Goal: Task Accomplishment & Management: Manage account settings

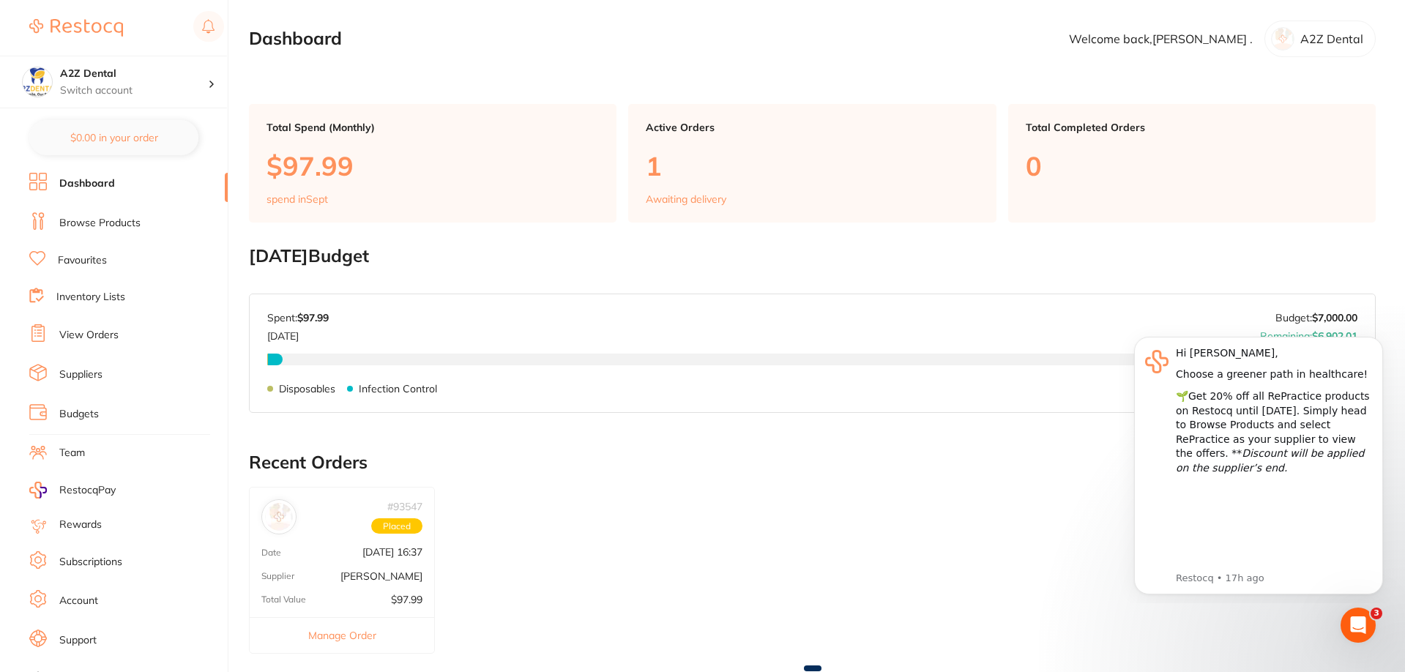
click at [1361, 625] on icon "Open Intercom Messenger" at bounding box center [1359, 626] width 24 height 24
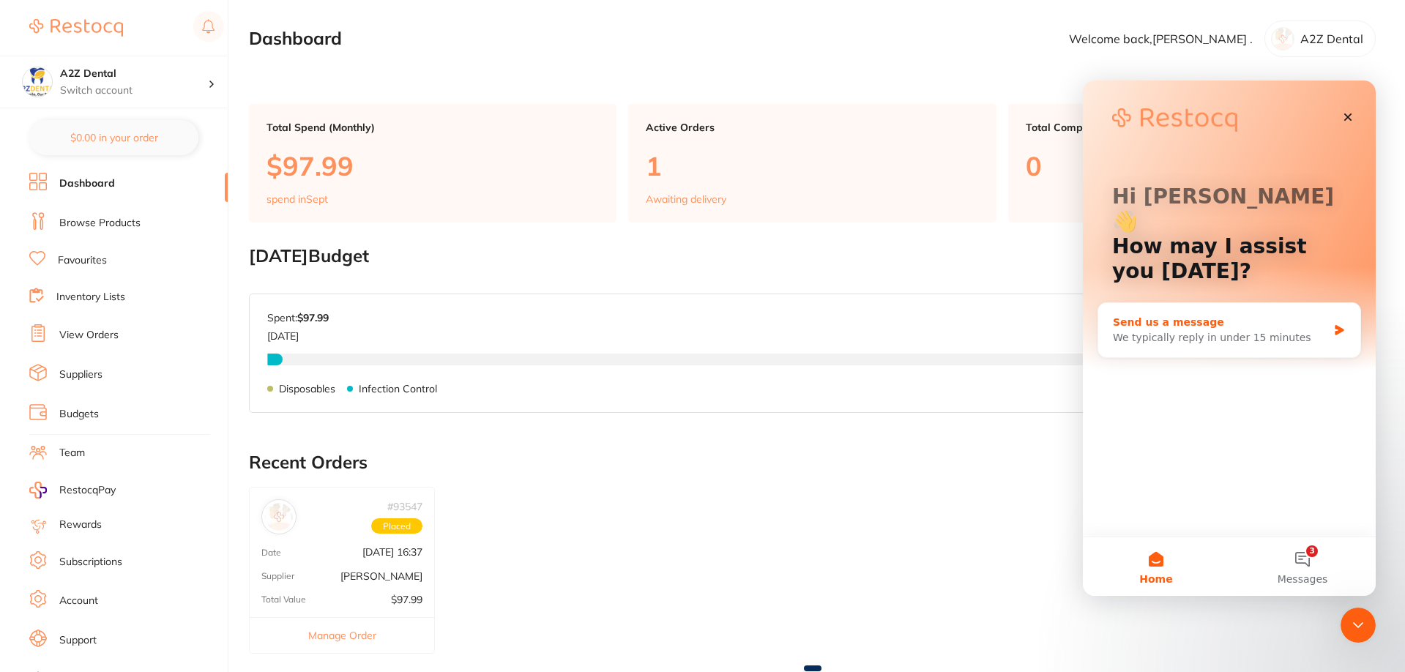
click at [1170, 330] on div "We typically reply in under 15 minutes" at bounding box center [1220, 337] width 215 height 15
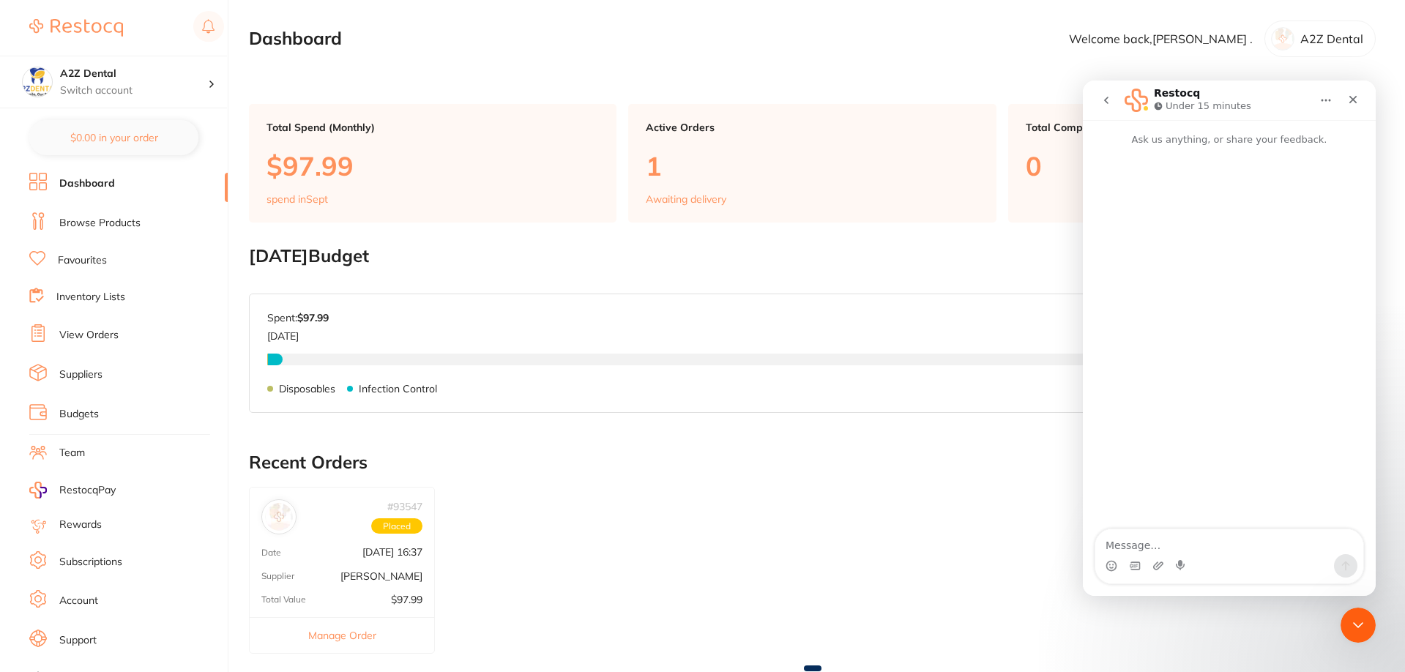
click at [1148, 540] on textarea "Message…" at bounding box center [1230, 541] width 268 height 25
type textarea "can some one give me a call to take me through how to set up inventory list. th…"
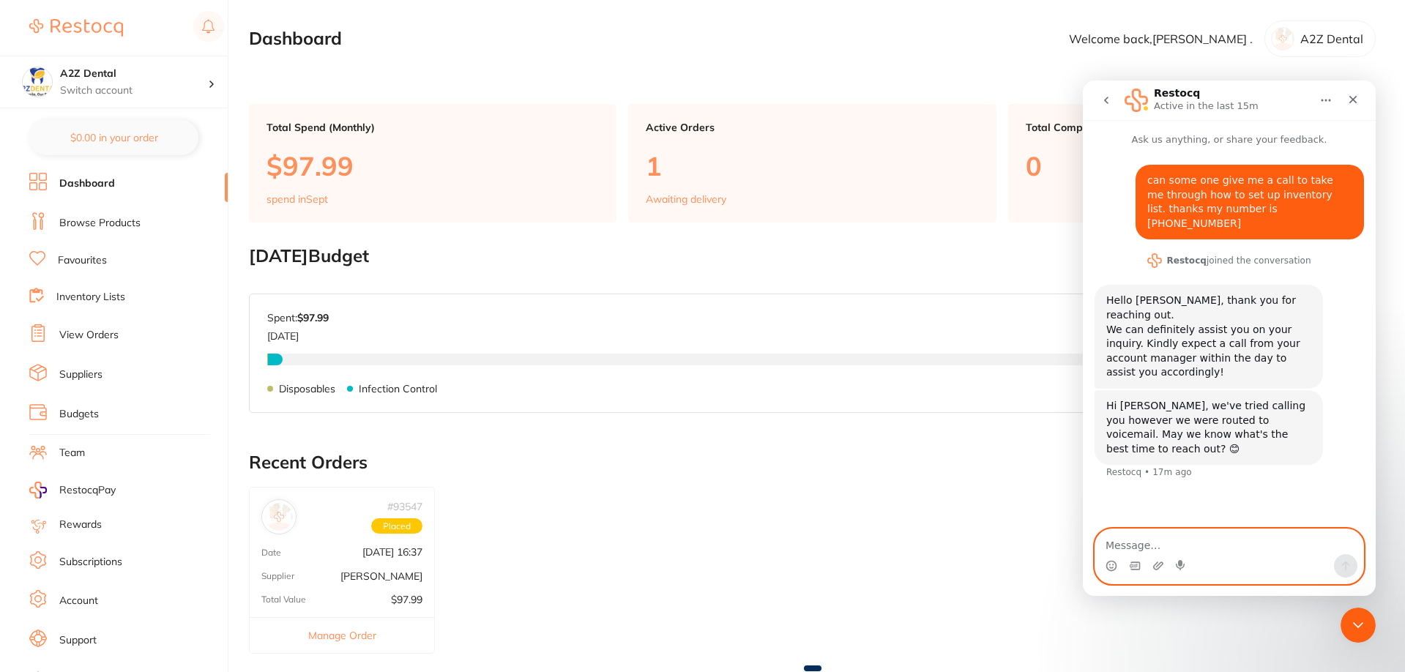
click at [1142, 543] on textarea "Message…" at bounding box center [1230, 541] width 268 height 25
type textarea "you can call me now if possible"
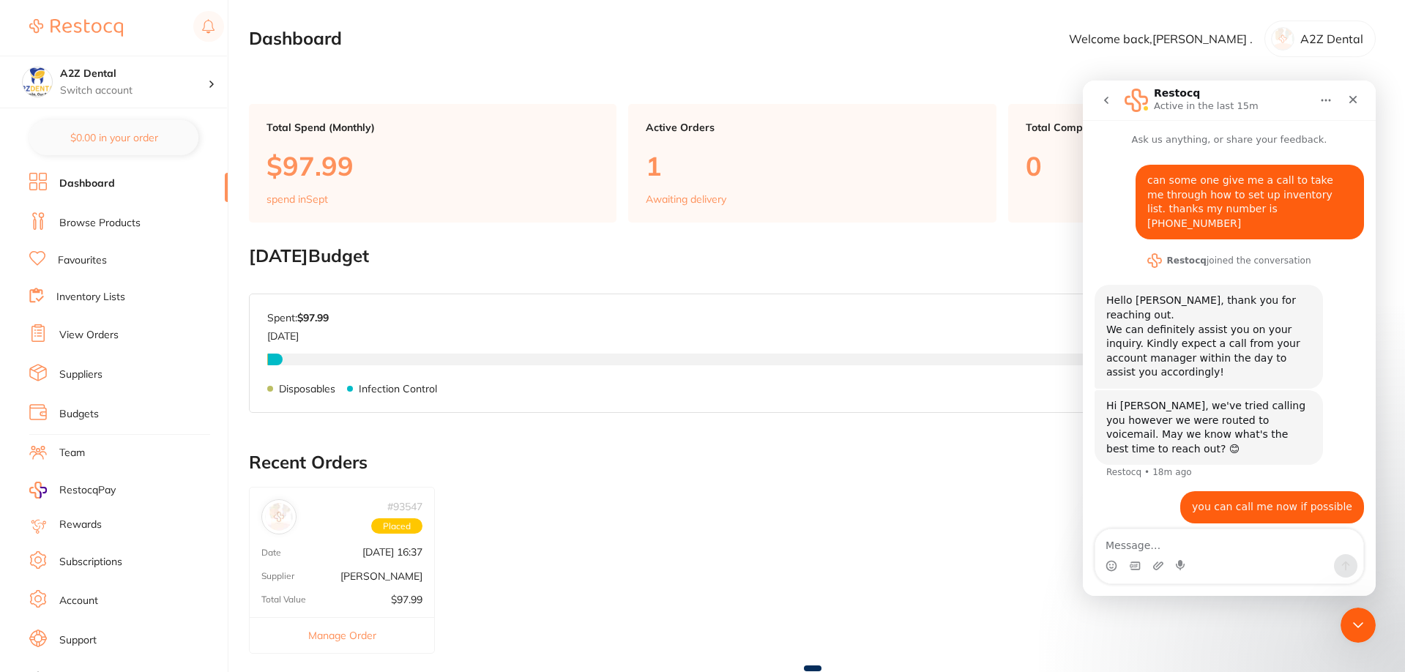
click at [290, 167] on p "$97.99" at bounding box center [433, 166] width 332 height 30
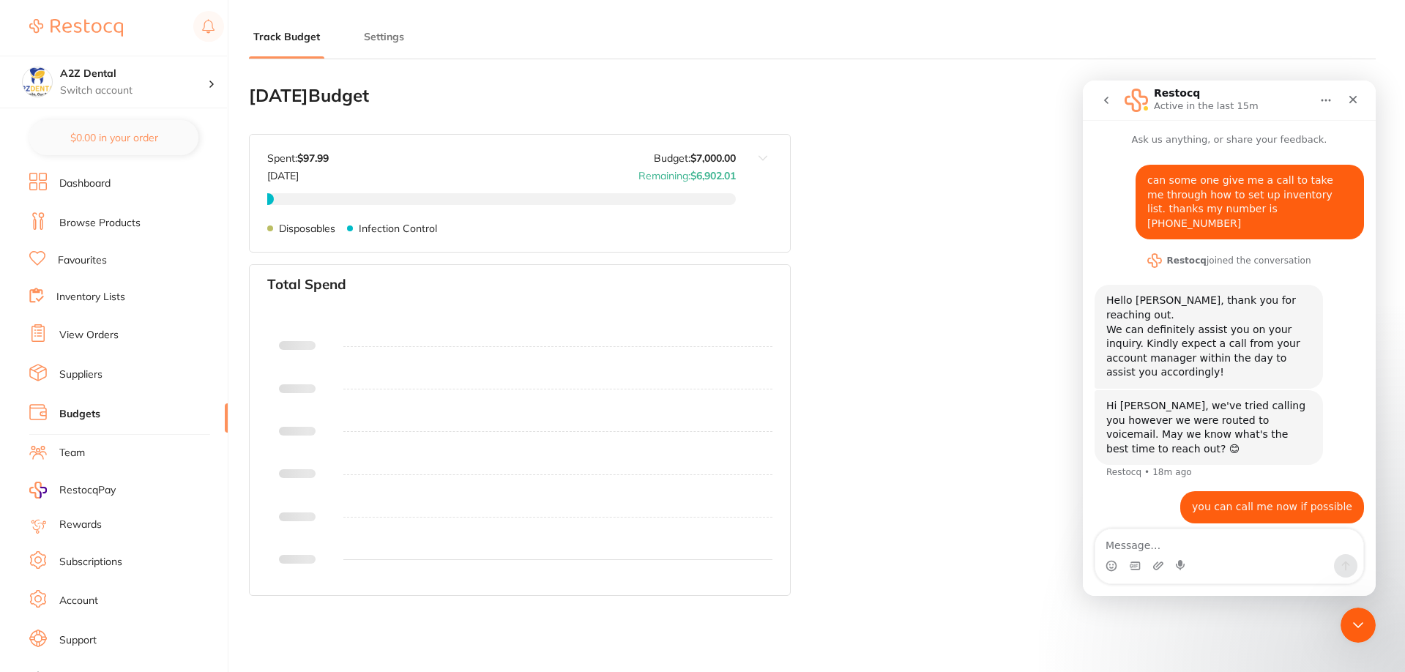
type input "7,000"
type input "0.0"
type input "175,000"
type input "7,000"
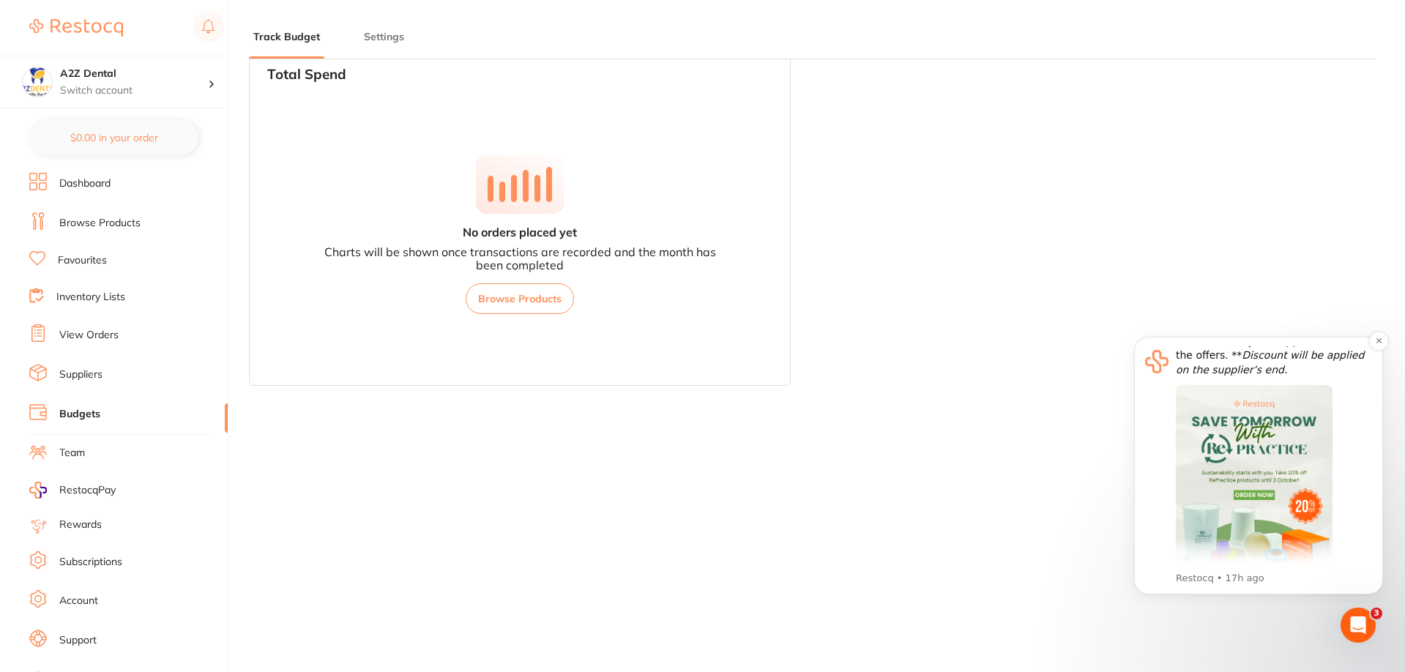
scroll to position [114, 0]
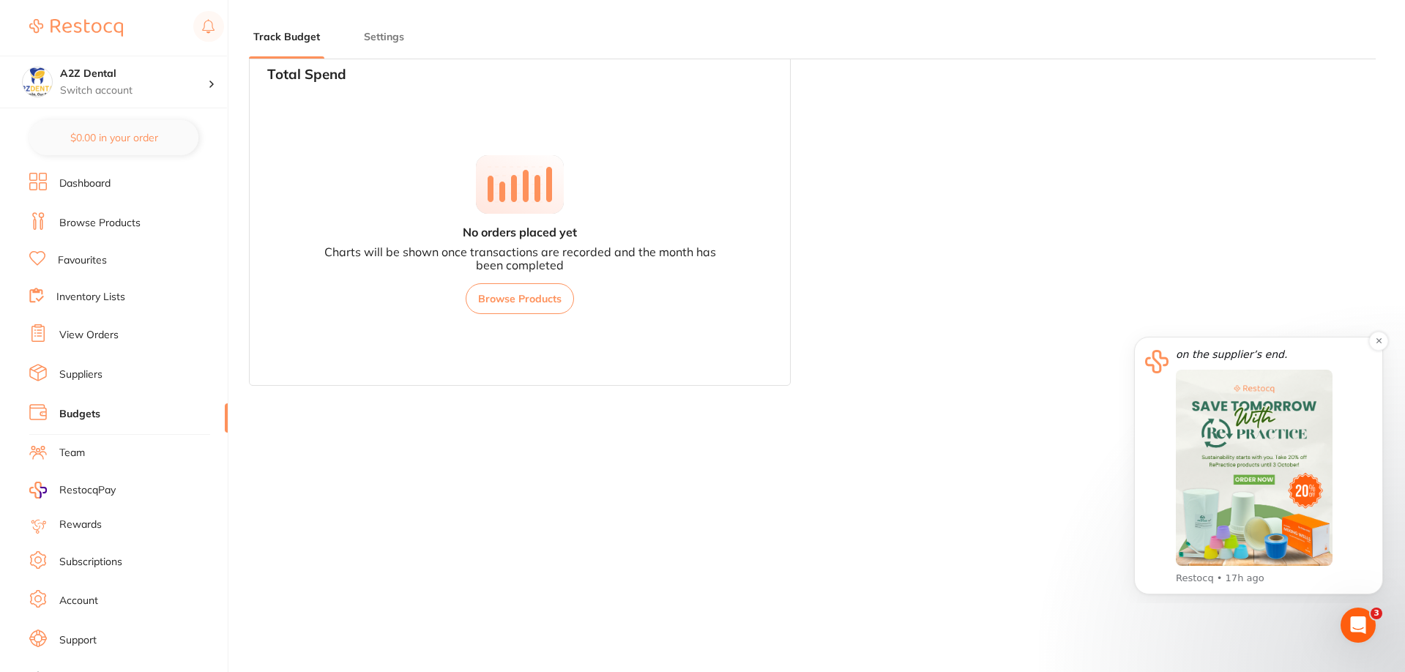
click at [1275, 416] on img "Message content" at bounding box center [1254, 468] width 157 height 196
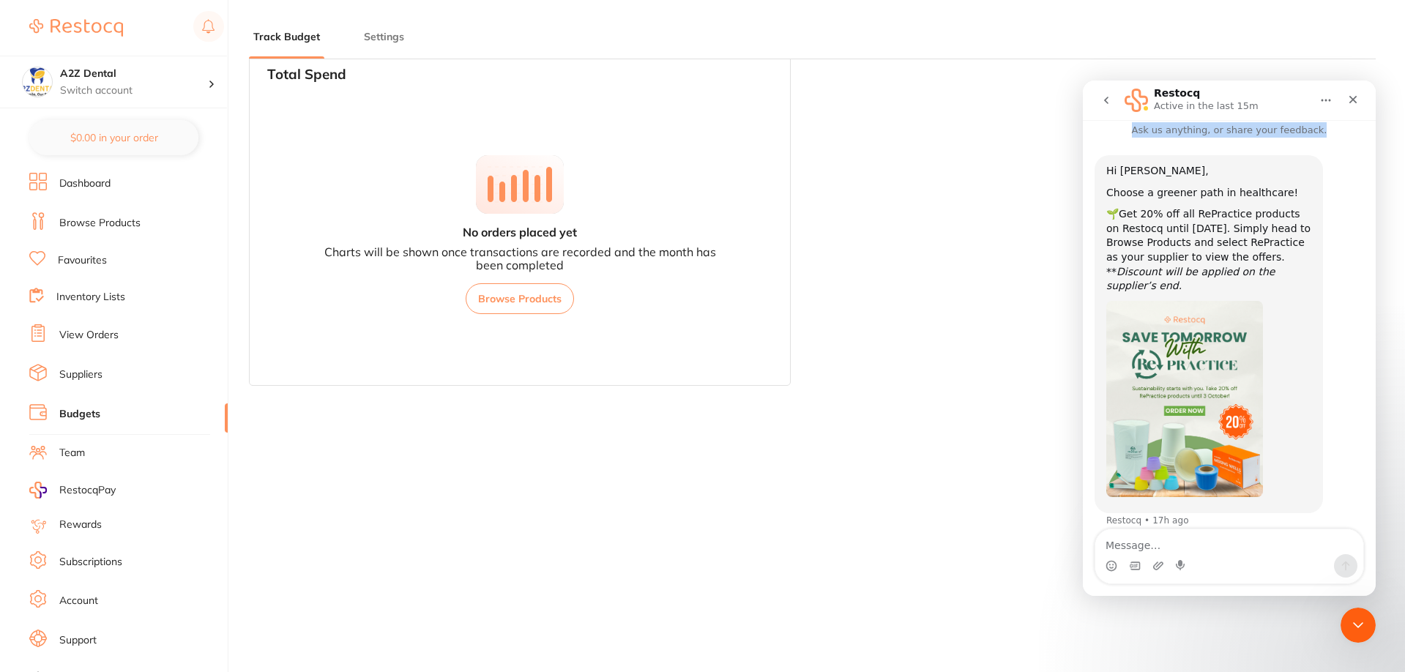
scroll to position [0, 0]
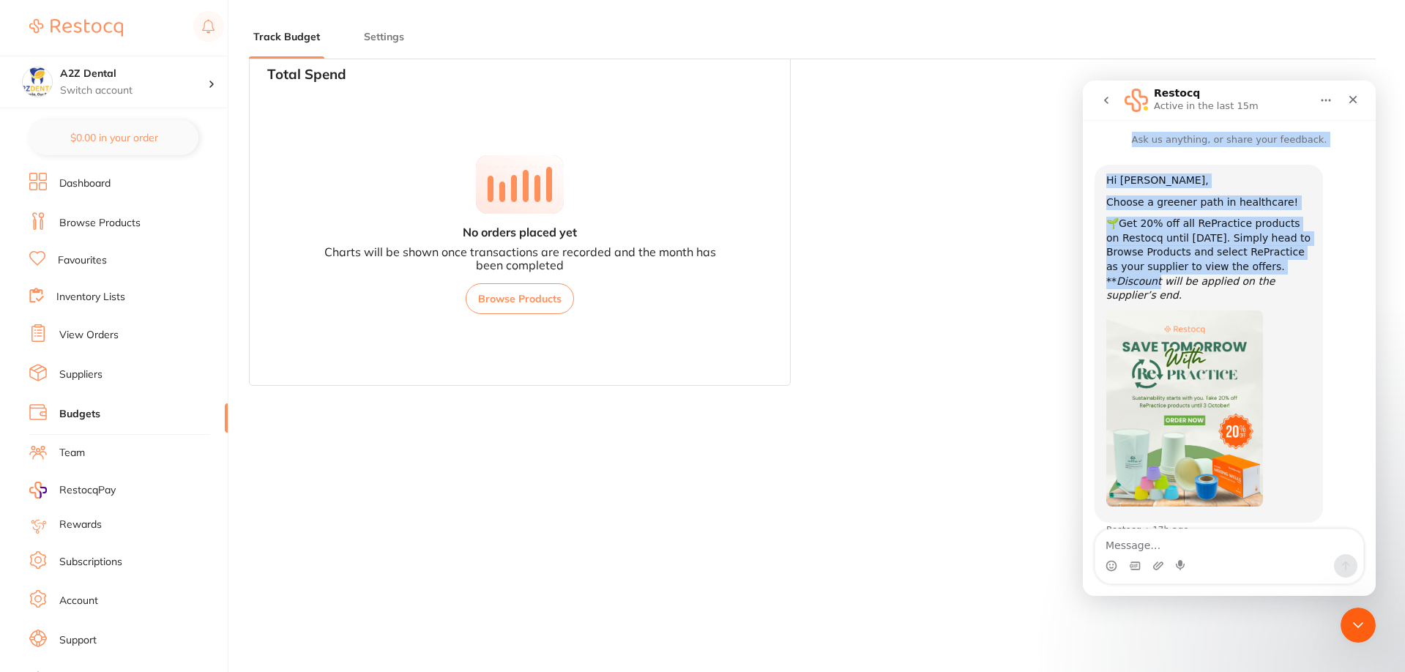
drag, startPoint x: 1352, startPoint y: 97, endPoint x: 1308, endPoint y: 289, distance: 196.8
click at [1309, 287] on div "Restocq Active in the last 15m Ask us anything, or share your feedback. Hi Abra…" at bounding box center [1229, 339] width 293 height 516
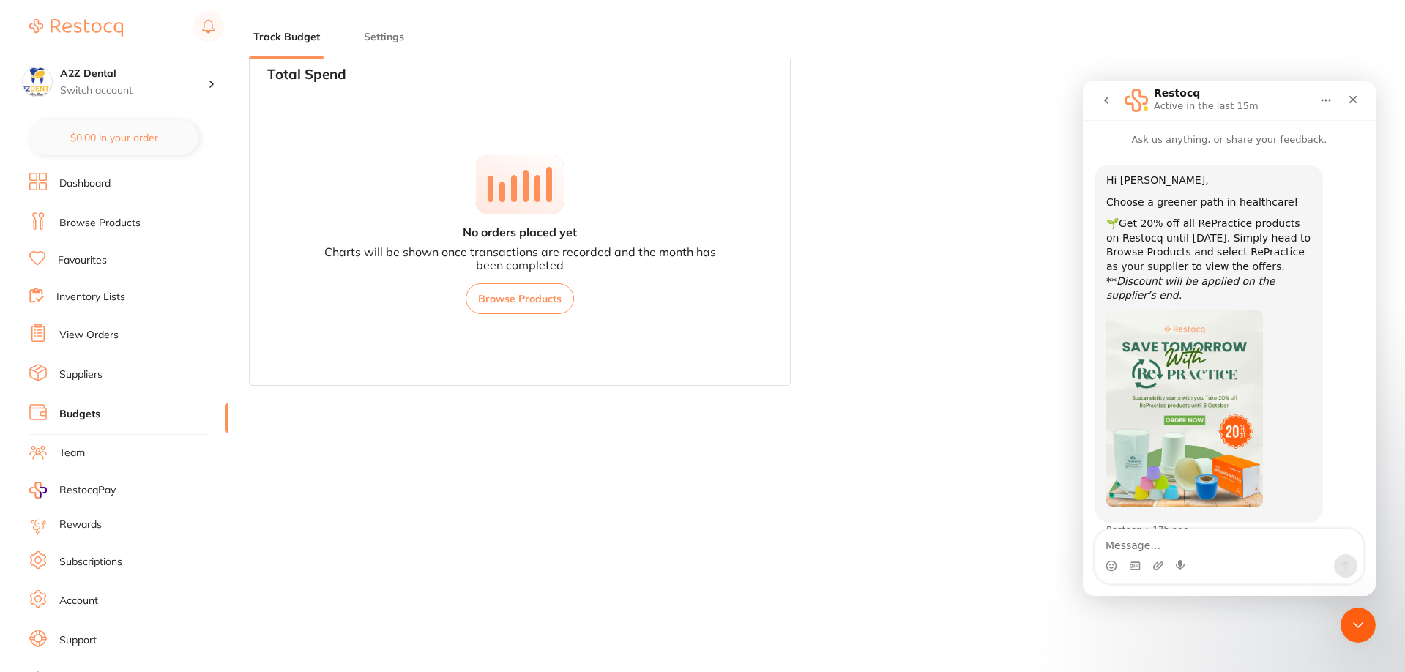
click at [1342, 323] on div "Hi Abraham, Choose a greener path in healthcare! 🌱Get 20% off all RePractice pr…" at bounding box center [1230, 360] width 270 height 390
click at [1106, 99] on icon "go back" at bounding box center [1106, 100] width 4 height 7
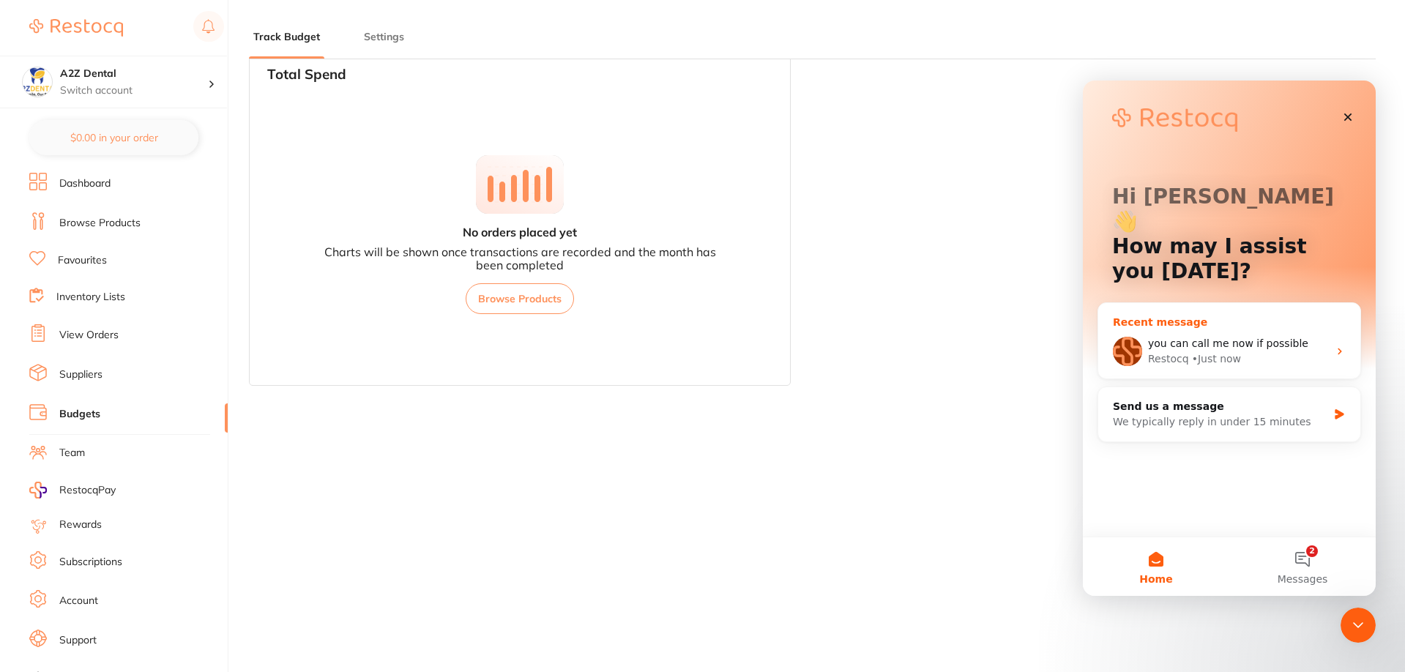
click at [1192, 338] on span "you can call me now if possible" at bounding box center [1228, 344] width 160 height 12
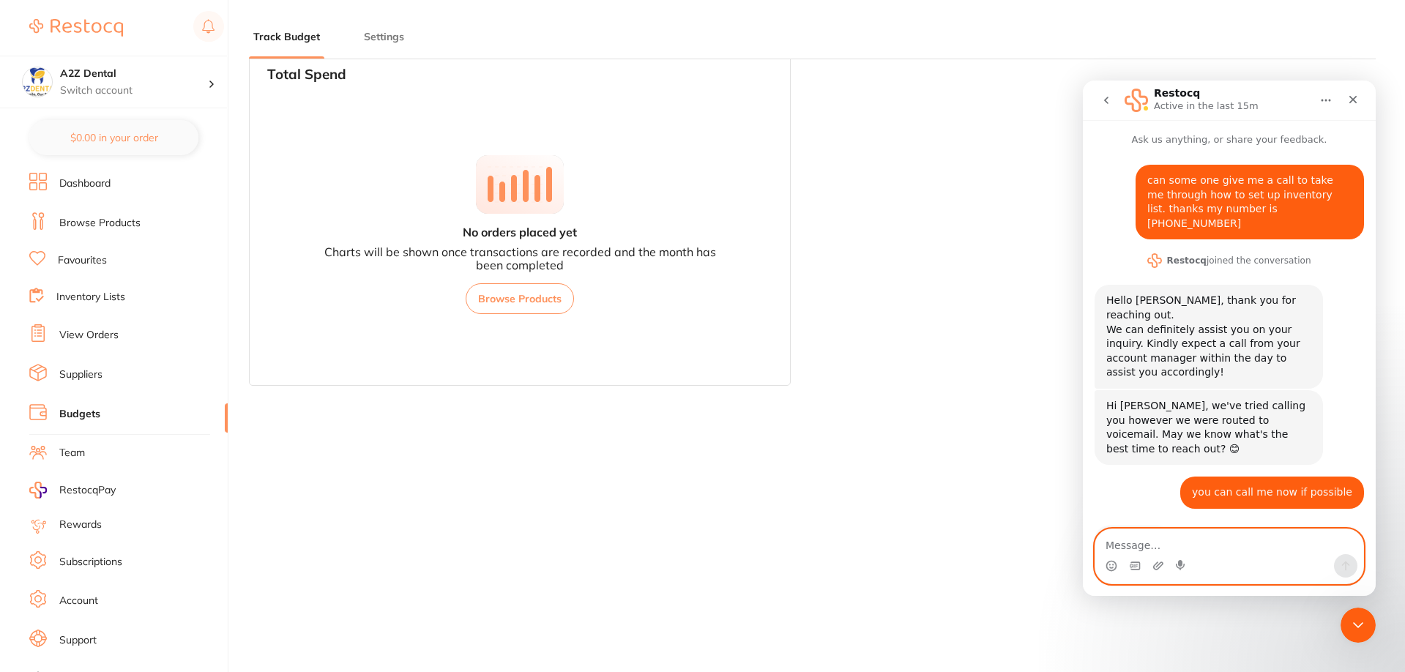
scroll to position [11, 0]
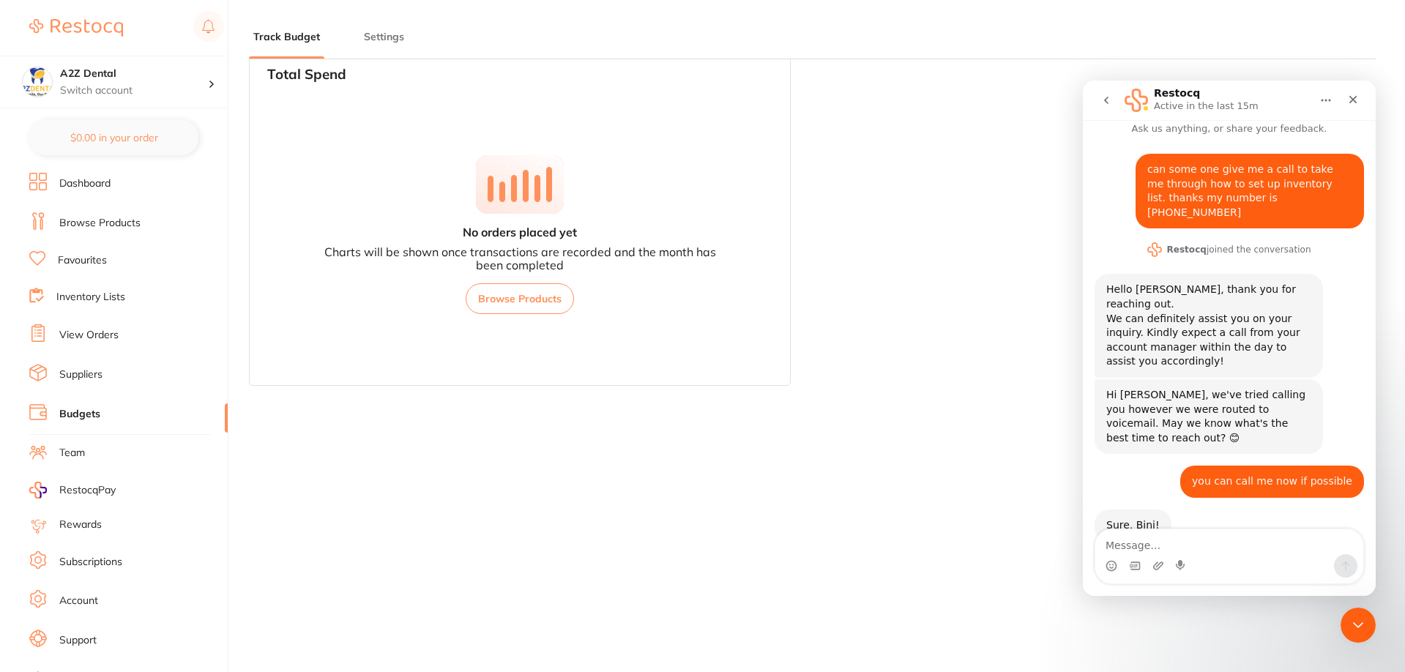
click at [1162, 528] on div "Sure, Bini! Restocq • 10m ago" at bounding box center [1230, 542] width 270 height 64
click at [1157, 543] on textarea "Message…" at bounding box center [1230, 541] width 268 height 25
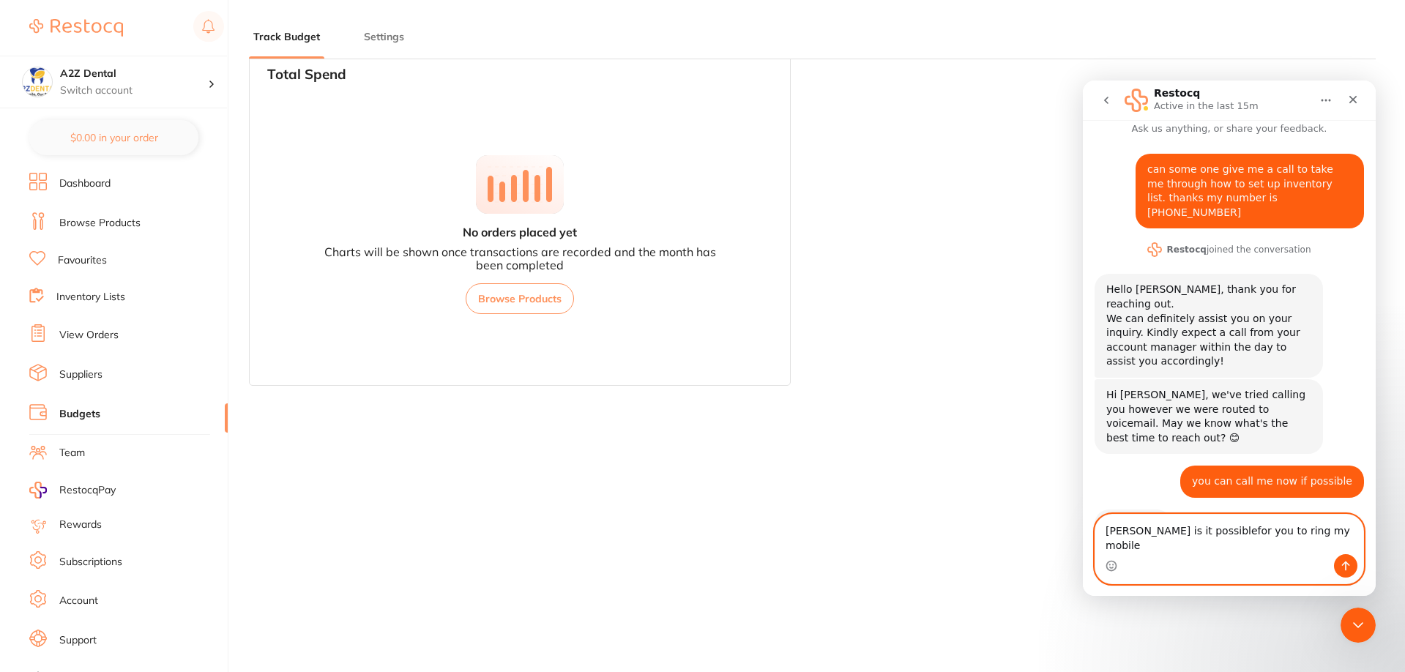
click at [1184, 550] on textarea "trish is it possiblefor you to ring my mobile" at bounding box center [1230, 535] width 268 height 40
click at [1105, 550] on textarea "trish is it possible for you to ring my mobile" at bounding box center [1230, 535] width 268 height 40
click at [1306, 542] on textarea "Trish is it possible for you to ring my mobile" at bounding box center [1230, 535] width 268 height 40
type textarea "Trish is it possible for you to ring my mobile"
click at [1346, 565] on icon "Send a message…" at bounding box center [1346, 567] width 8 height 10
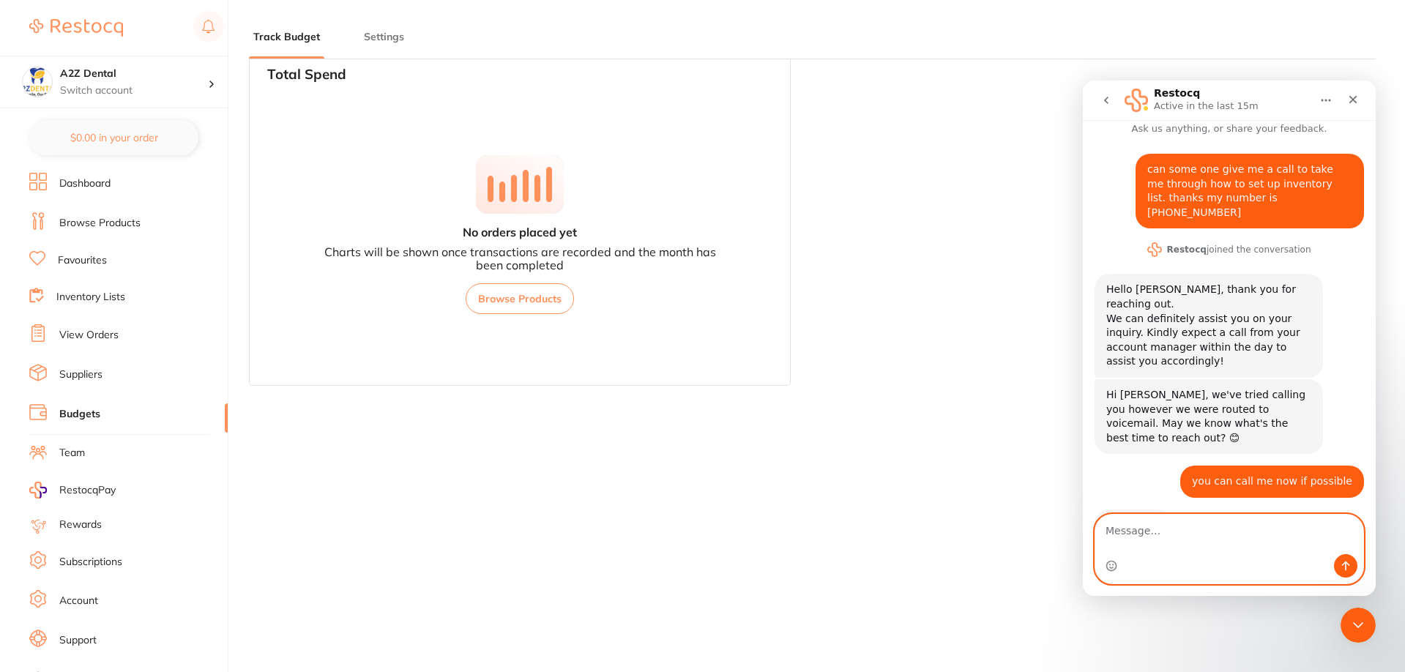
scroll to position [54, 0]
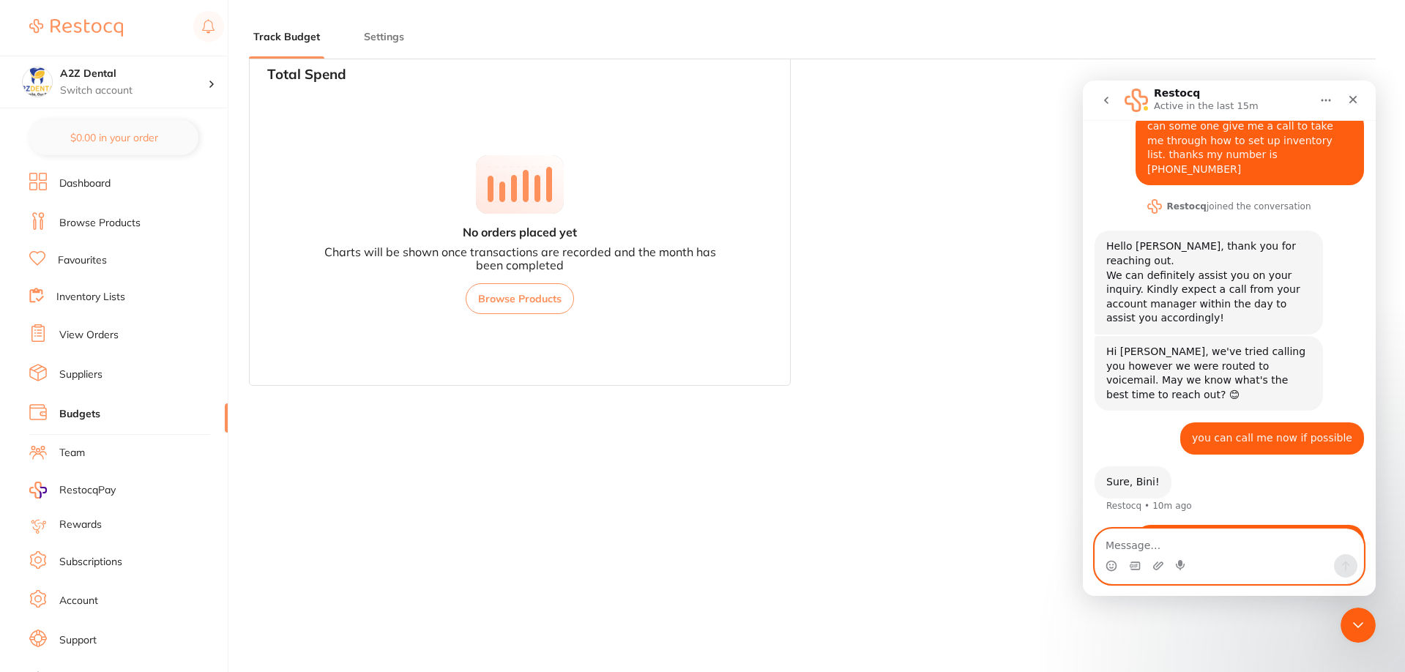
click at [1154, 546] on textarea "Message…" at bounding box center [1230, 541] width 268 height 25
type textarea "if not it is fine"
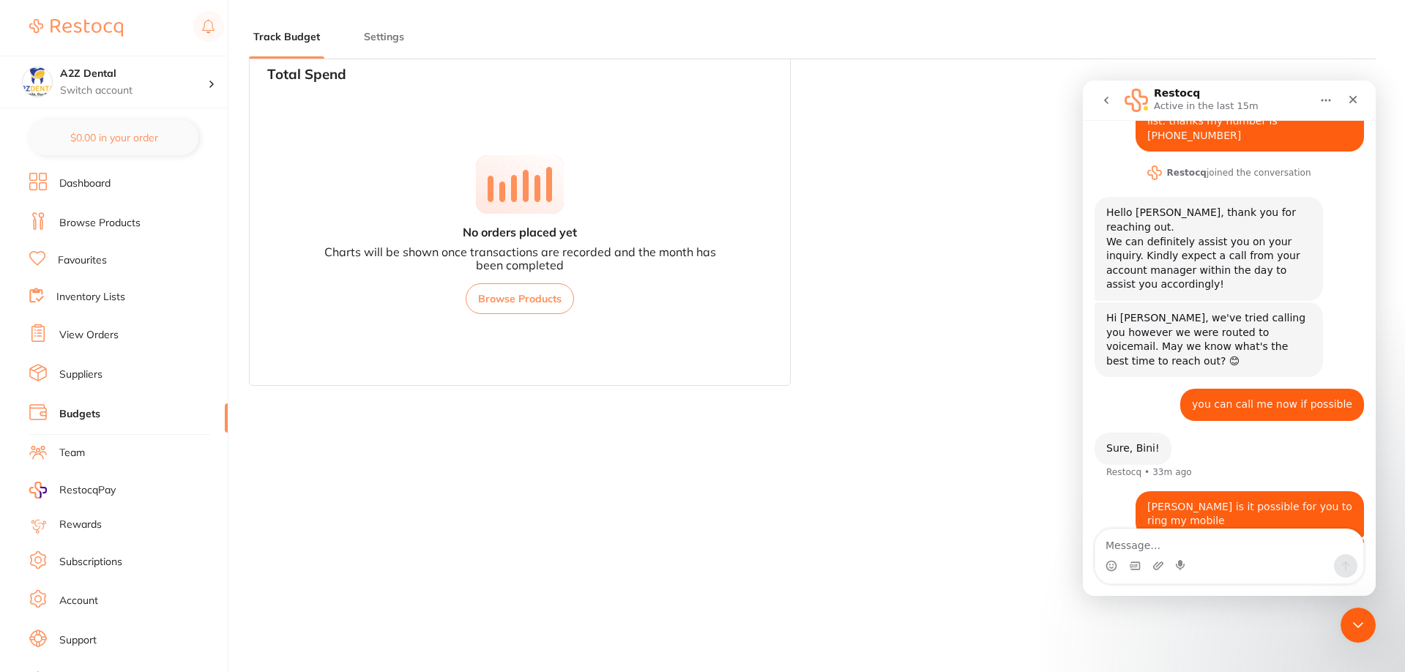
click at [591, 513] on div "September 2025 Budget Budget value not set for September 2025 . Please set a bu…" at bounding box center [812, 197] width 1127 height 672
click at [1107, 97] on icon "go back" at bounding box center [1106, 100] width 4 height 7
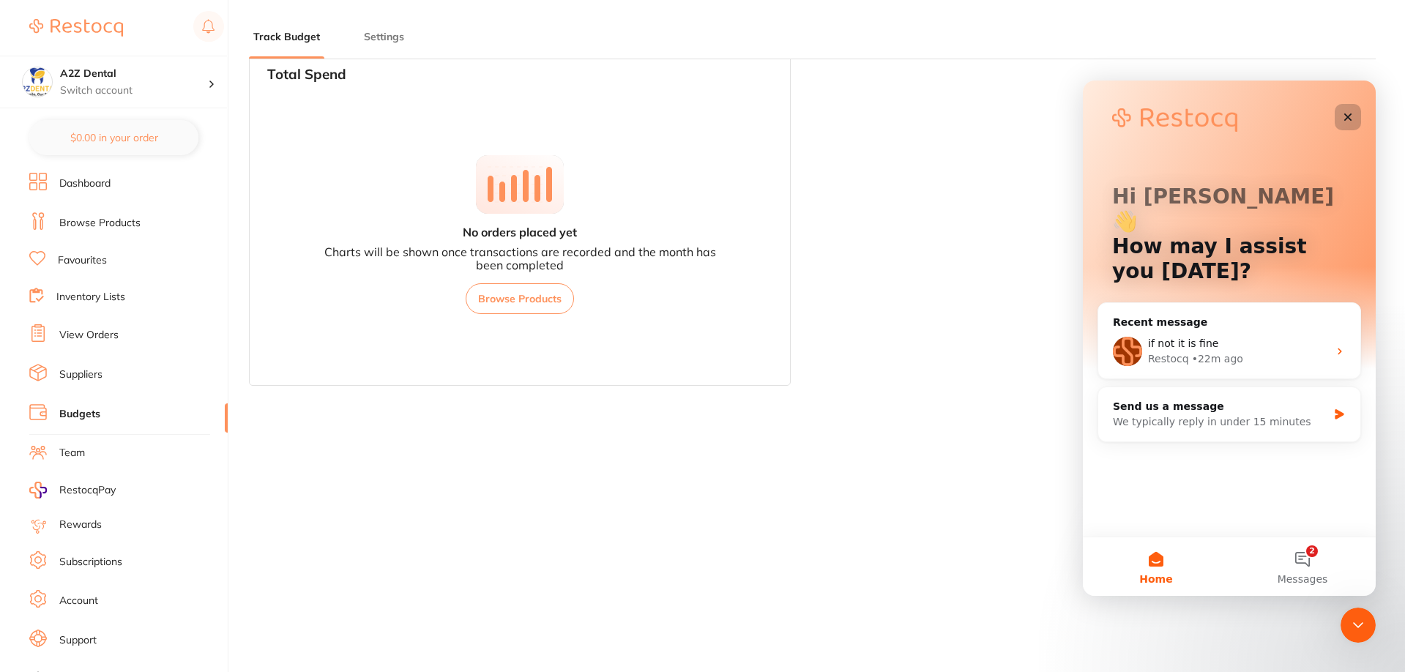
click at [1348, 116] on icon "Close" at bounding box center [1349, 118] width 8 height 8
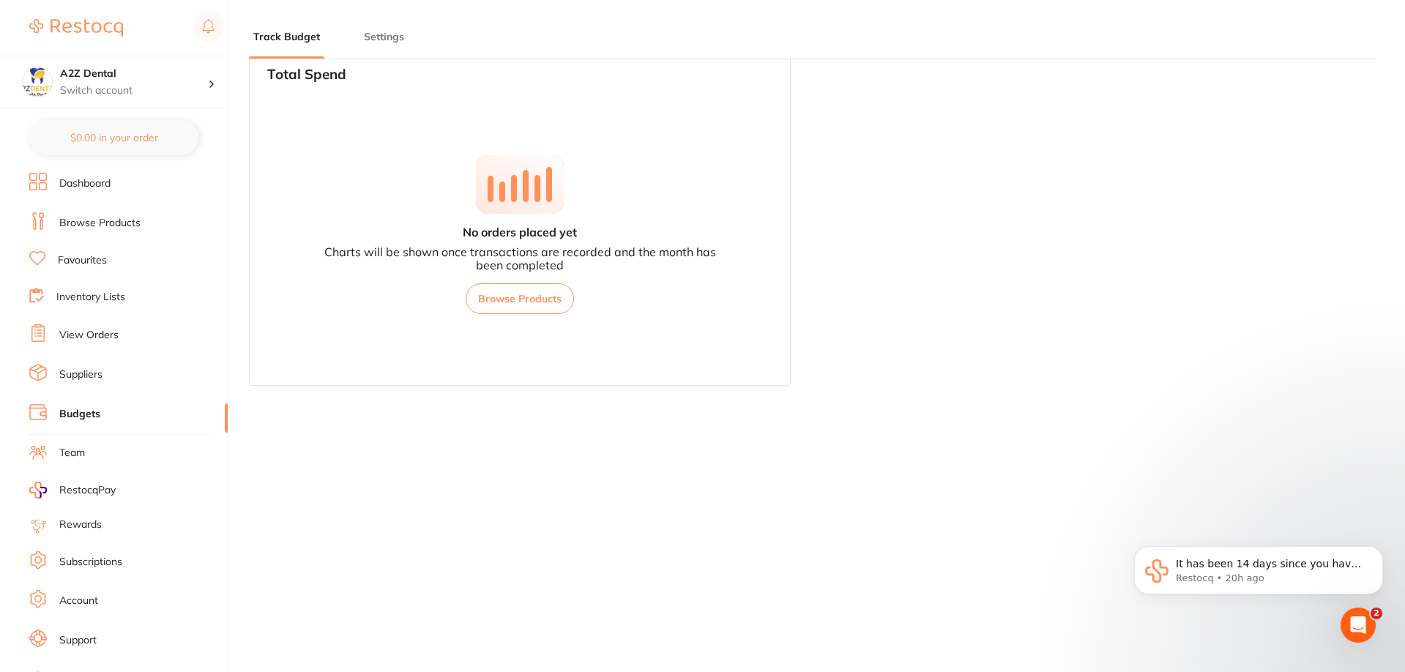
click at [100, 294] on link "Inventory Lists" at bounding box center [90, 297] width 69 height 15
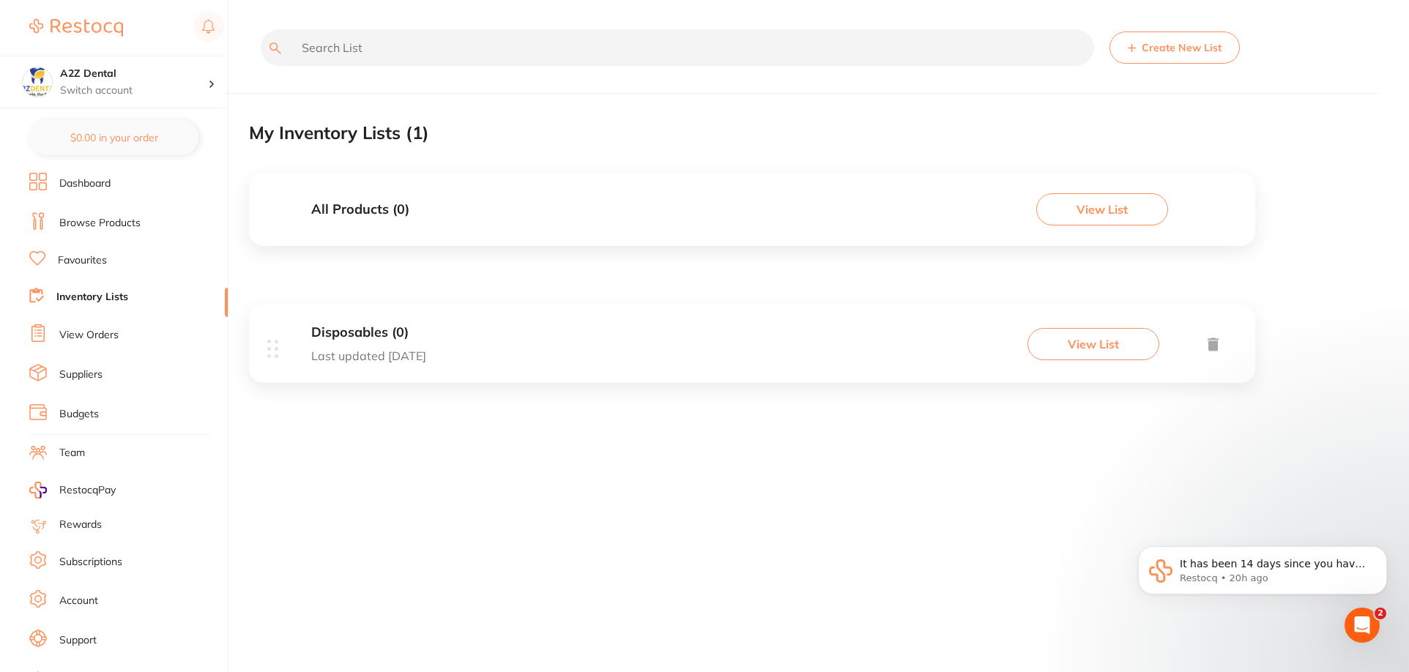
click at [1098, 344] on button "View List" at bounding box center [1094, 344] width 132 height 32
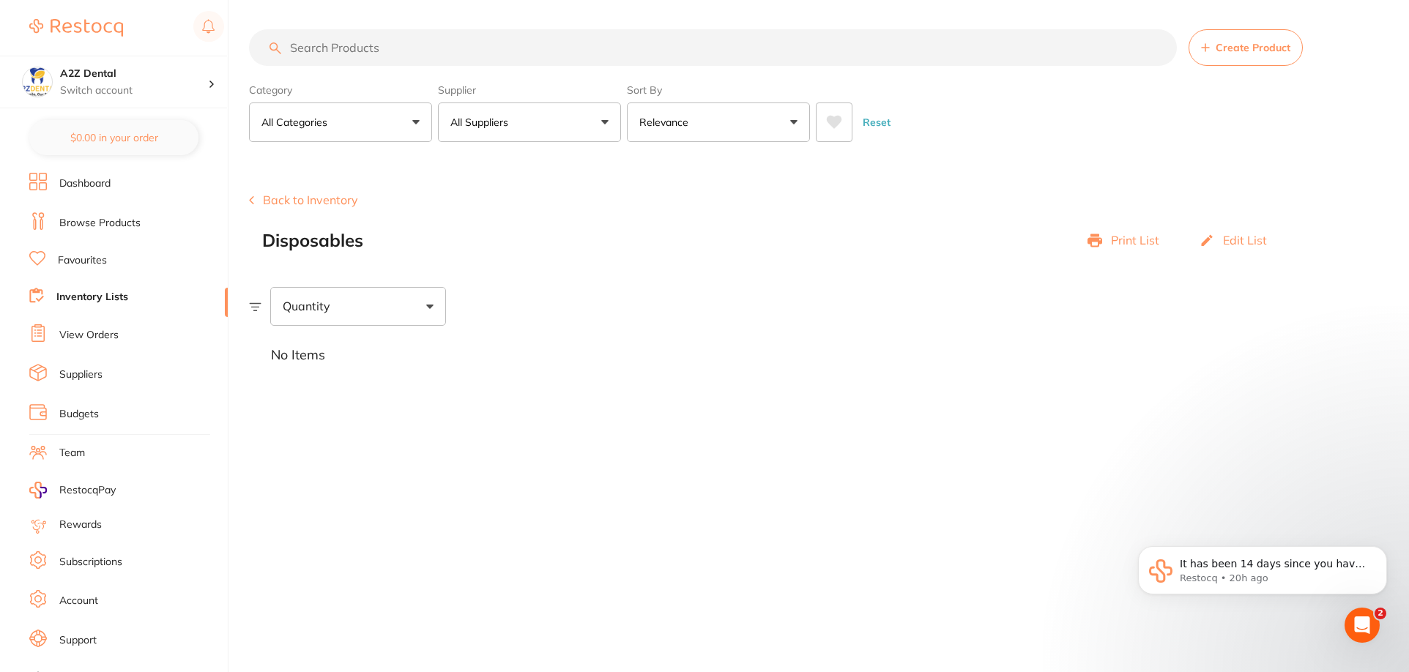
click at [74, 260] on link "Favourites" at bounding box center [82, 260] width 49 height 15
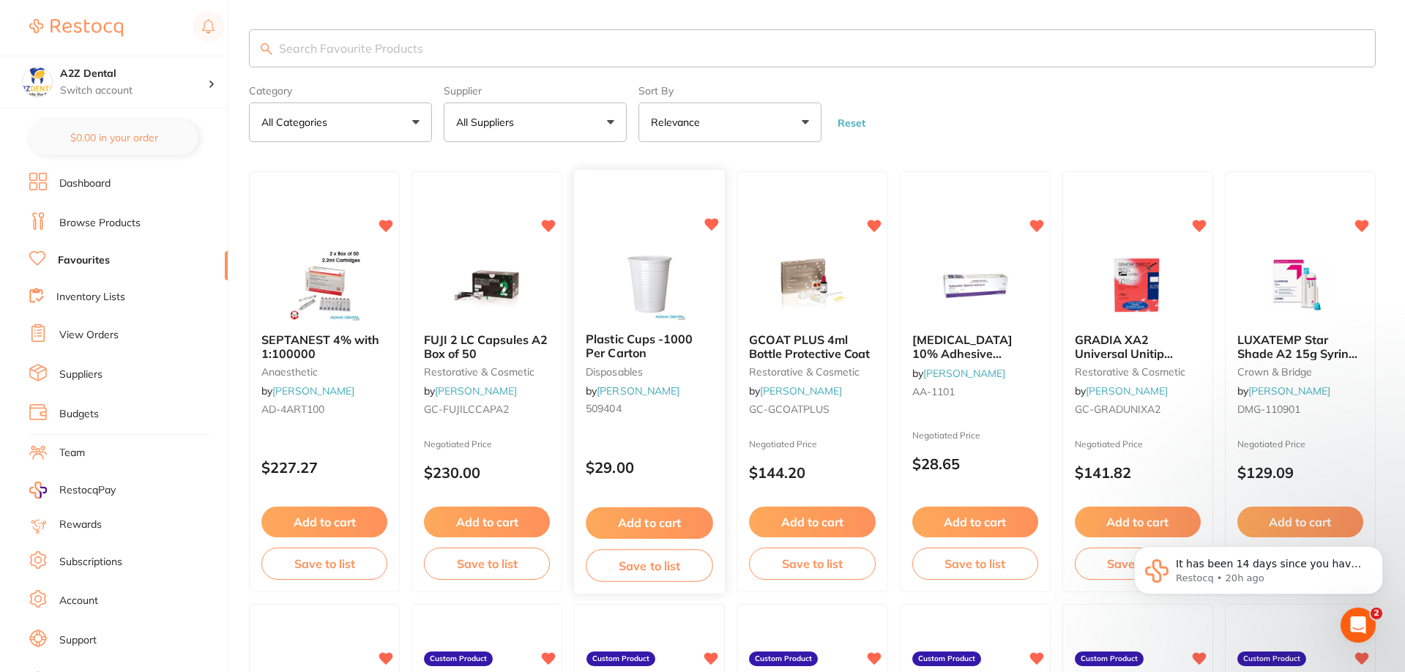
click at [654, 565] on button "Save to list" at bounding box center [649, 565] width 127 height 33
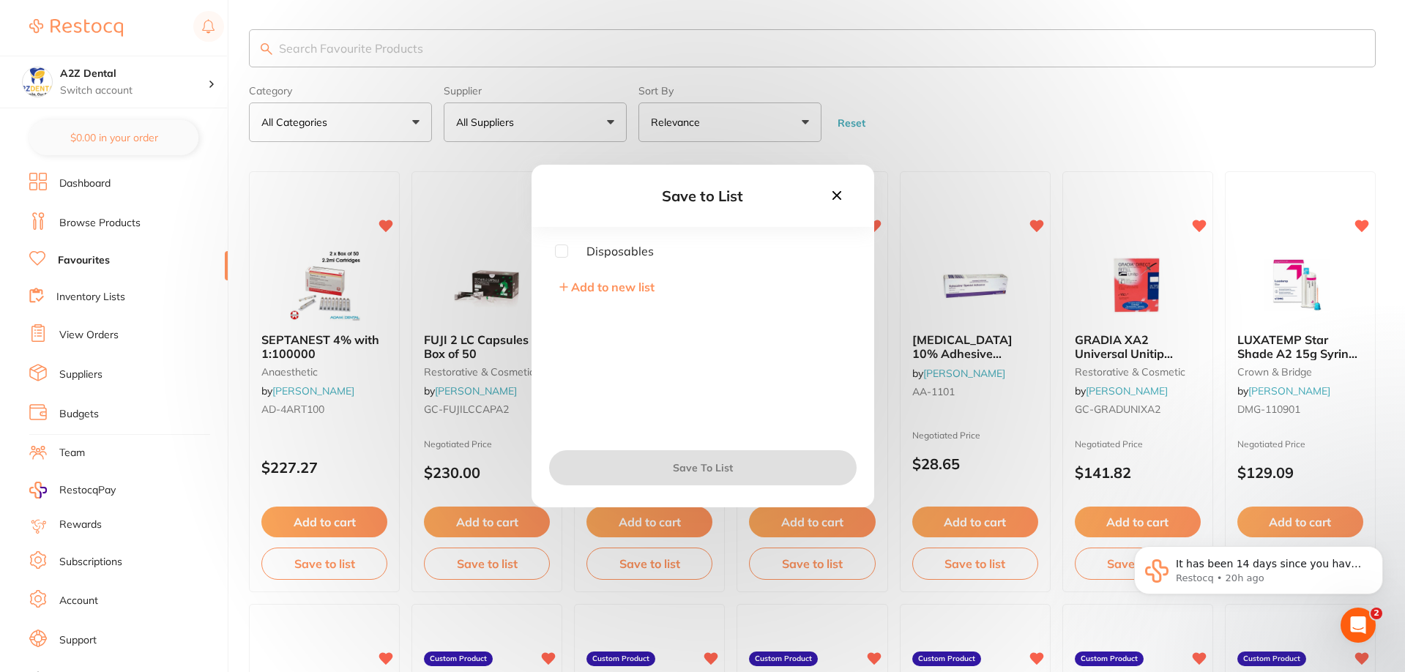
click at [560, 252] on input "checkbox" at bounding box center [561, 251] width 13 height 13
checkbox input "true"
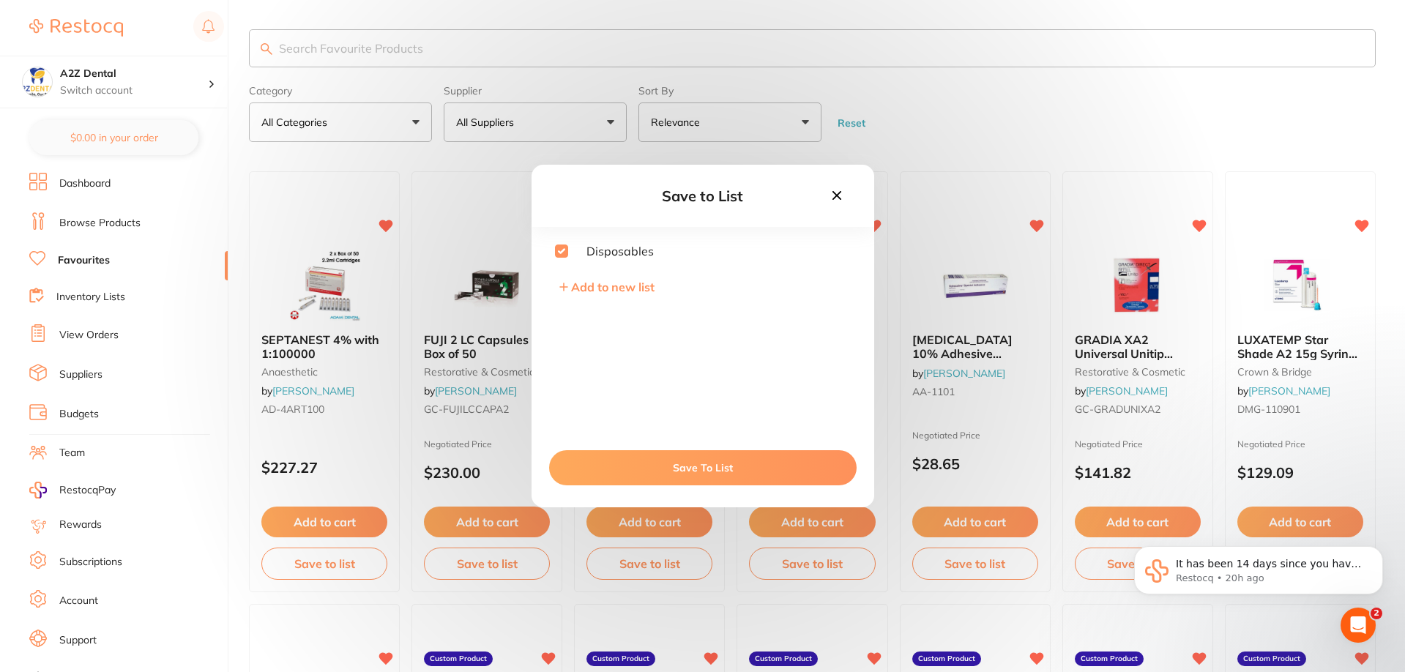
click at [732, 473] on button "Save To List" at bounding box center [703, 467] width 308 height 35
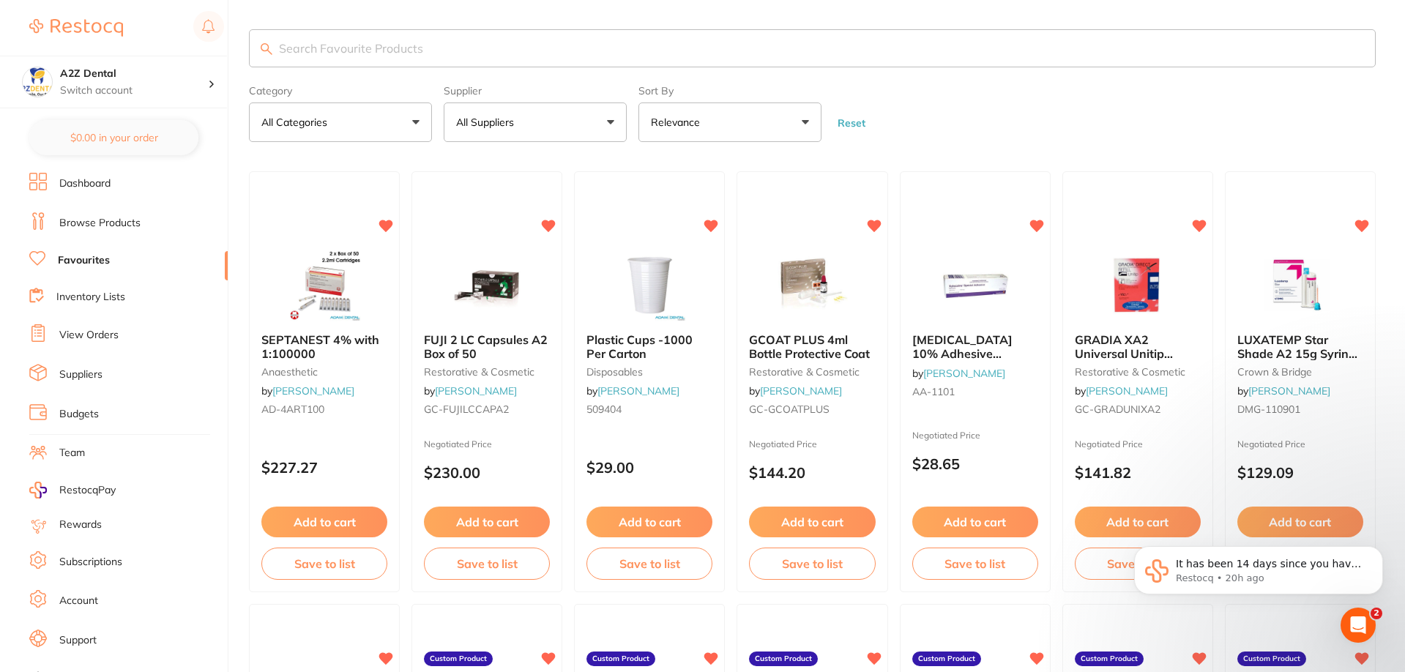
click at [82, 291] on link "Inventory Lists" at bounding box center [90, 297] width 69 height 15
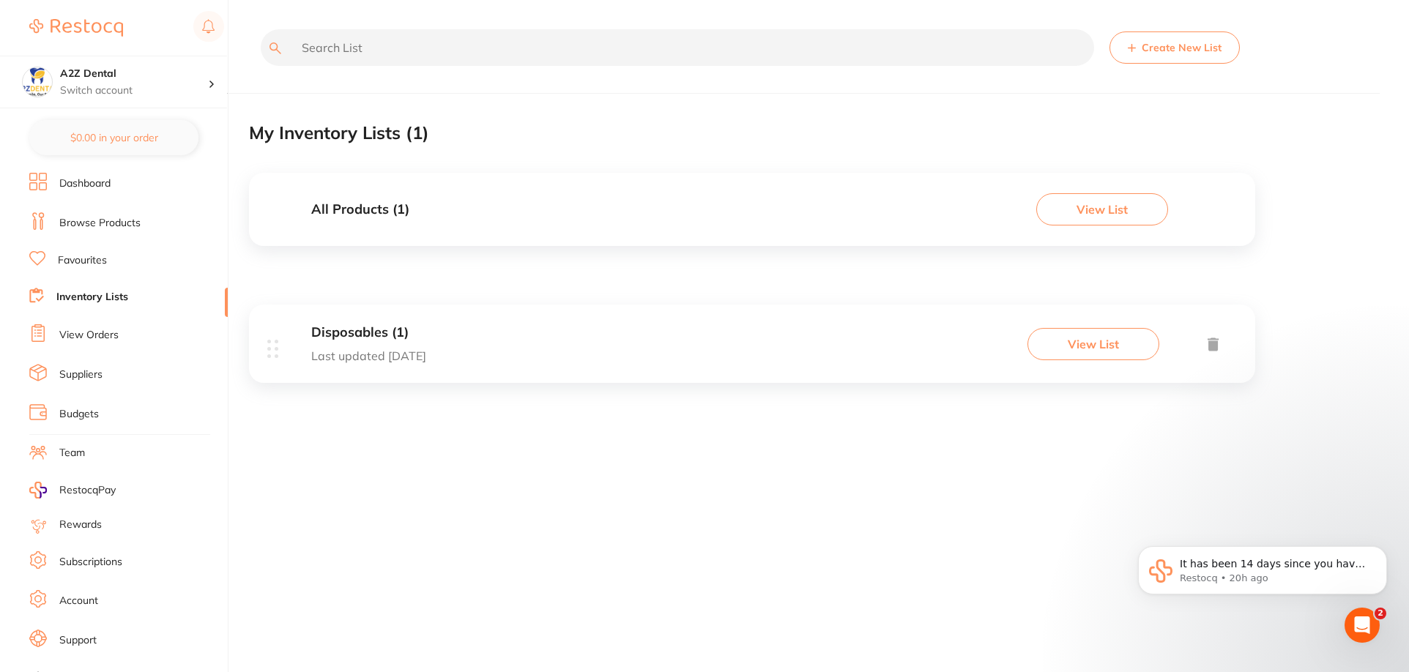
click at [1094, 343] on button "View List" at bounding box center [1094, 344] width 132 height 32
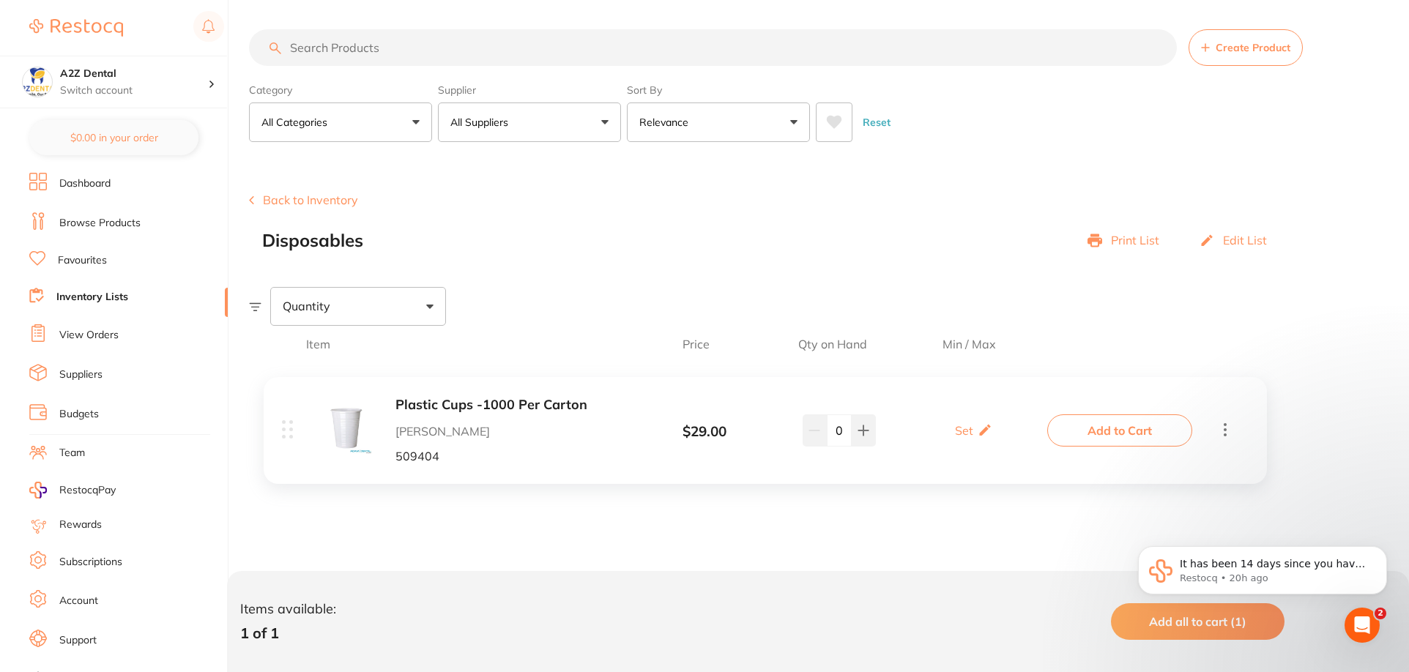
click at [97, 292] on link "Inventory Lists" at bounding box center [92, 297] width 72 height 15
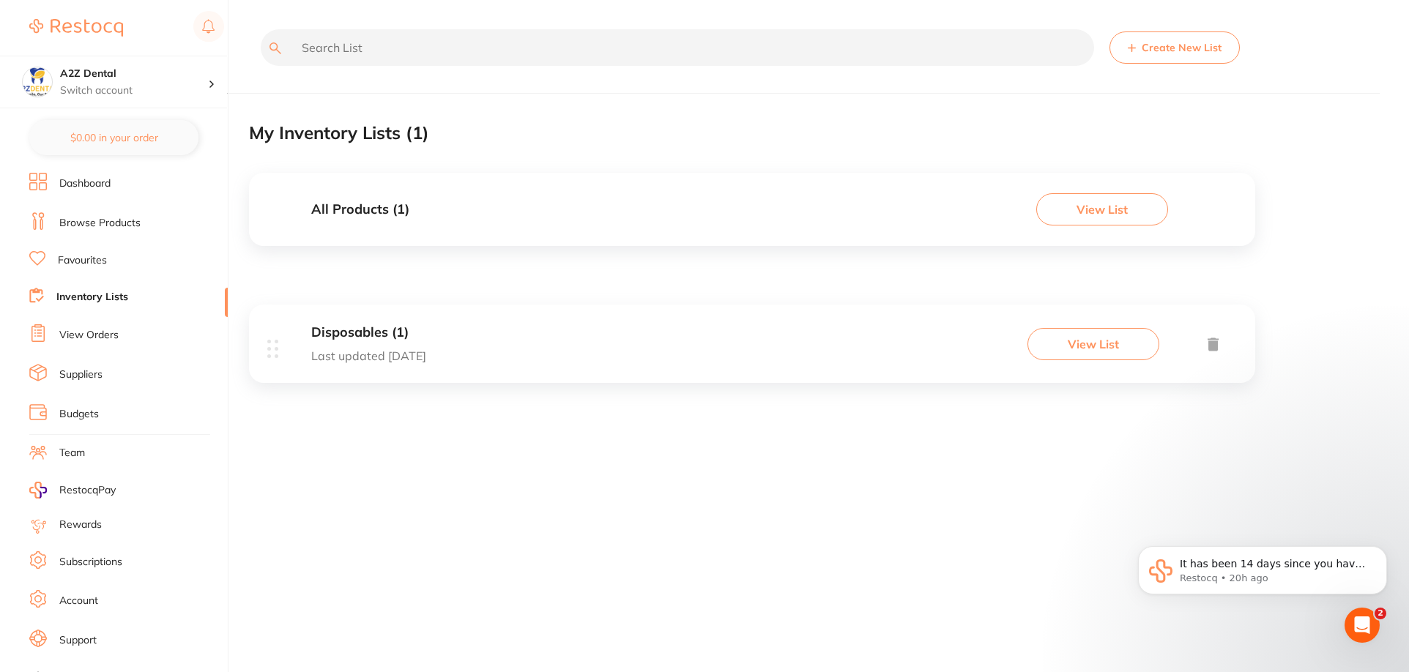
click at [1082, 344] on button "View List" at bounding box center [1094, 344] width 132 height 32
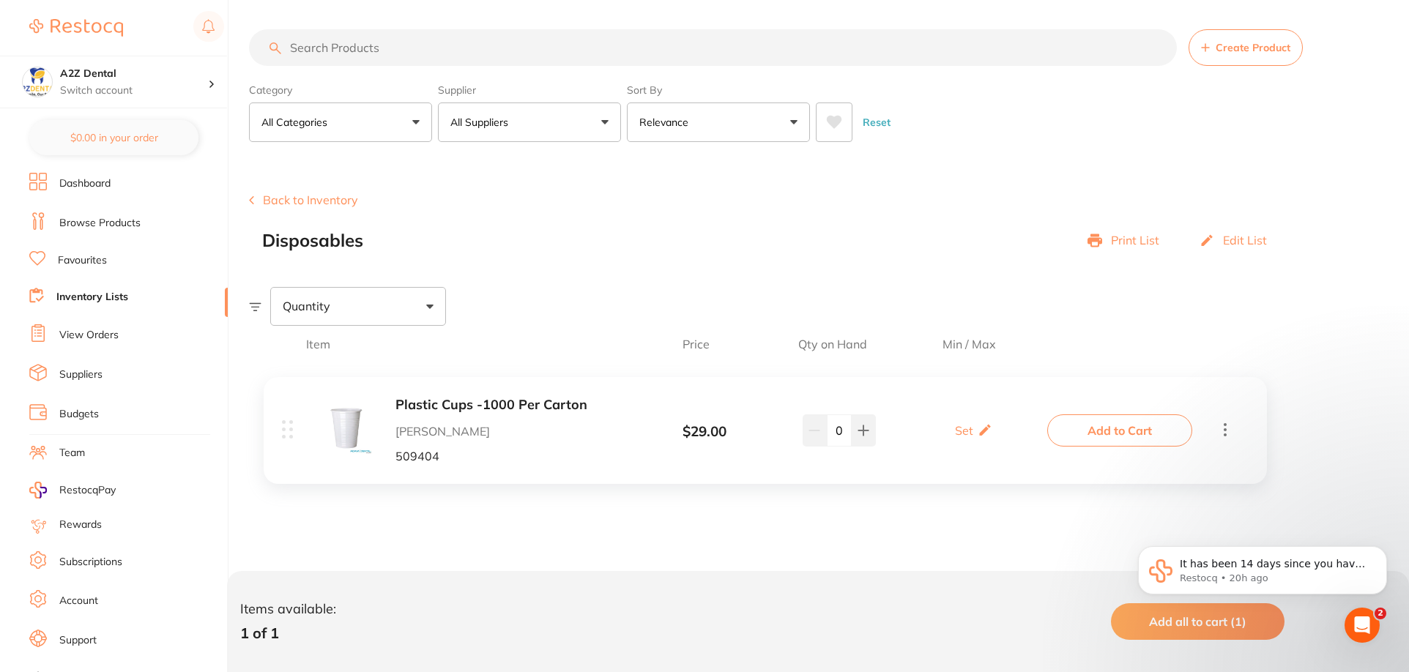
click at [95, 296] on link "Inventory Lists" at bounding box center [92, 297] width 72 height 15
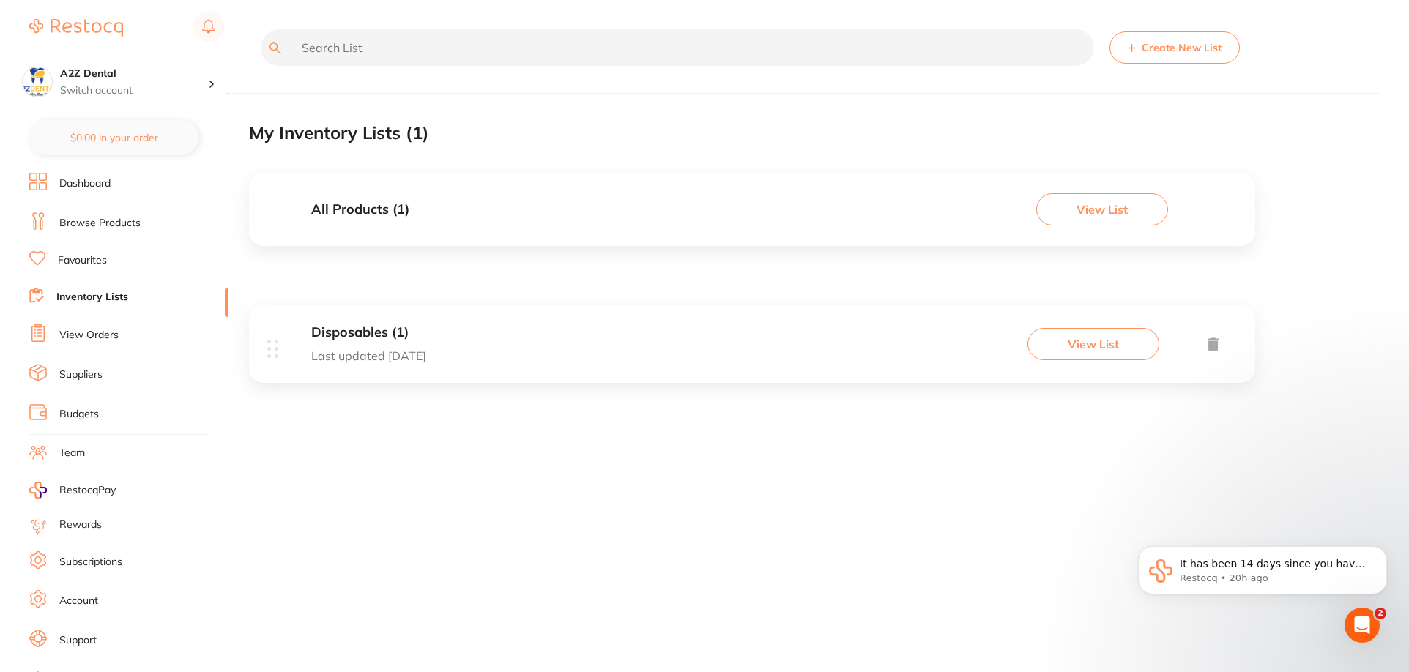
click at [115, 221] on link "Browse Products" at bounding box center [99, 223] width 81 height 15
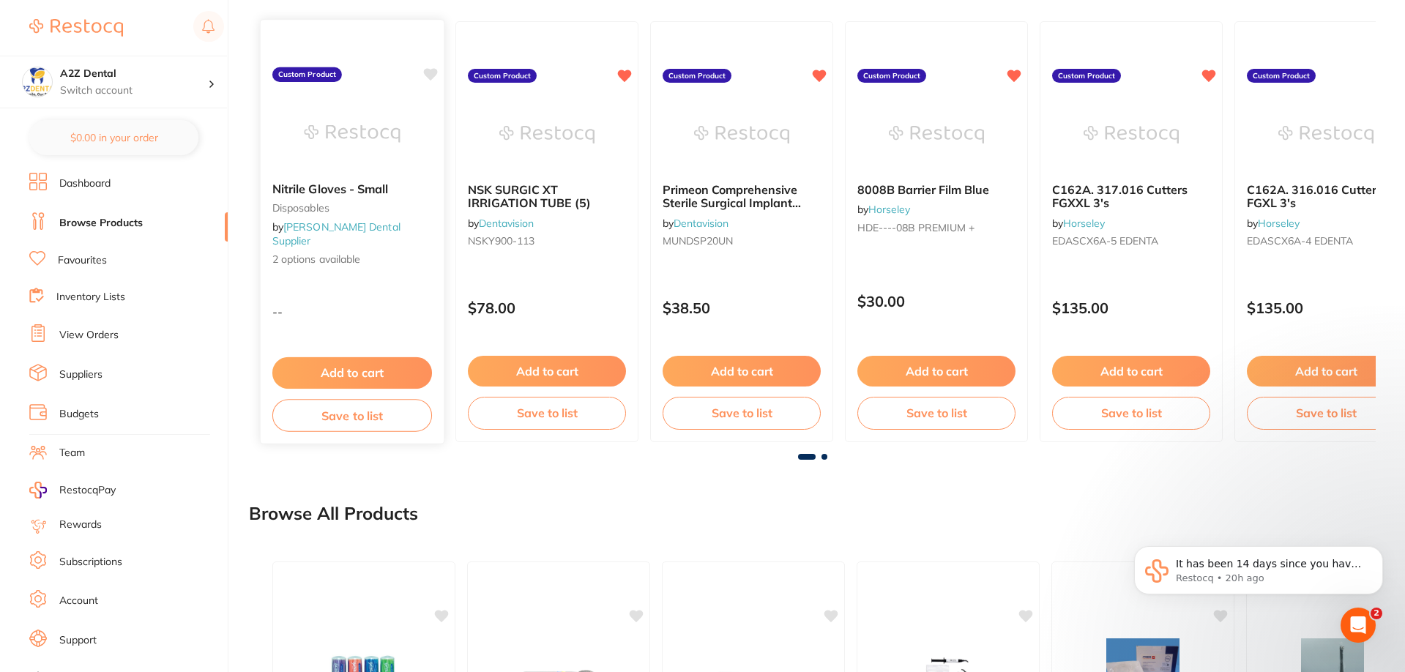
scroll to position [220, 0]
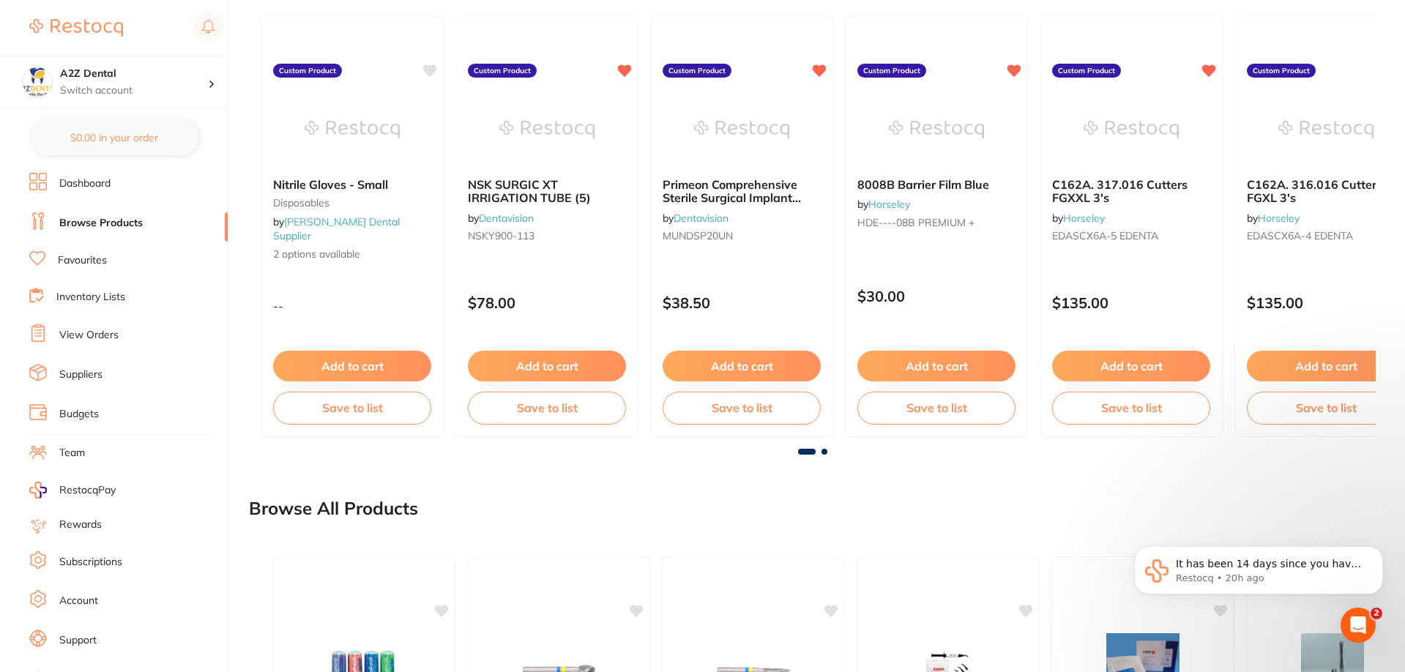
click at [92, 291] on link "Inventory Lists" at bounding box center [90, 297] width 69 height 15
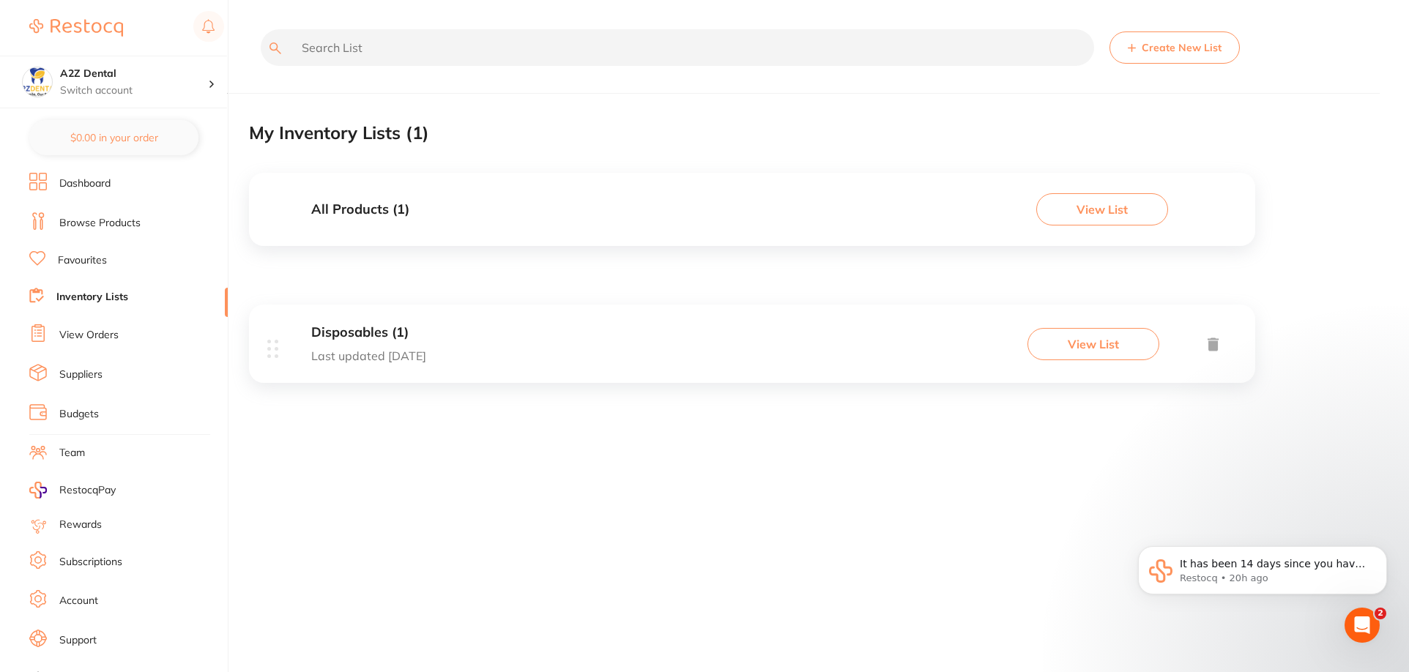
click at [1104, 338] on button "View List" at bounding box center [1094, 344] width 132 height 32
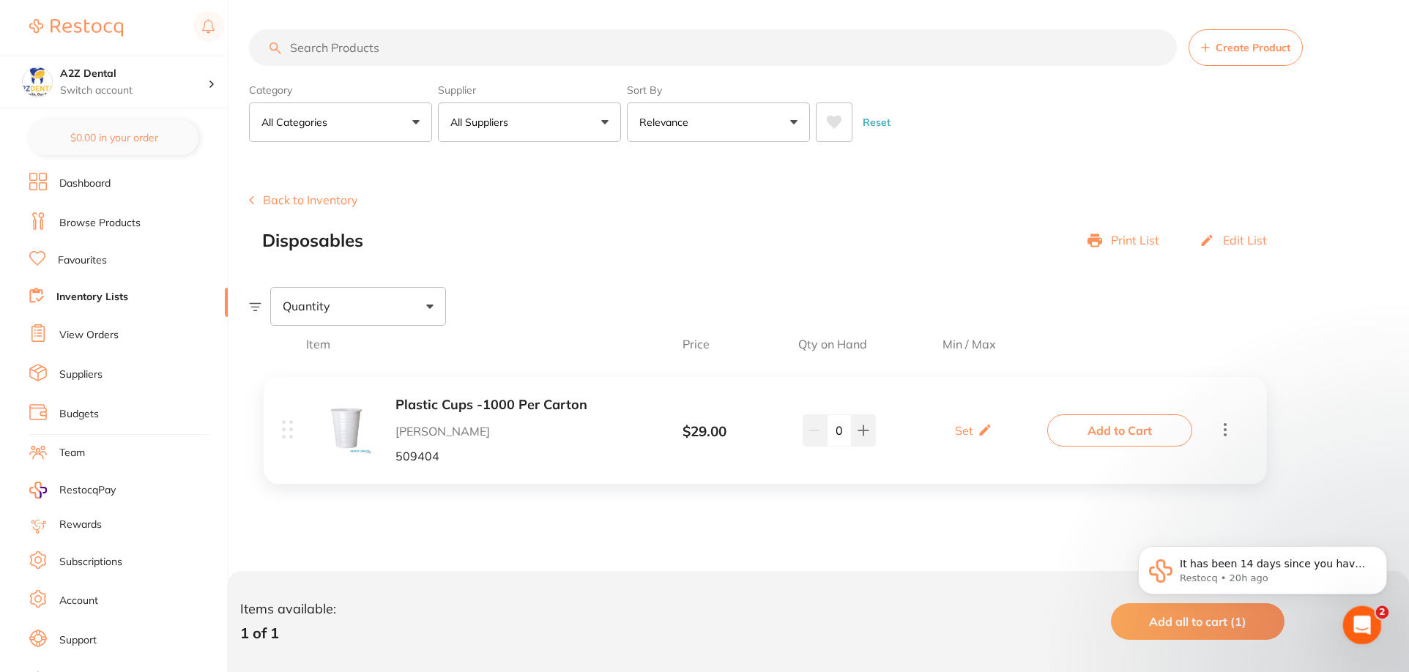
click at [1372, 617] on div "Open Intercom Messenger" at bounding box center [1360, 623] width 48 height 48
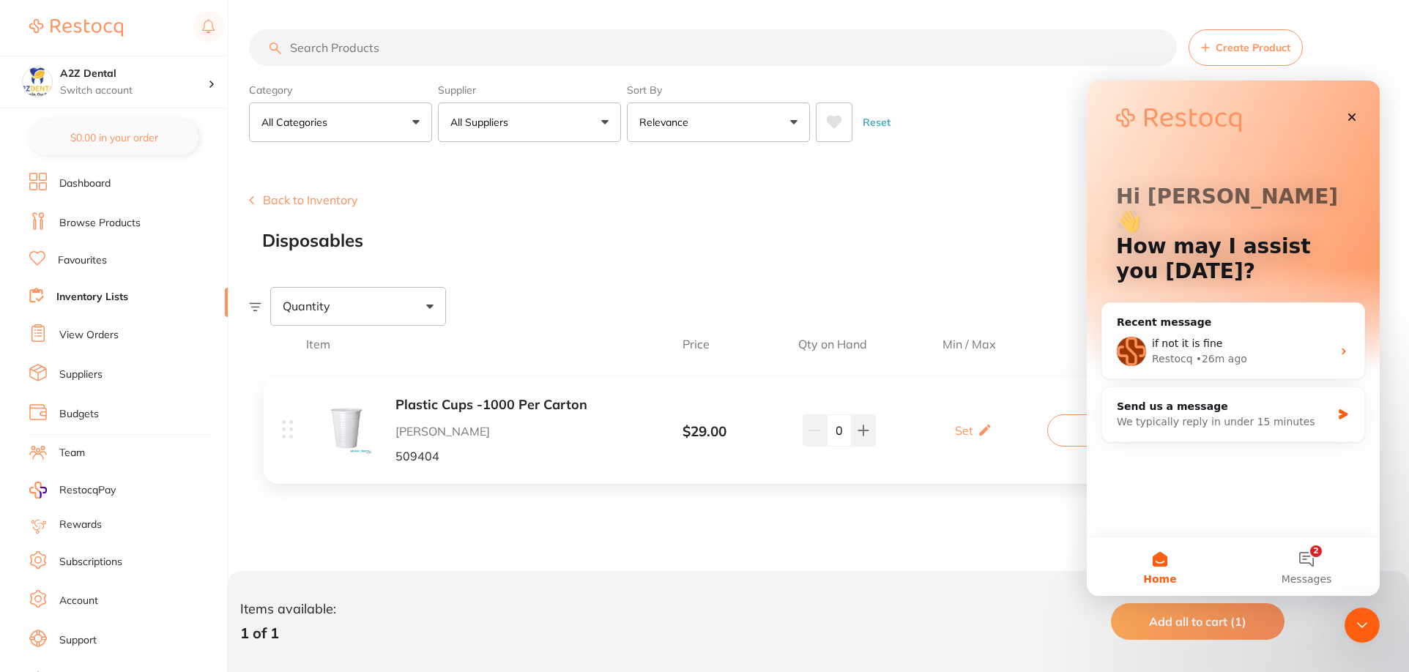
click at [568, 540] on div "Item Price Qty on Hand Min / Max Plastic Cups -1000 Per Carton Adam Dental 5094…" at bounding box center [829, 462] width 1160 height 272
click at [1349, 111] on icon "Close" at bounding box center [1352, 117] width 12 height 12
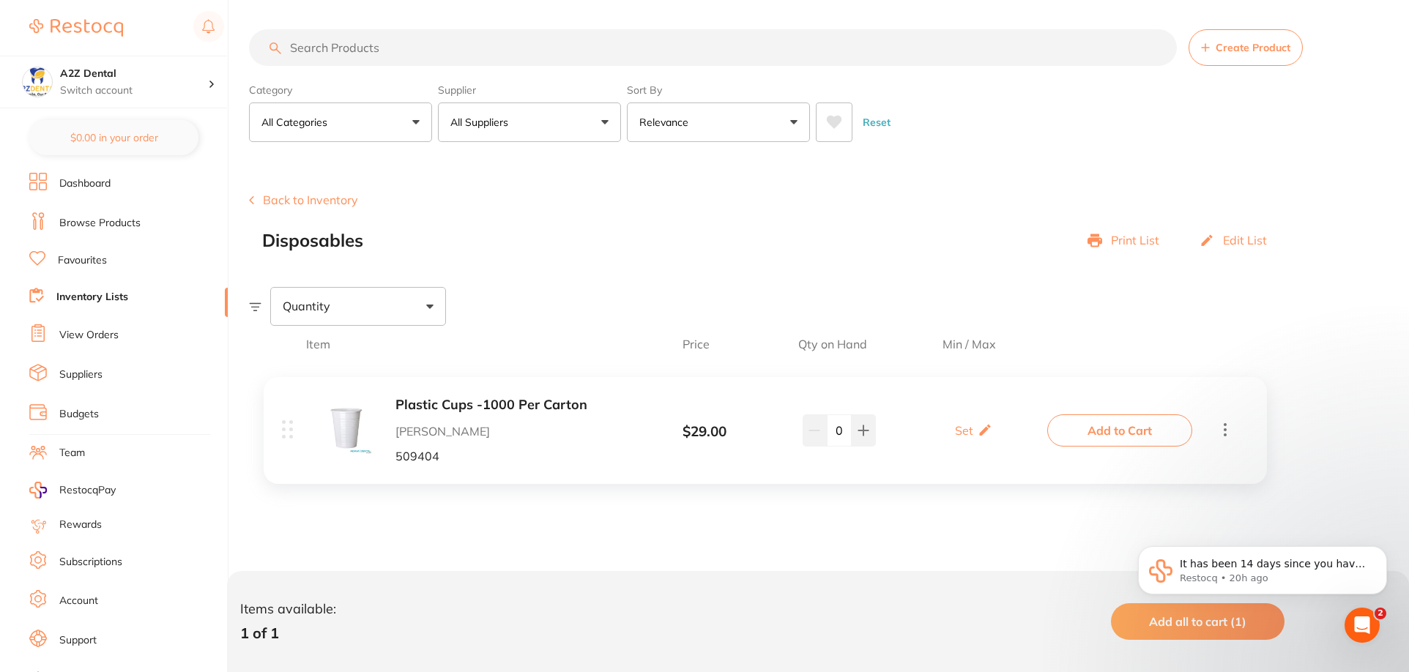
click at [1350, 290] on div "Quantity" at bounding box center [829, 306] width 1160 height 38
click at [95, 179] on link "Dashboard" at bounding box center [84, 183] width 51 height 15
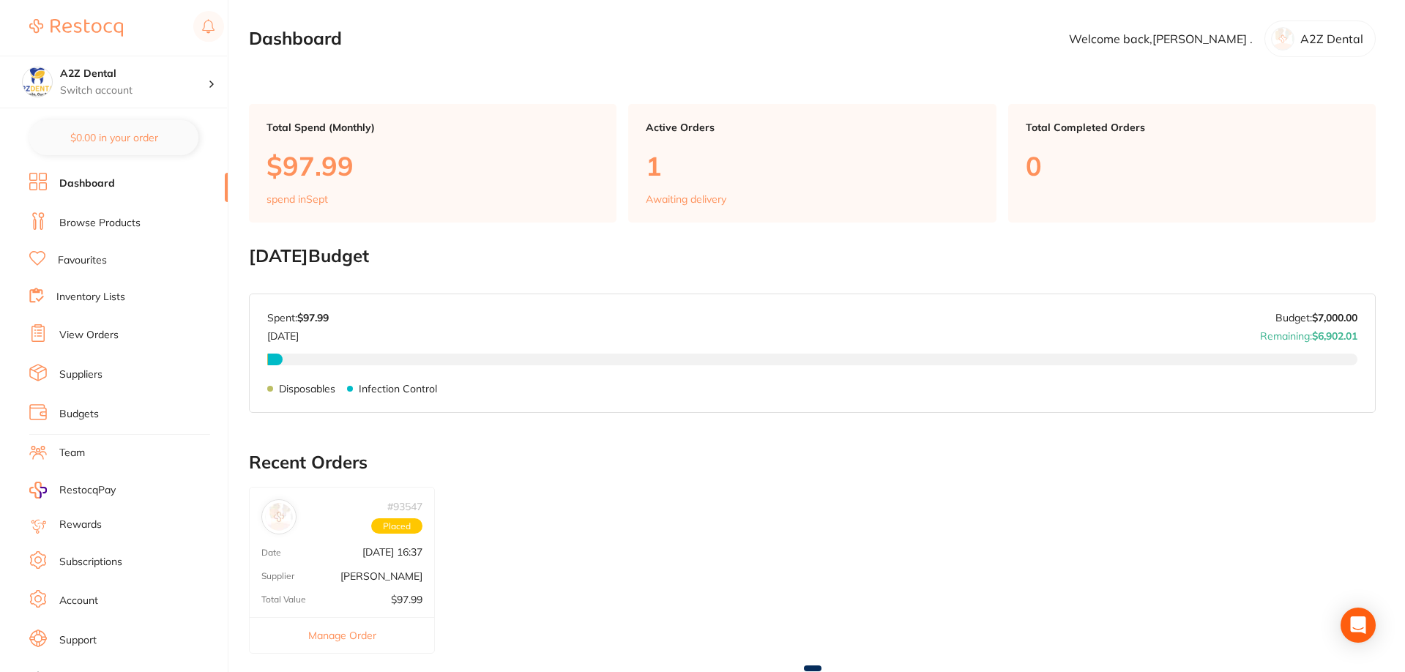
click at [97, 219] on link "Browse Products" at bounding box center [99, 223] width 81 height 15
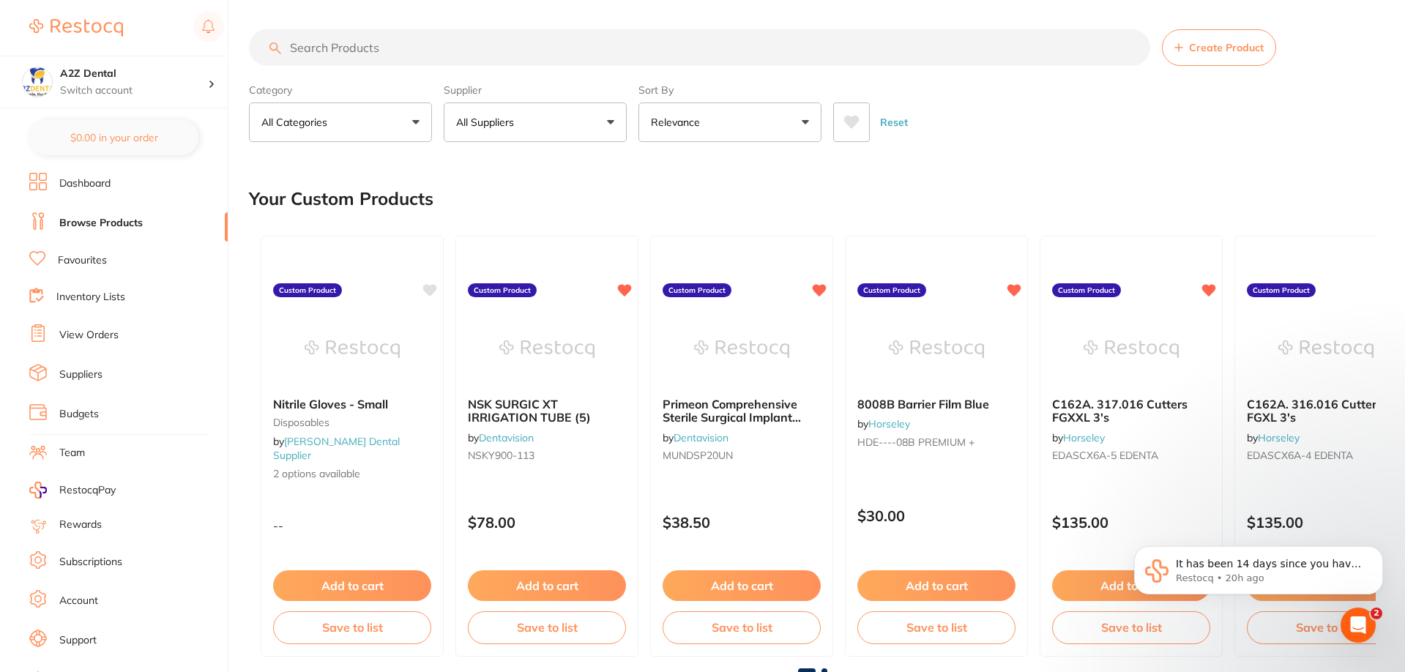
click at [85, 182] on link "Dashboard" at bounding box center [84, 183] width 51 height 15
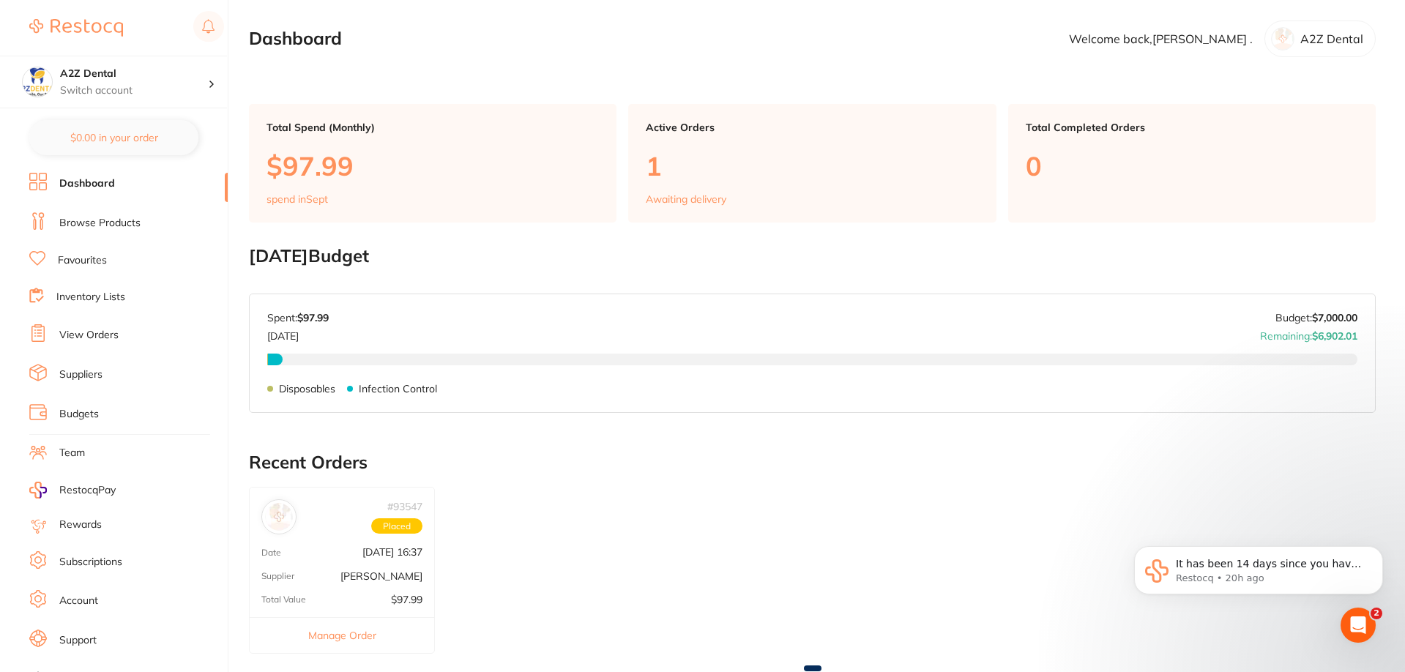
click at [74, 264] on link "Favourites" at bounding box center [82, 260] width 49 height 15
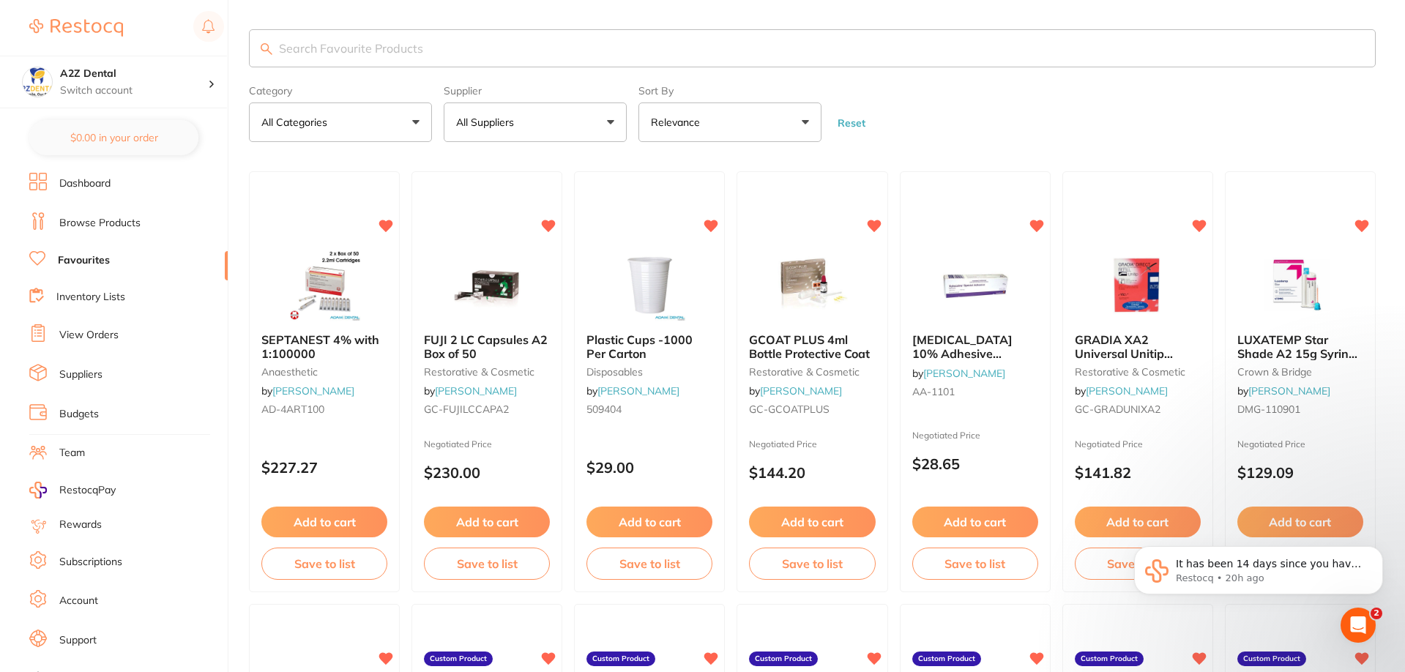
click at [77, 294] on link "Inventory Lists" at bounding box center [90, 297] width 69 height 15
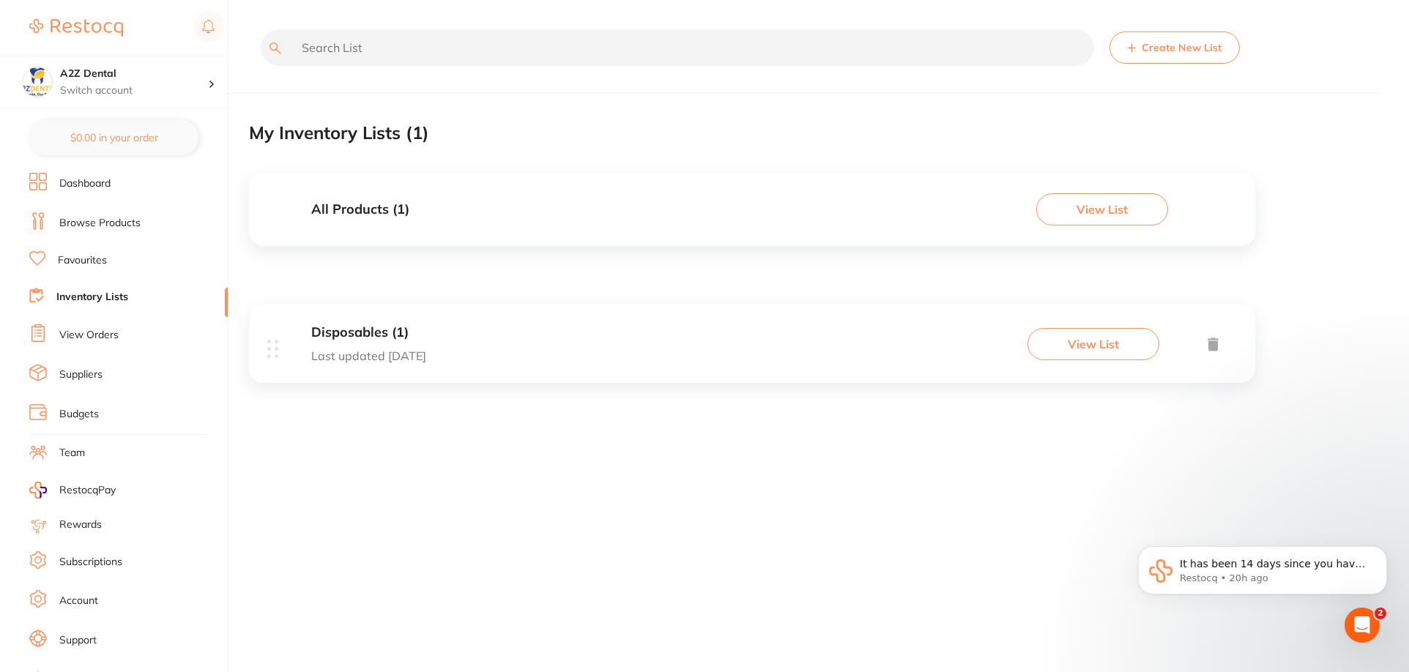
click at [1101, 207] on button "View List" at bounding box center [1102, 209] width 132 height 32
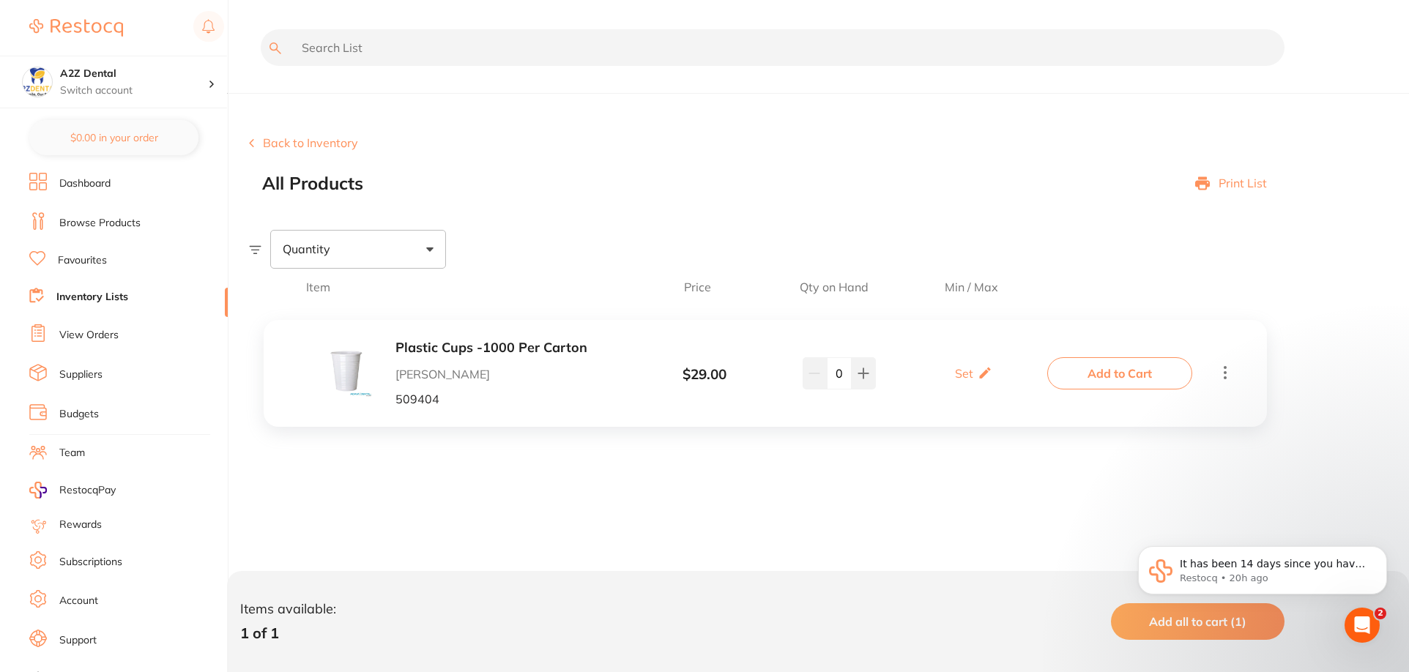
click at [305, 140] on button "Back to Inventory" at bounding box center [303, 142] width 109 height 13
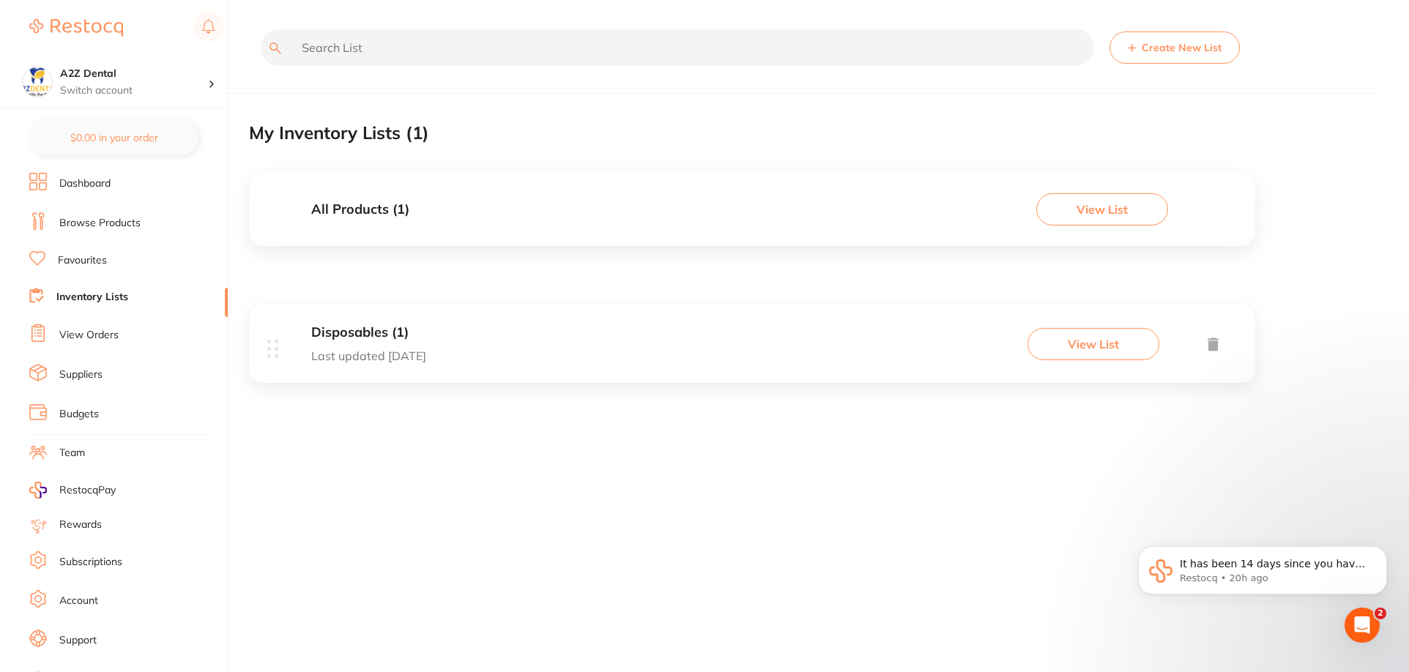
click at [1169, 49] on button "Create New List" at bounding box center [1175, 47] width 130 height 32
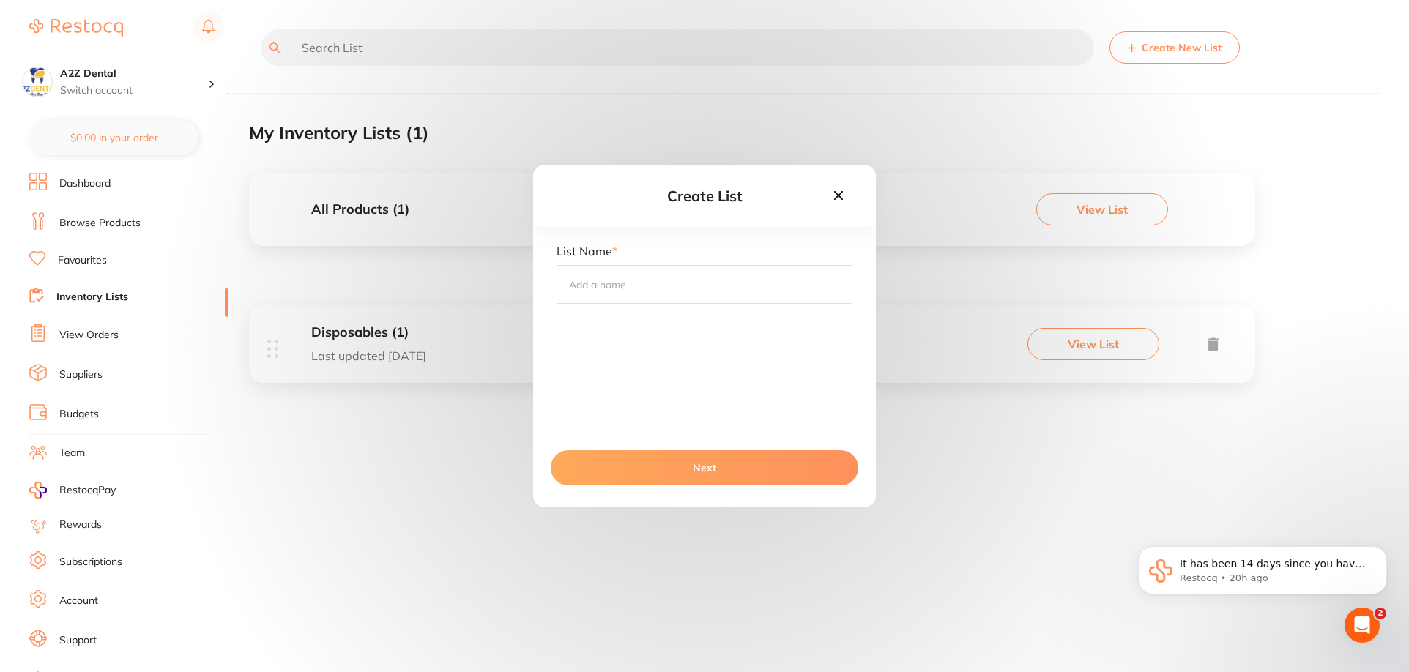
click at [707, 282] on input "text" at bounding box center [705, 284] width 296 height 38
type input "Anaesthetics"
click at [710, 469] on button "Next" at bounding box center [705, 467] width 308 height 35
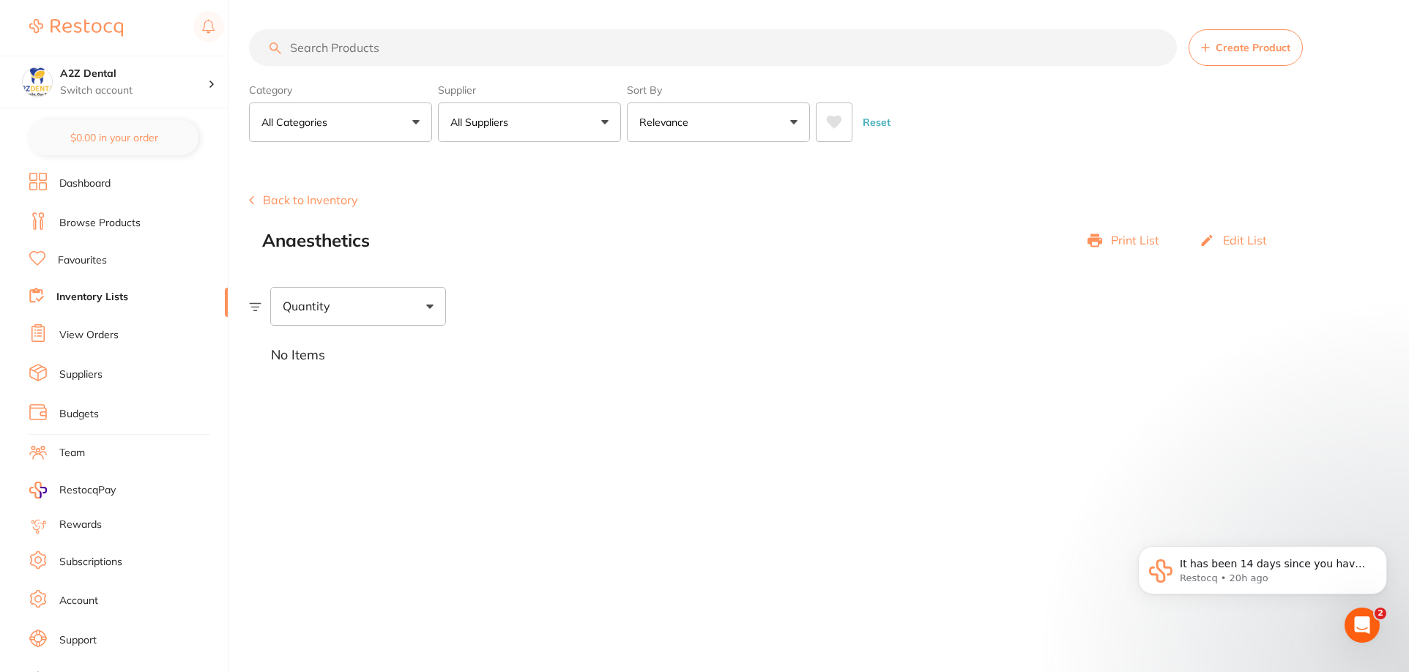
click at [1255, 45] on span "Create Product" at bounding box center [1253, 48] width 75 height 12
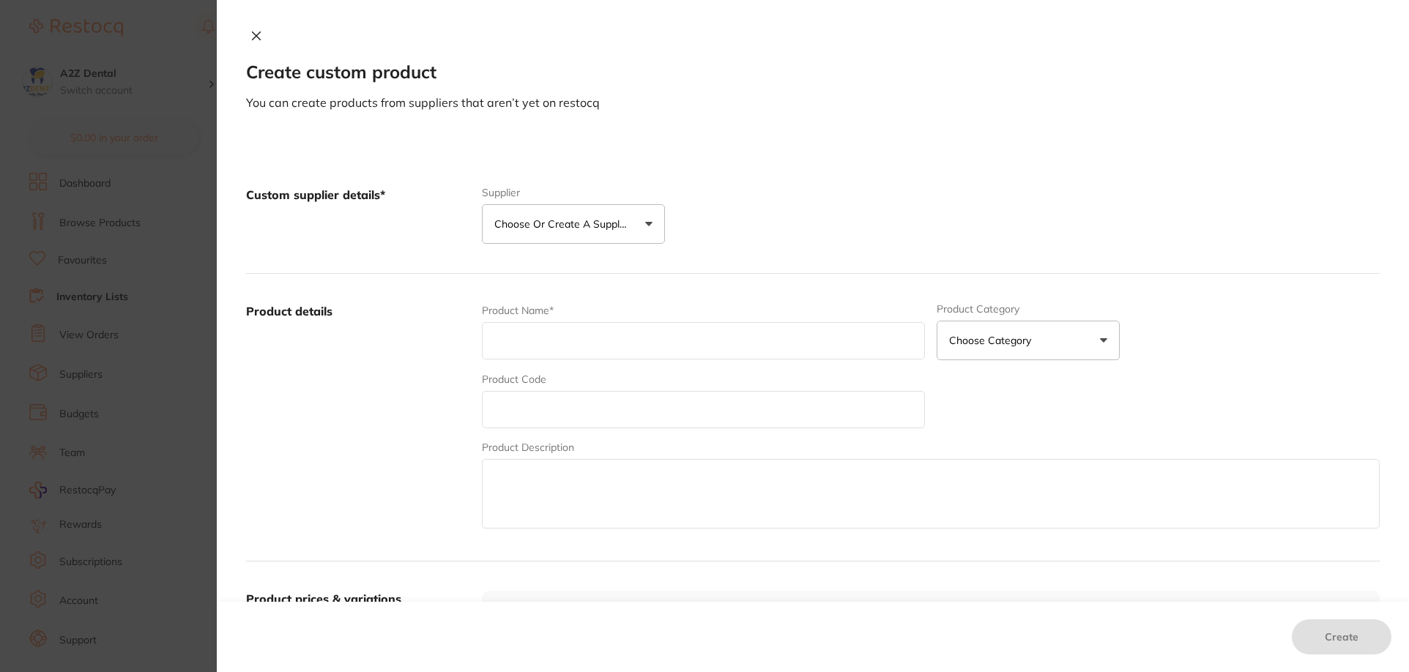
click at [259, 32] on icon at bounding box center [256, 36] width 12 height 12
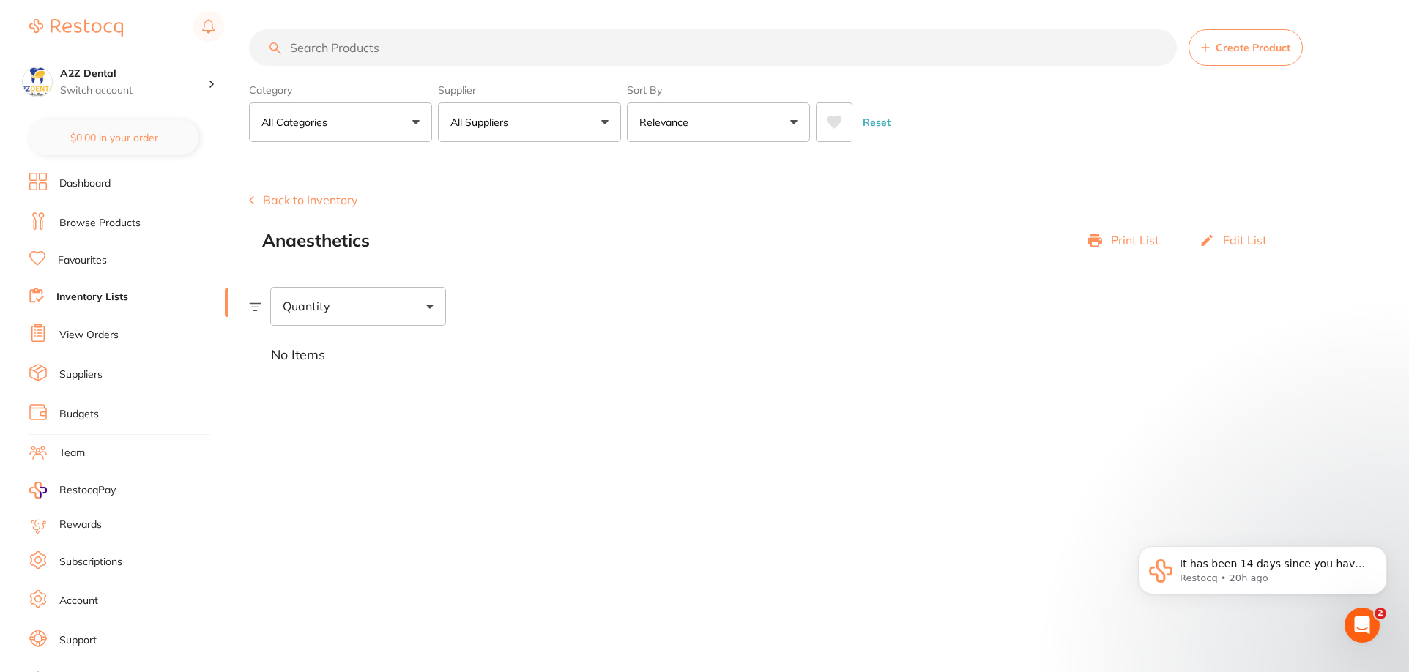
click at [94, 299] on link "Inventory Lists" at bounding box center [92, 297] width 72 height 15
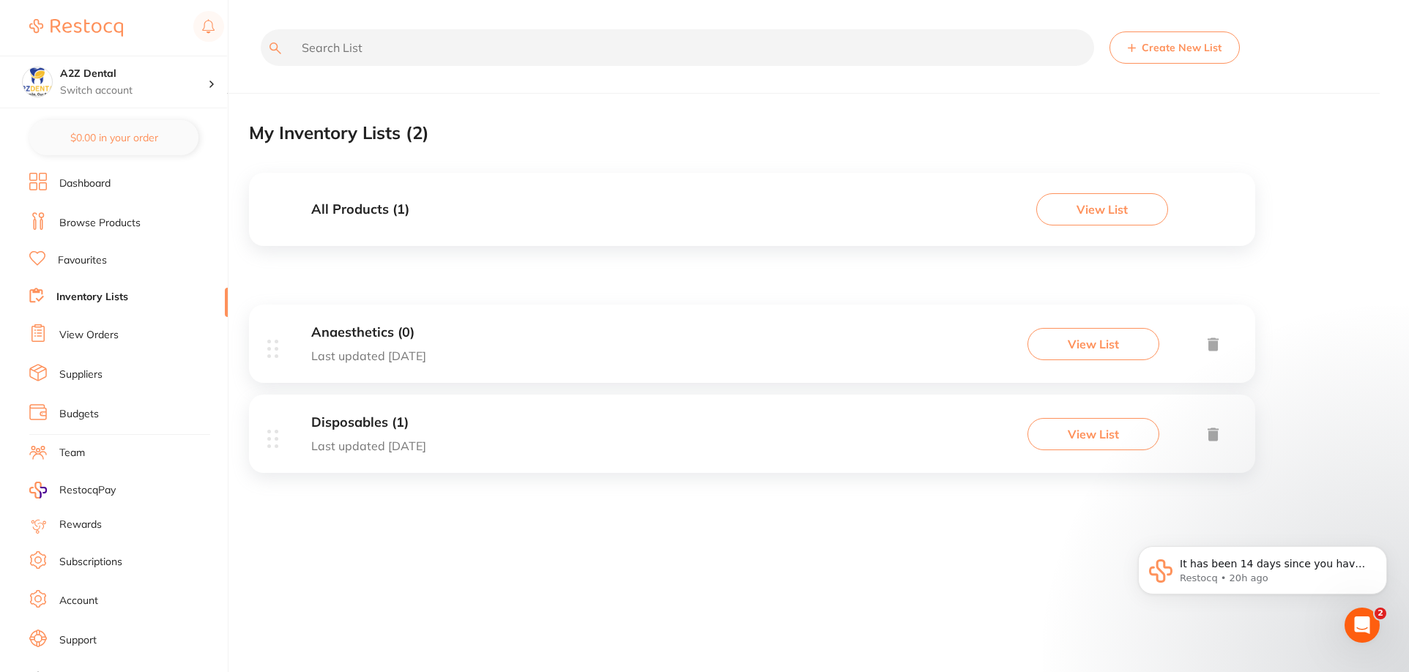
click at [1188, 46] on button "Create New List" at bounding box center [1175, 47] width 130 height 32
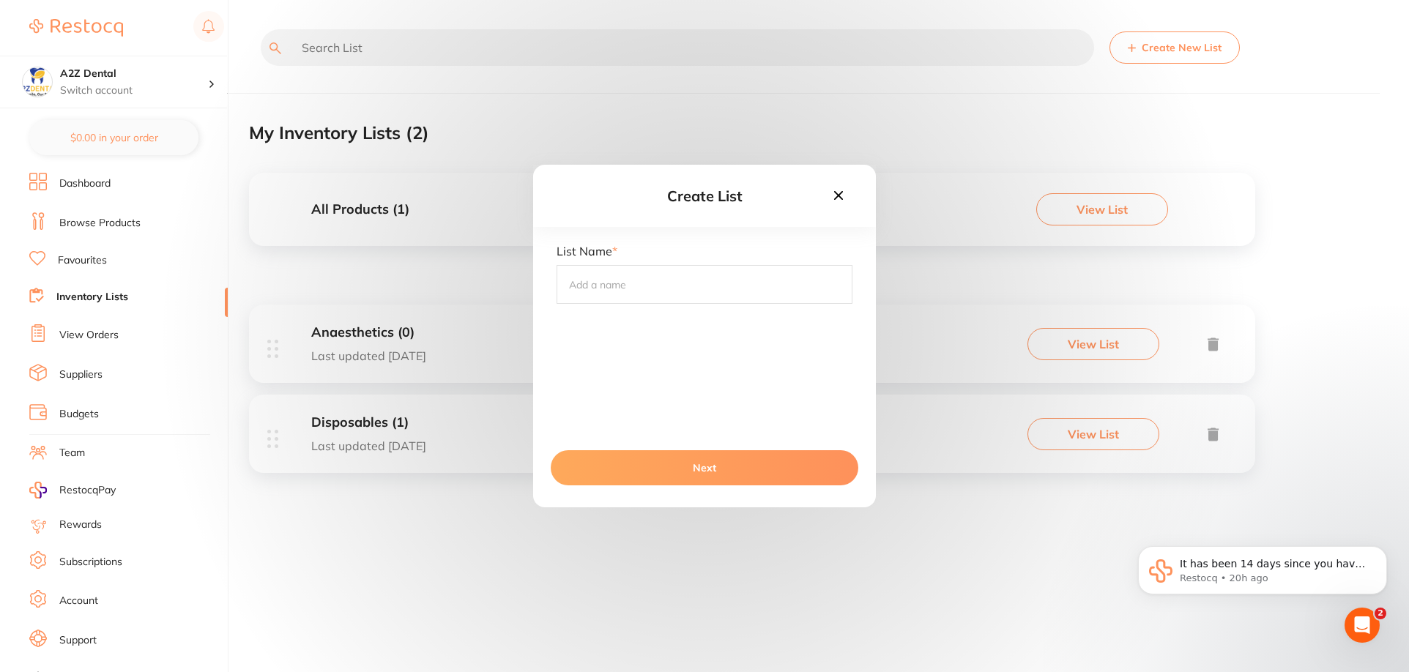
click at [800, 294] on input "text" at bounding box center [705, 284] width 296 height 38
type input "Restorative ( Fillings)"
click at [688, 464] on button "Next" at bounding box center [705, 467] width 308 height 35
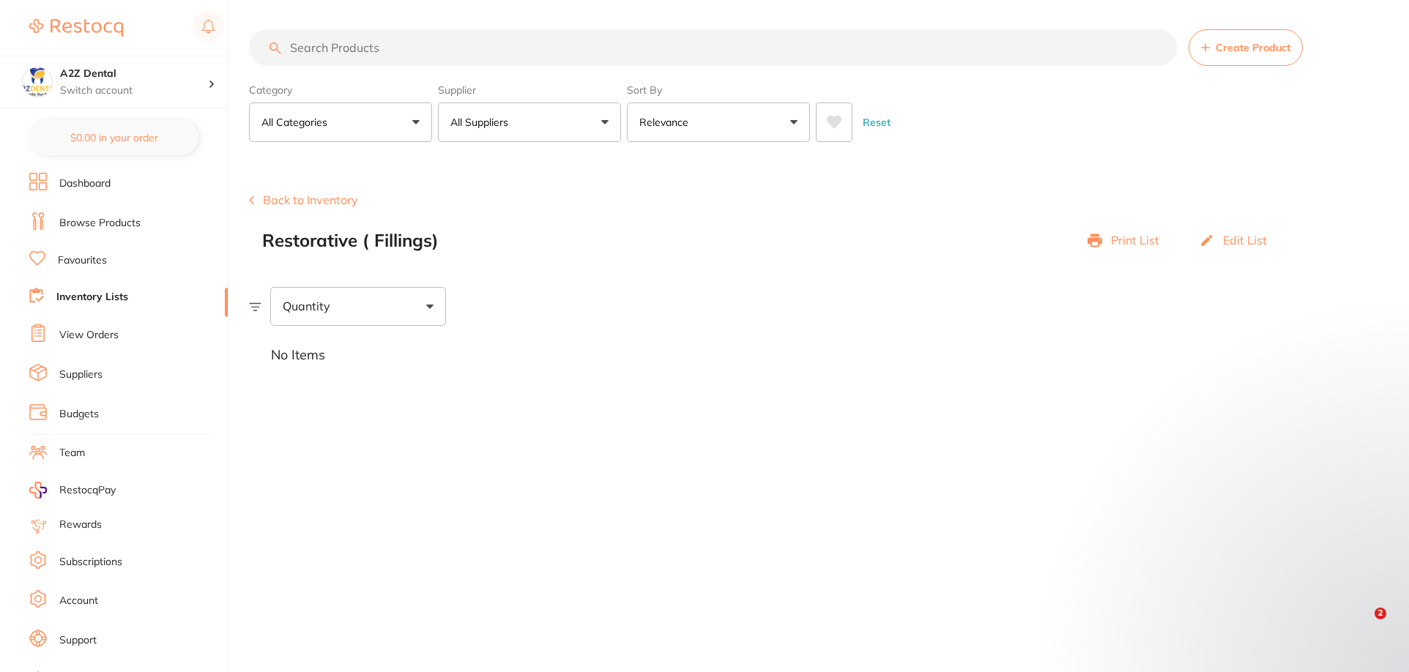
click at [119, 290] on link "Inventory Lists" at bounding box center [92, 297] width 72 height 15
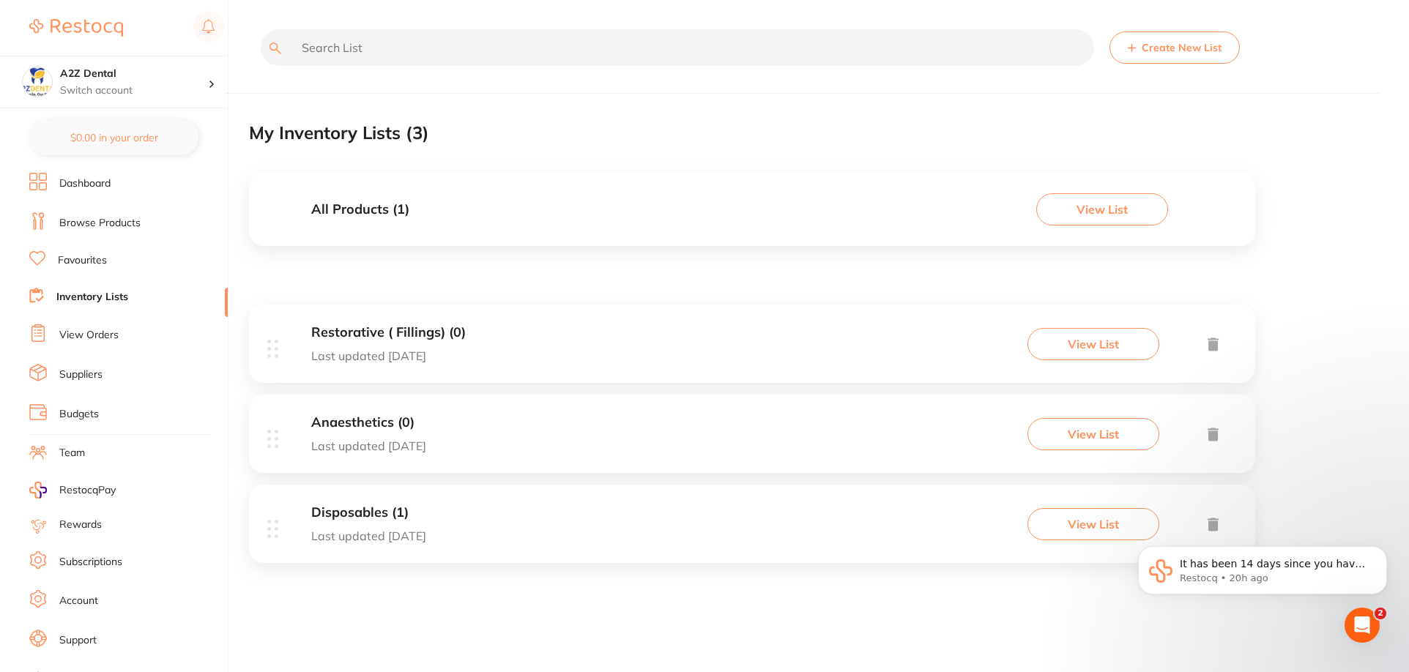
click at [1181, 50] on button "Create New List" at bounding box center [1175, 47] width 130 height 32
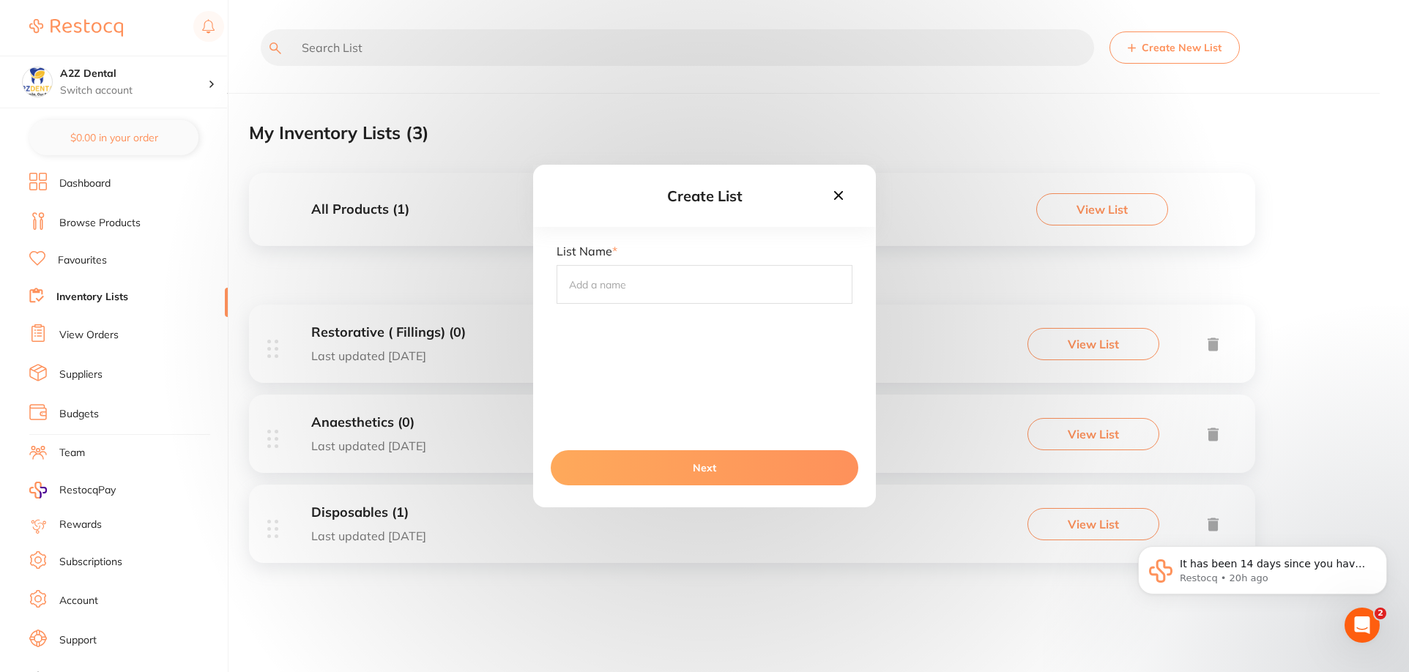
click at [666, 286] on input "text" at bounding box center [705, 284] width 296 height 38
type input "Crown and bridge"
click at [704, 467] on button "Next" at bounding box center [705, 467] width 308 height 35
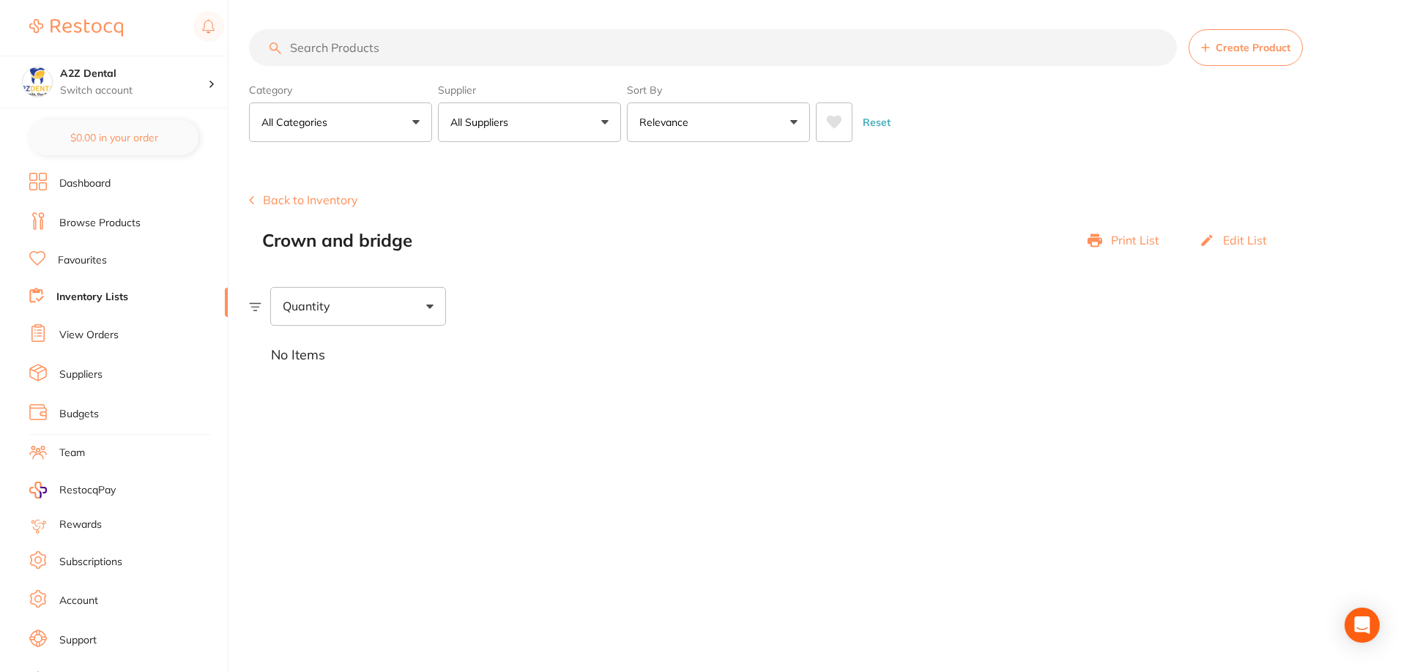
click at [104, 292] on link "Inventory Lists" at bounding box center [92, 297] width 72 height 15
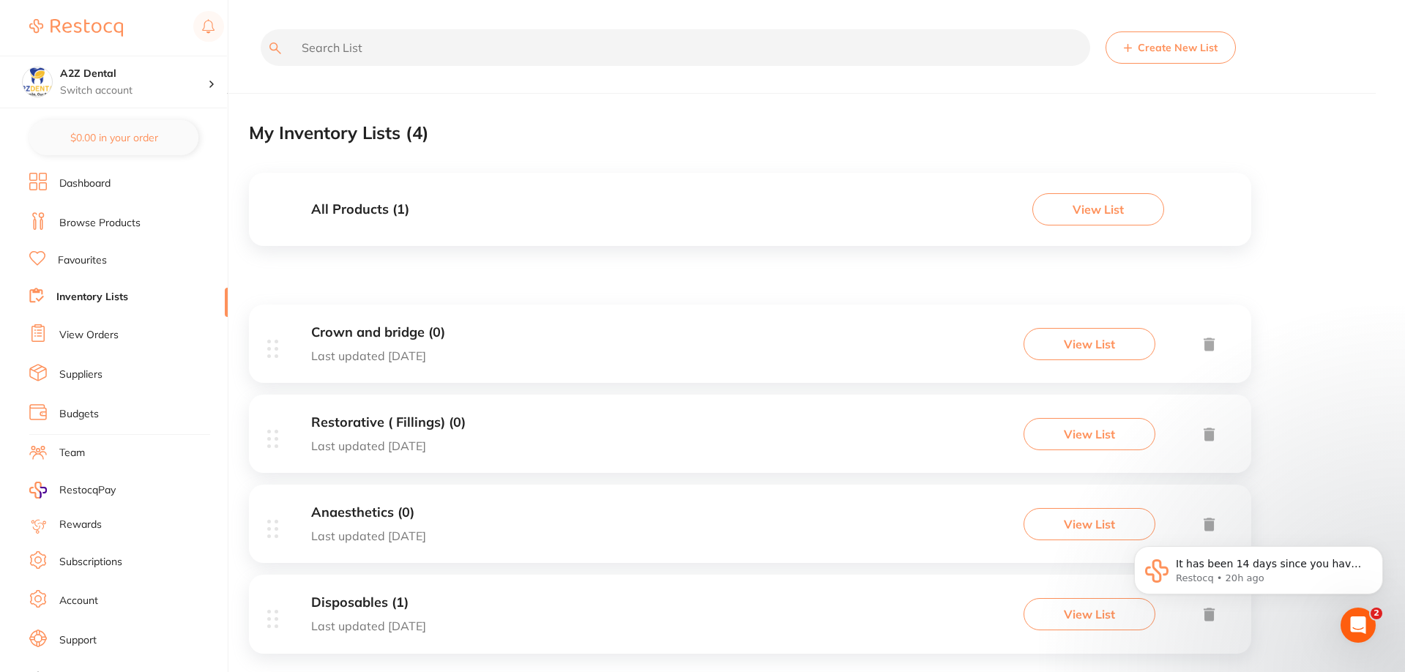
click at [1155, 45] on button "Create New List" at bounding box center [1171, 47] width 130 height 32
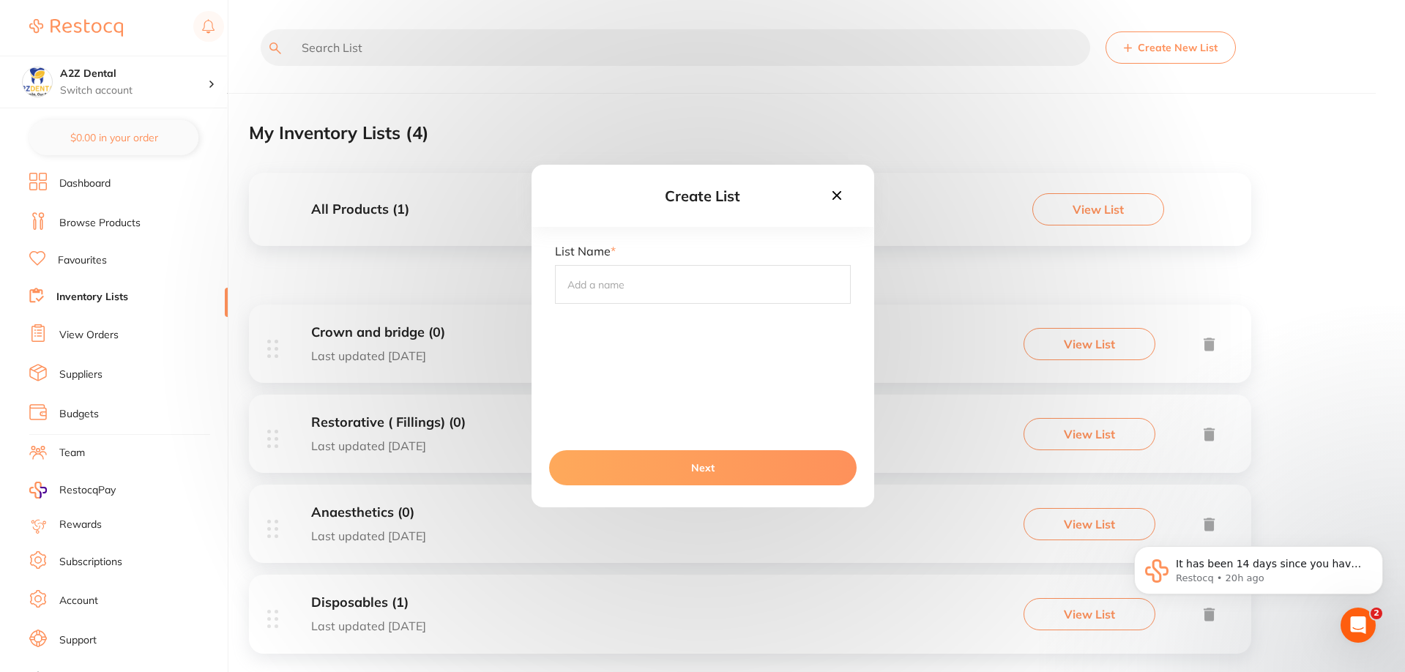
click at [658, 290] on input "text" at bounding box center [703, 284] width 296 height 38
type input "Prosthetics"
click at [698, 468] on button "Next" at bounding box center [703, 467] width 308 height 35
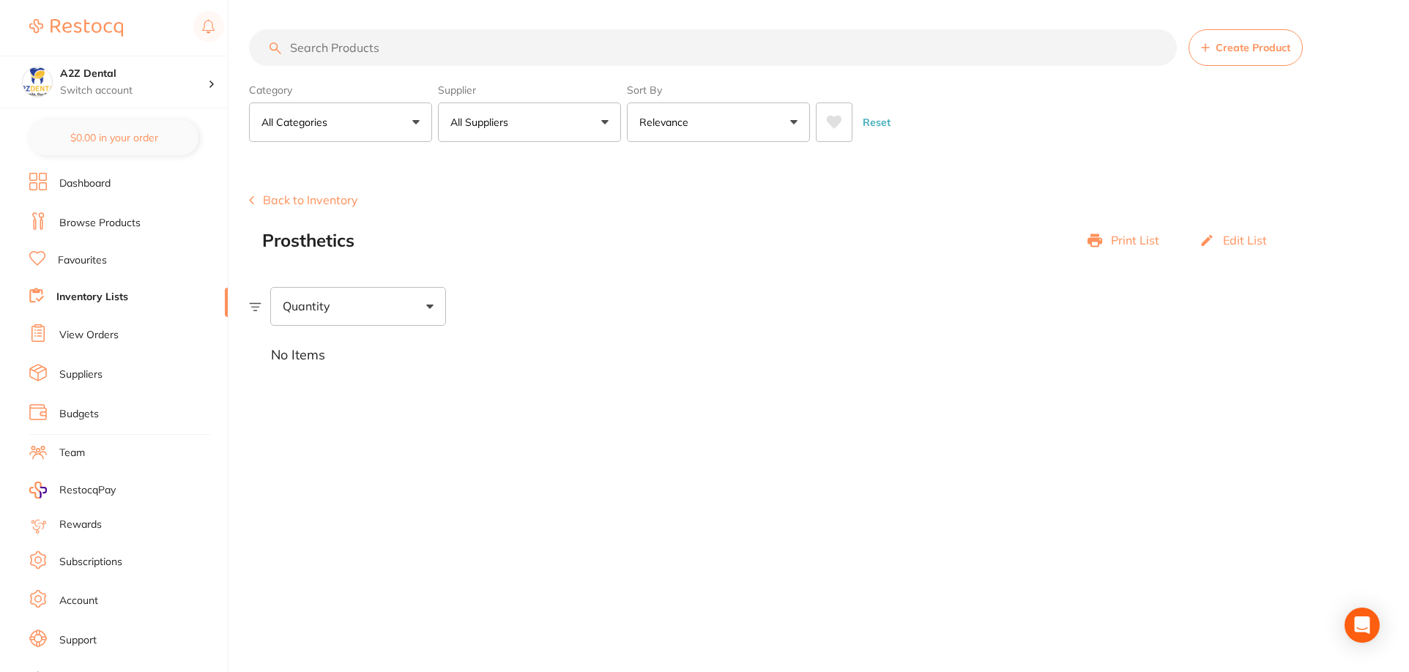
click at [97, 296] on link "Inventory Lists" at bounding box center [92, 297] width 72 height 15
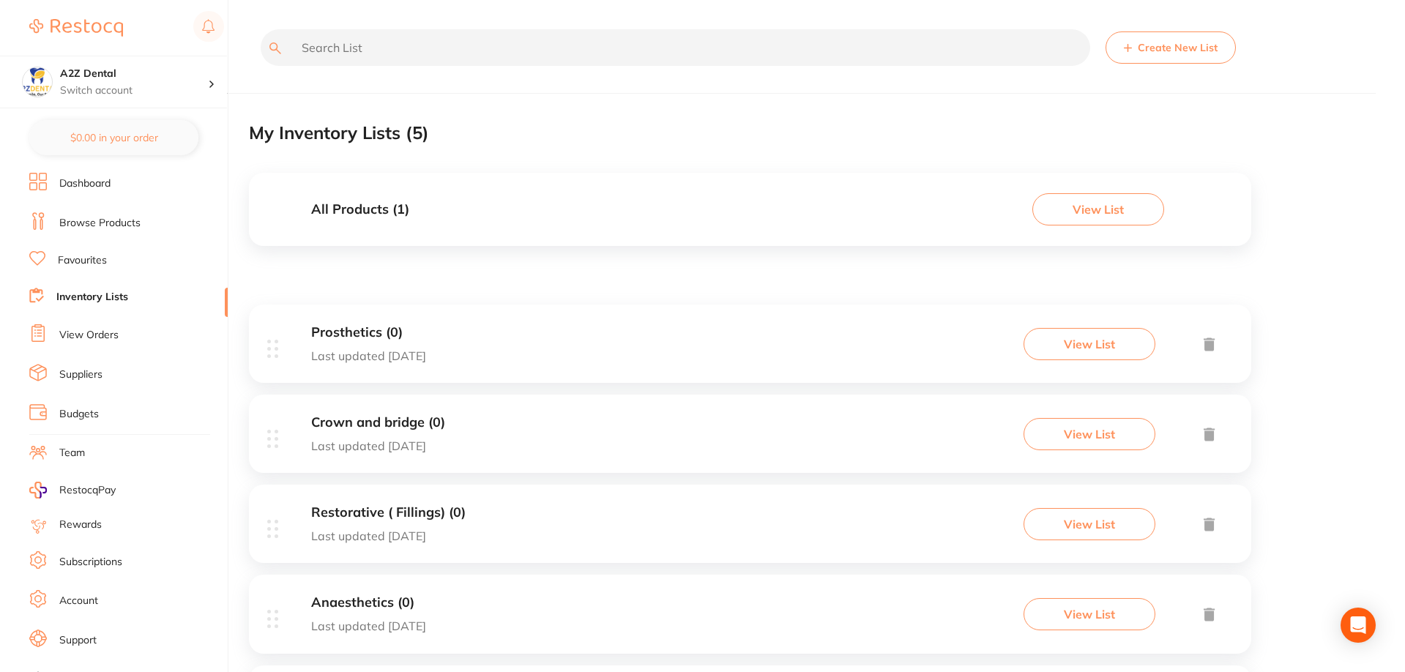
click at [1184, 38] on button "Create New List" at bounding box center [1171, 47] width 130 height 32
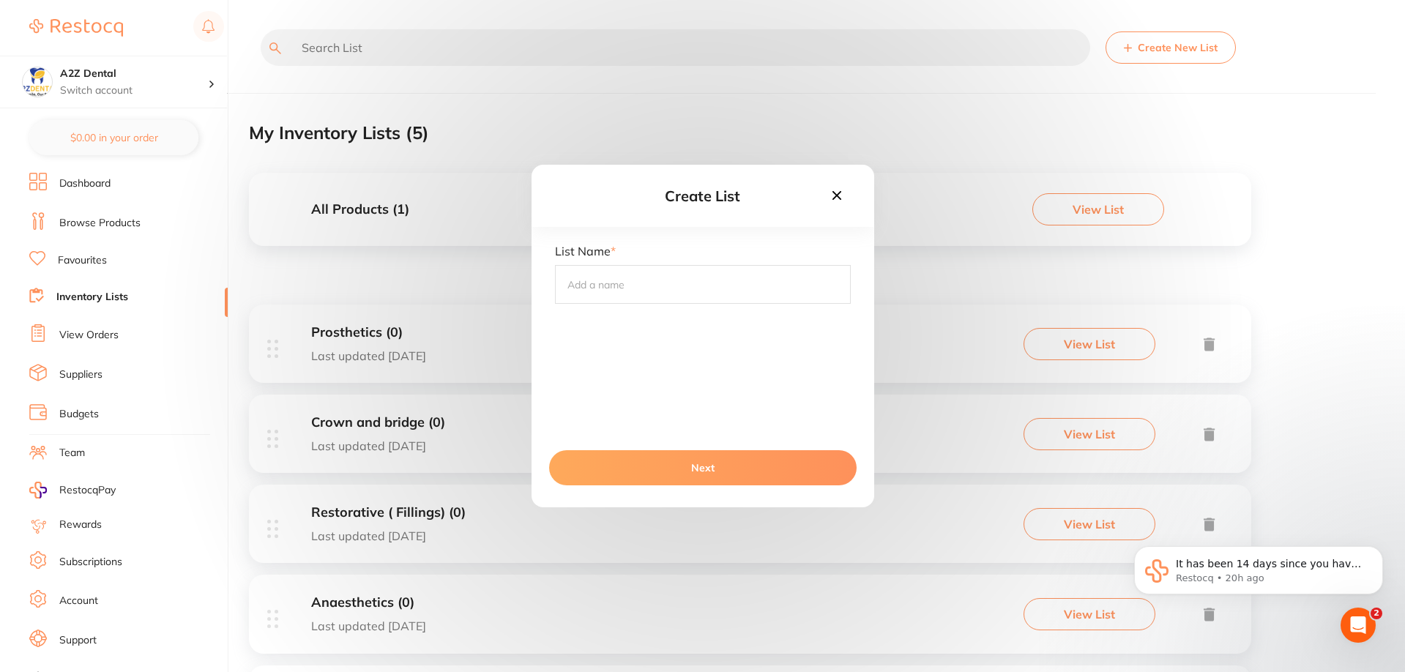
click at [710, 290] on input "text" at bounding box center [703, 284] width 296 height 38
type input "[MEDICAL_DATA]"
click at [710, 464] on button "Next" at bounding box center [703, 467] width 308 height 35
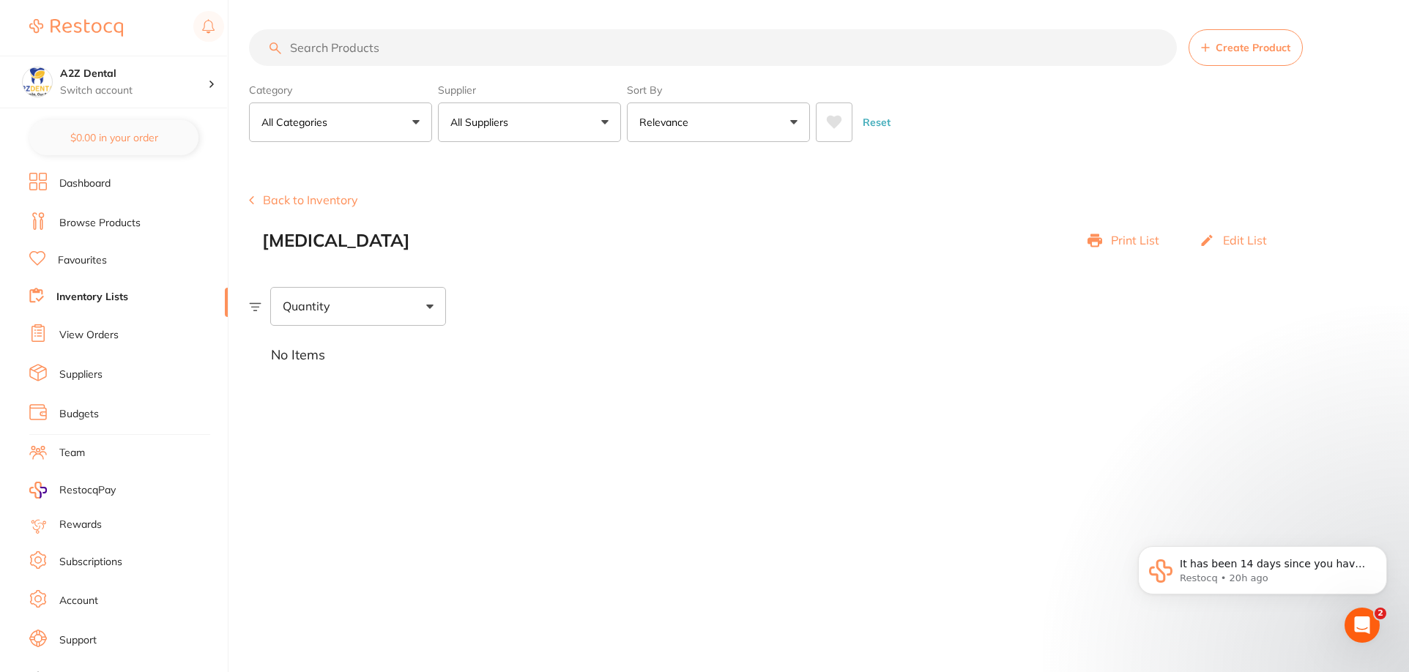
click at [111, 294] on link "Inventory Lists" at bounding box center [92, 297] width 72 height 15
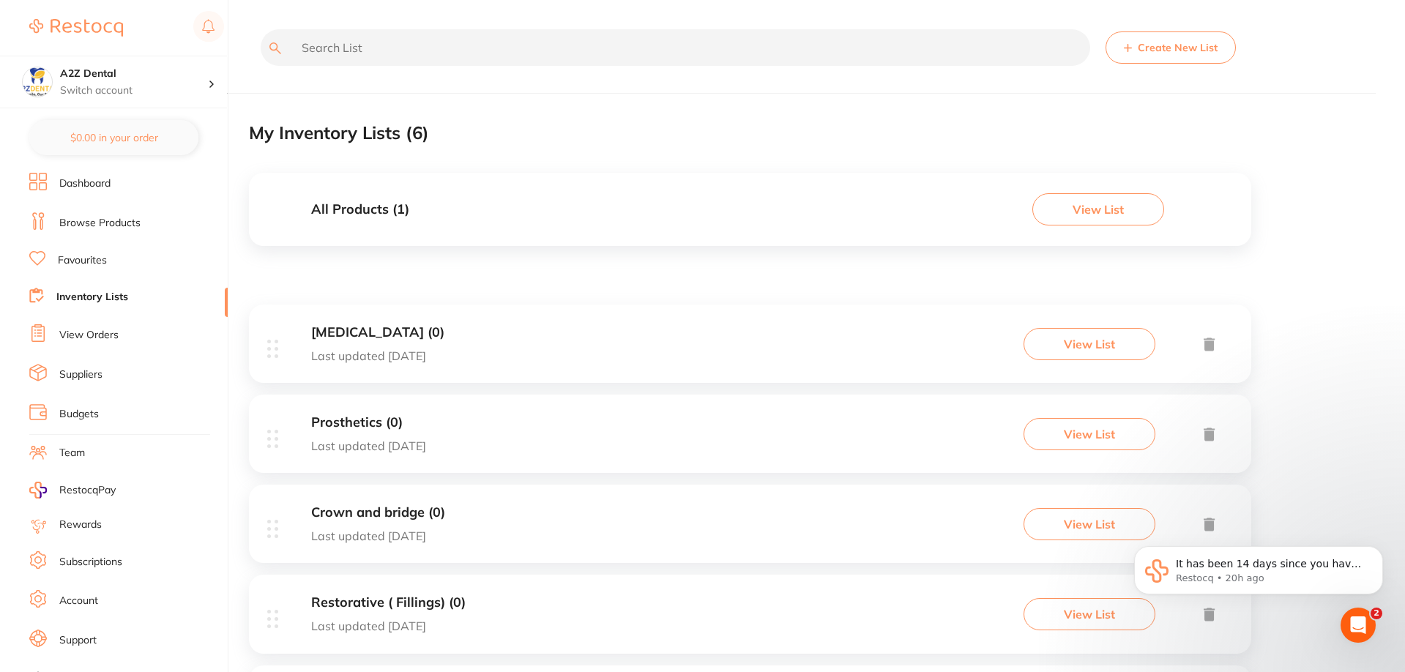
click at [1188, 45] on button "Create New List" at bounding box center [1171, 47] width 130 height 32
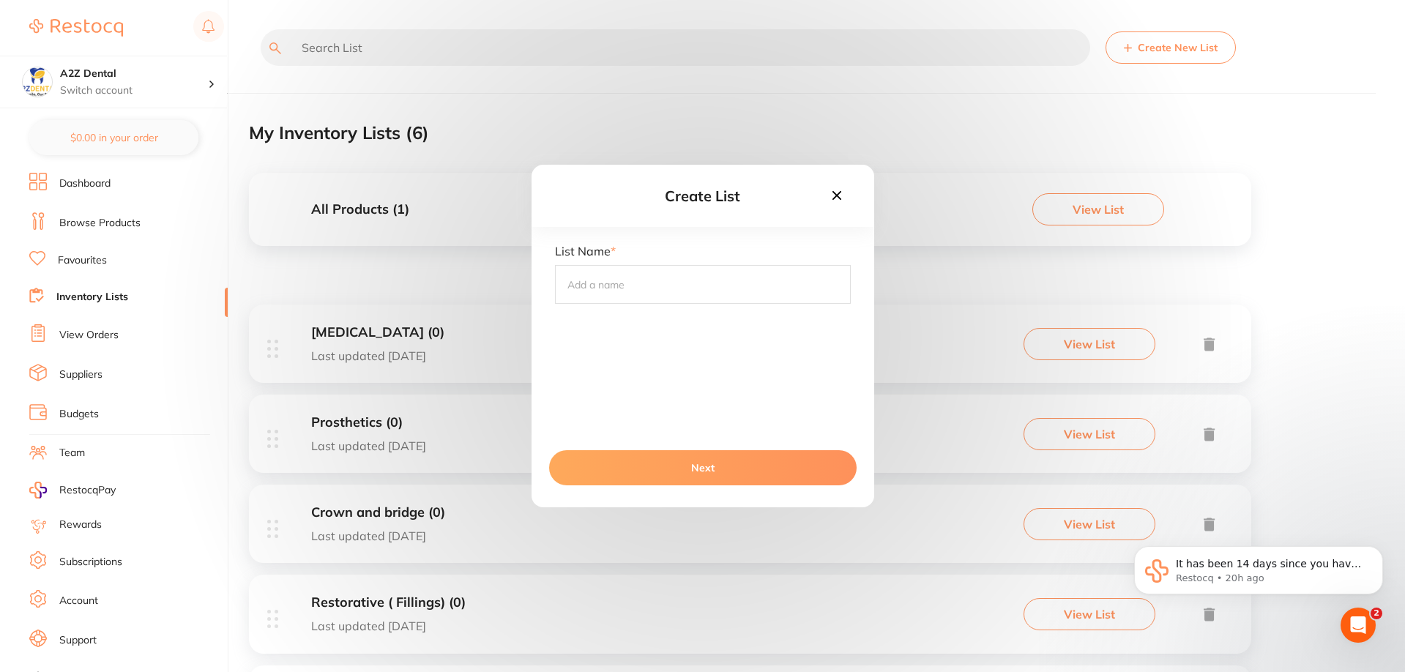
click at [673, 281] on input "text" at bounding box center [703, 284] width 296 height 38
click at [635, 283] on input "Bone & Memberanes" at bounding box center [703, 284] width 296 height 38
click at [688, 289] on input "Bone & Membranes" at bounding box center [703, 284] width 296 height 38
type input "Bone & Membranes"
click at [700, 467] on button "Next" at bounding box center [703, 467] width 308 height 35
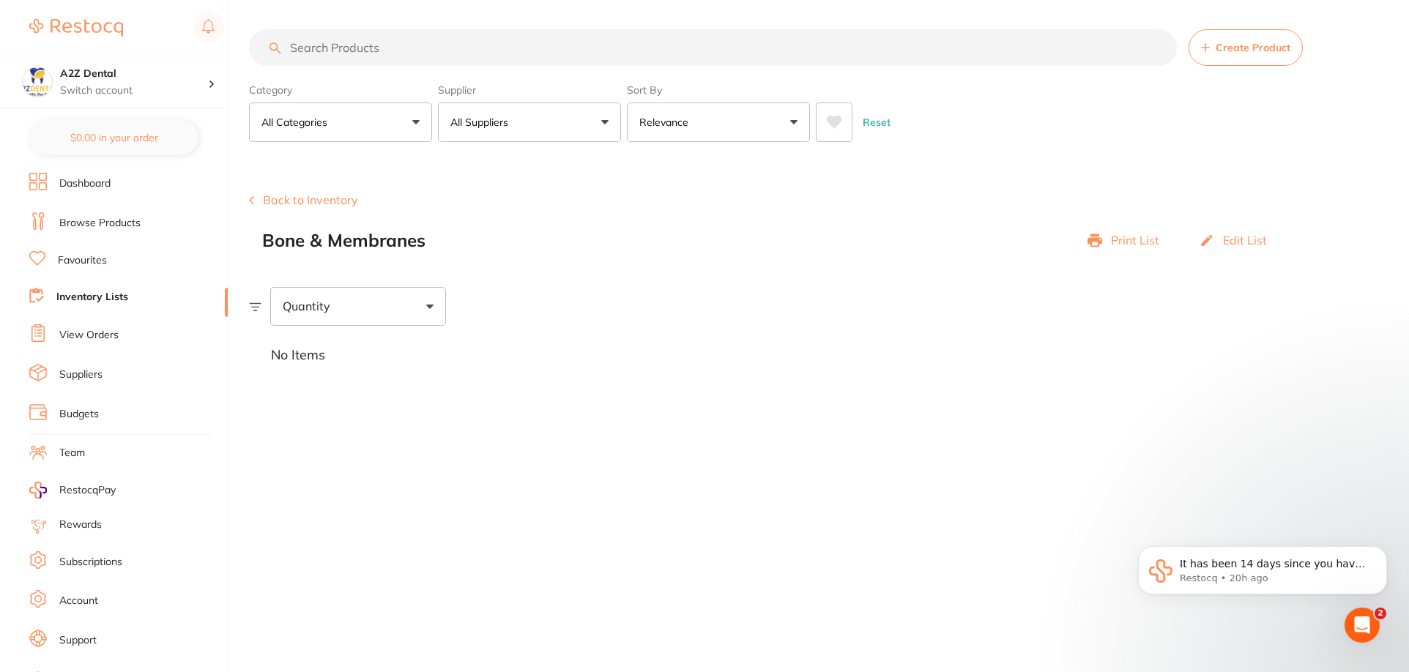
click at [86, 291] on link "Inventory Lists" at bounding box center [92, 297] width 72 height 15
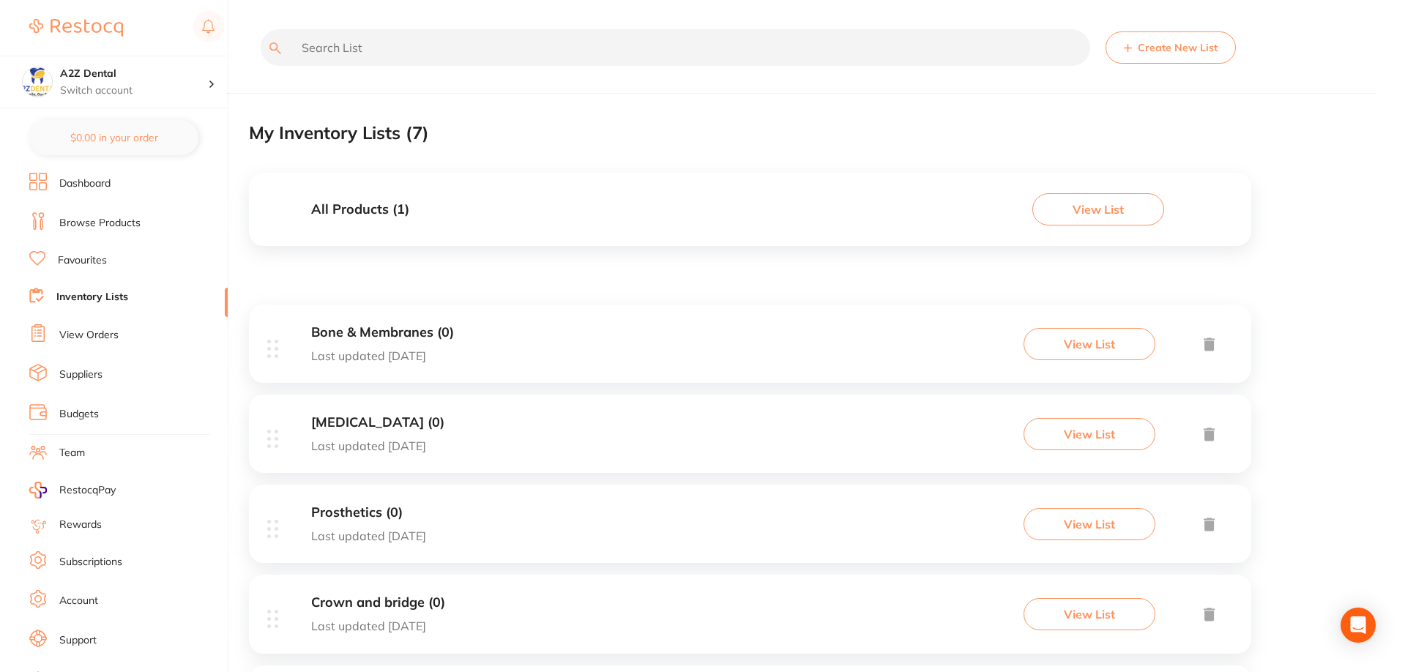
click at [1143, 47] on button "Create New List" at bounding box center [1171, 47] width 130 height 32
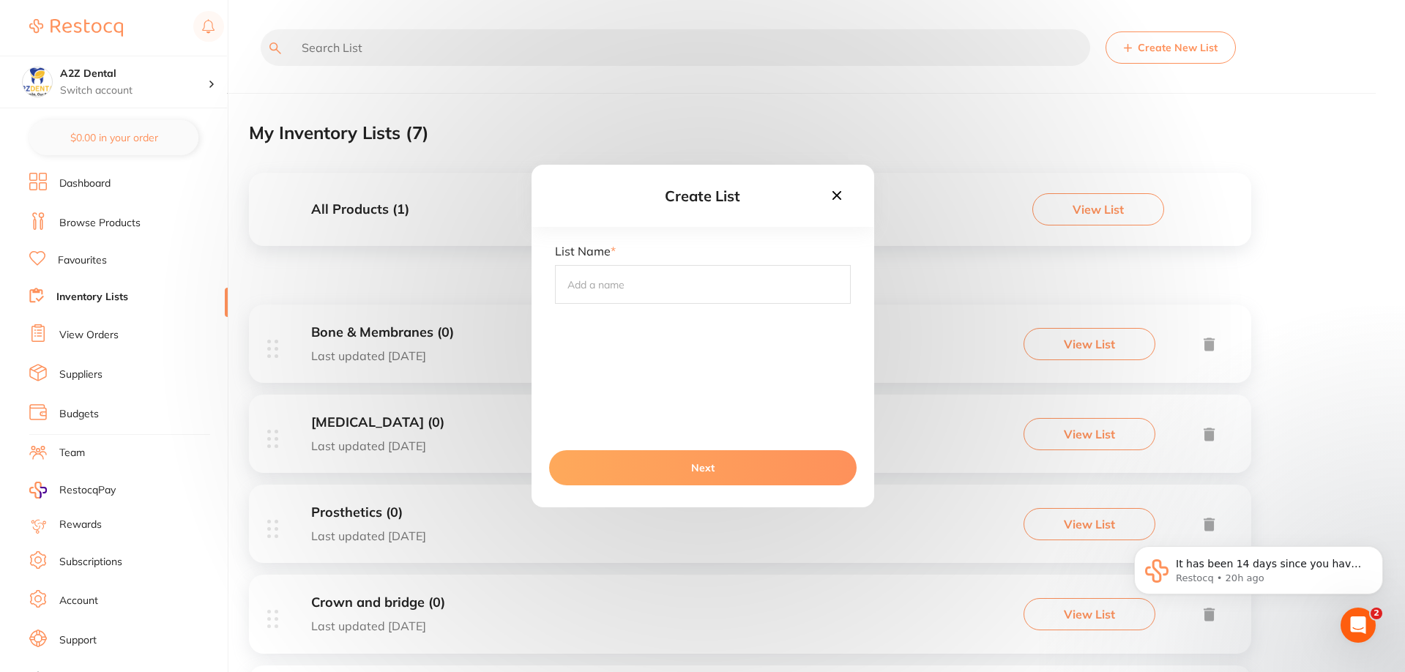
click at [653, 280] on input "text" at bounding box center [703, 284] width 296 height 38
type input "Cosmetic"
click at [706, 467] on button "Next" at bounding box center [703, 467] width 308 height 35
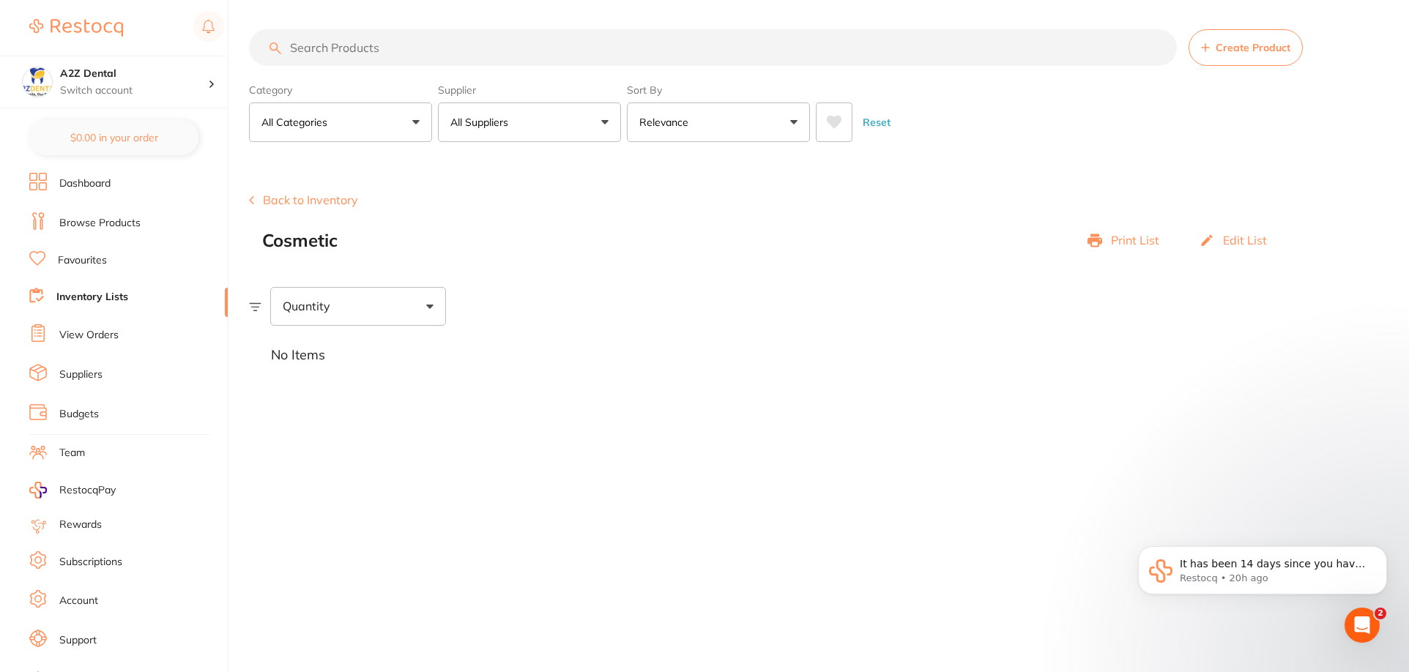
click at [82, 290] on link "Inventory Lists" at bounding box center [92, 297] width 72 height 15
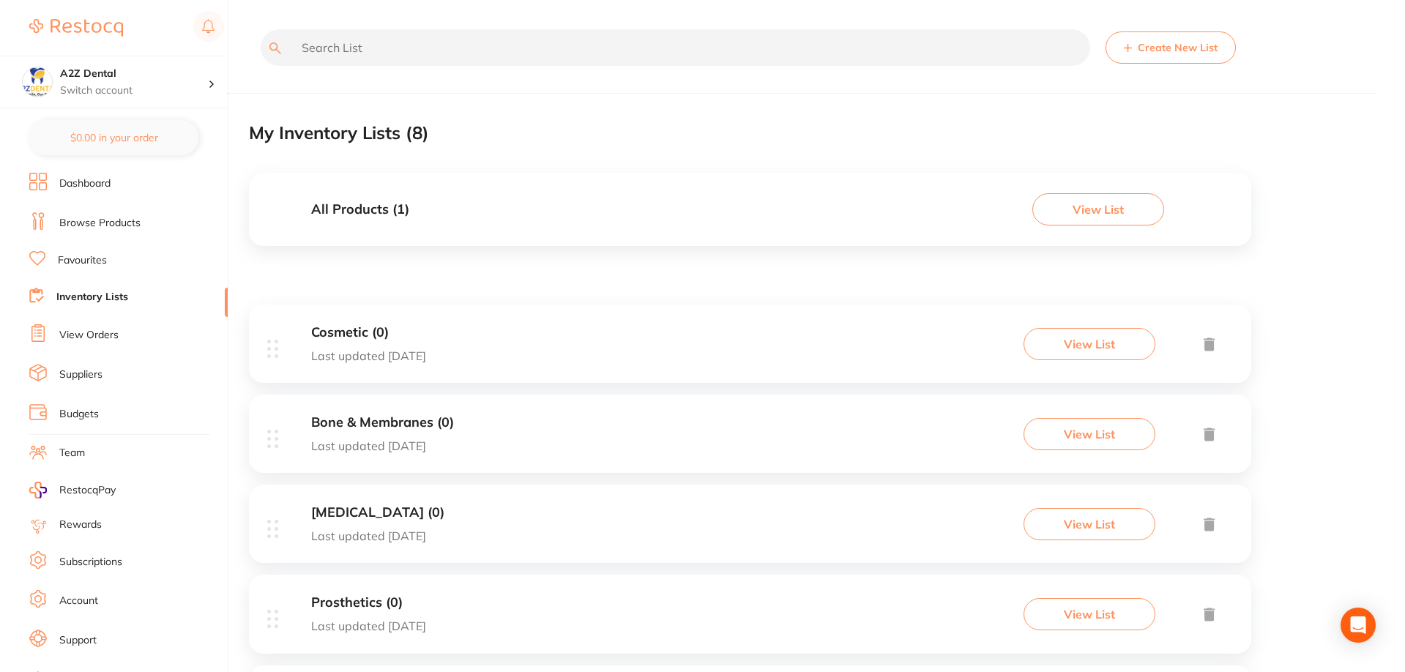
click at [1160, 43] on button "Create New List" at bounding box center [1171, 47] width 130 height 32
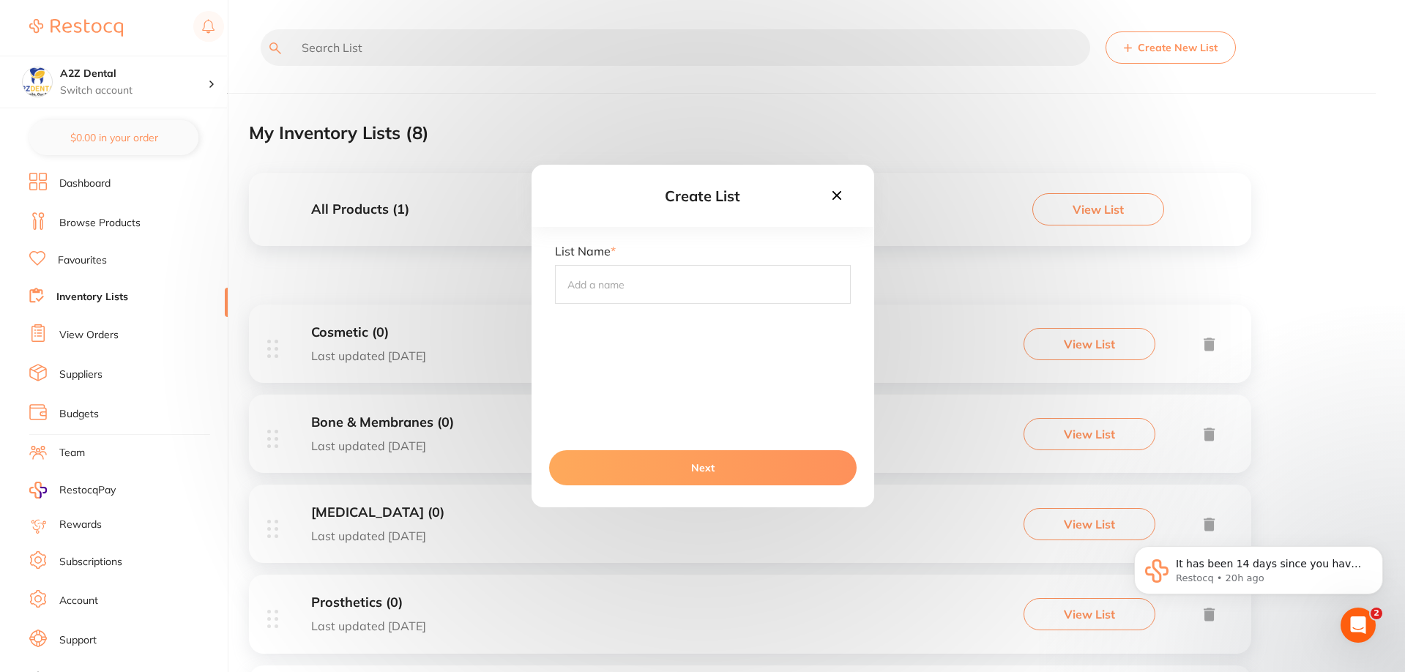
click at [719, 284] on input "text" at bounding box center [703, 284] width 296 height 38
type input "Check and clean"
click at [688, 464] on button "Next" at bounding box center [703, 467] width 308 height 35
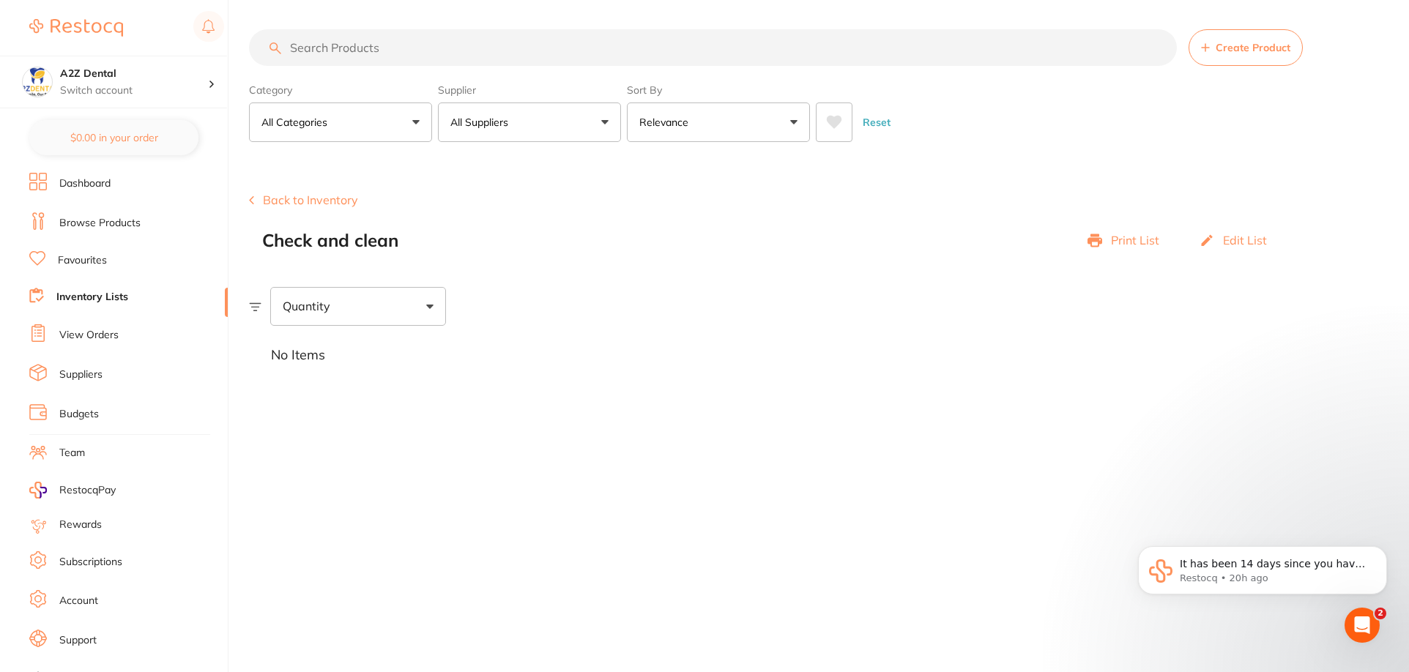
click at [87, 289] on li "Inventory Lists" at bounding box center [128, 298] width 198 height 20
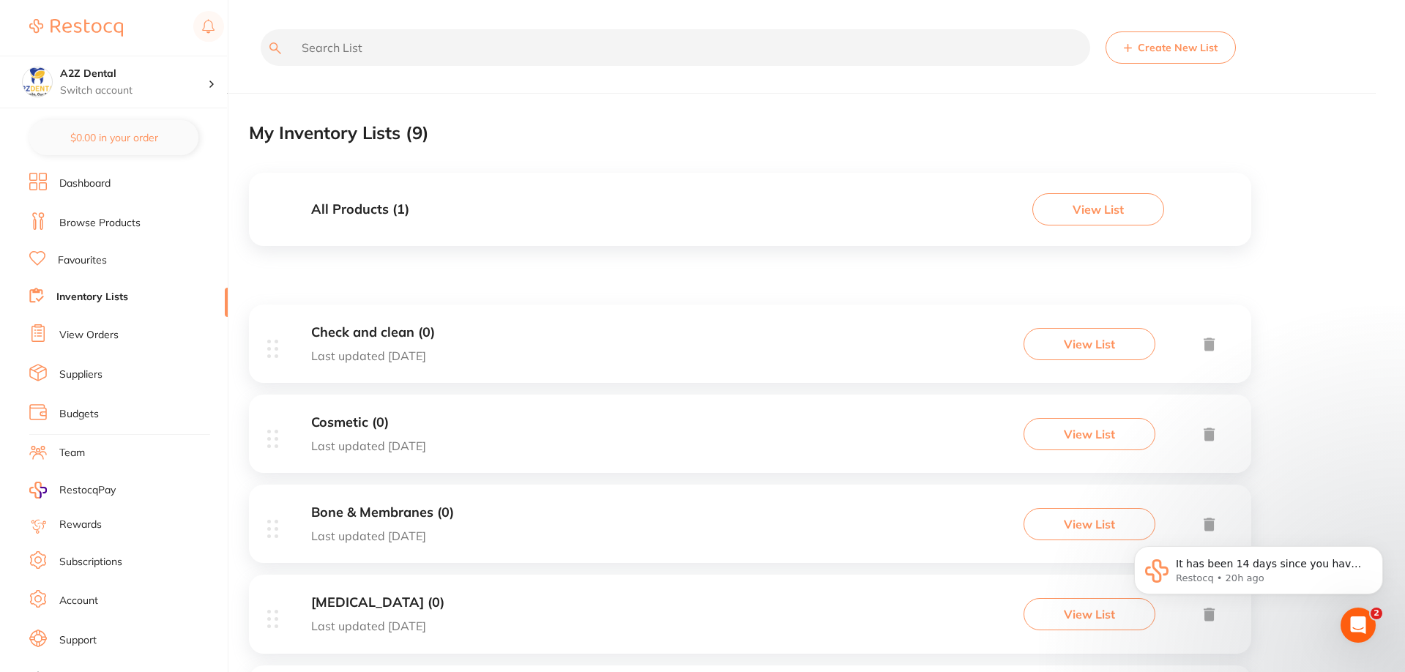
click at [105, 223] on link "Browse Products" at bounding box center [99, 223] width 81 height 15
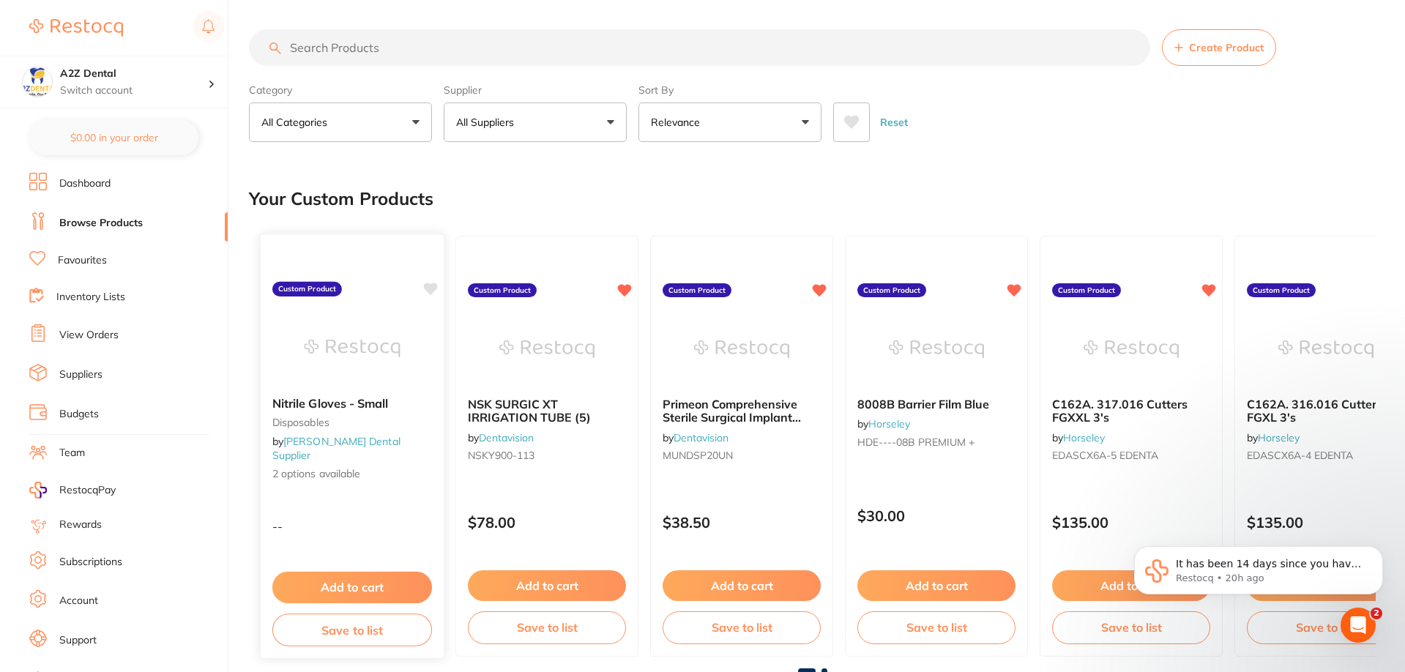
click at [312, 467] on span "2 options available" at bounding box center [352, 474] width 160 height 15
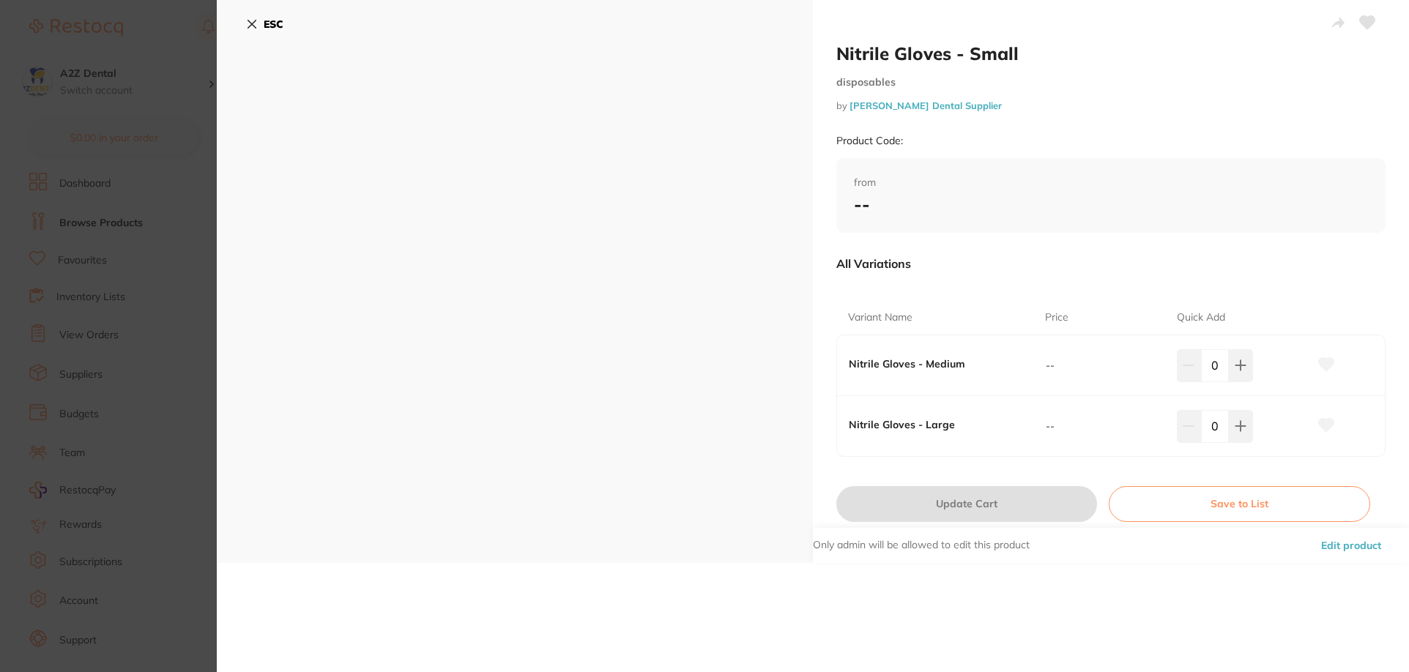
click at [1348, 543] on button "Edit product" at bounding box center [1351, 545] width 69 height 35
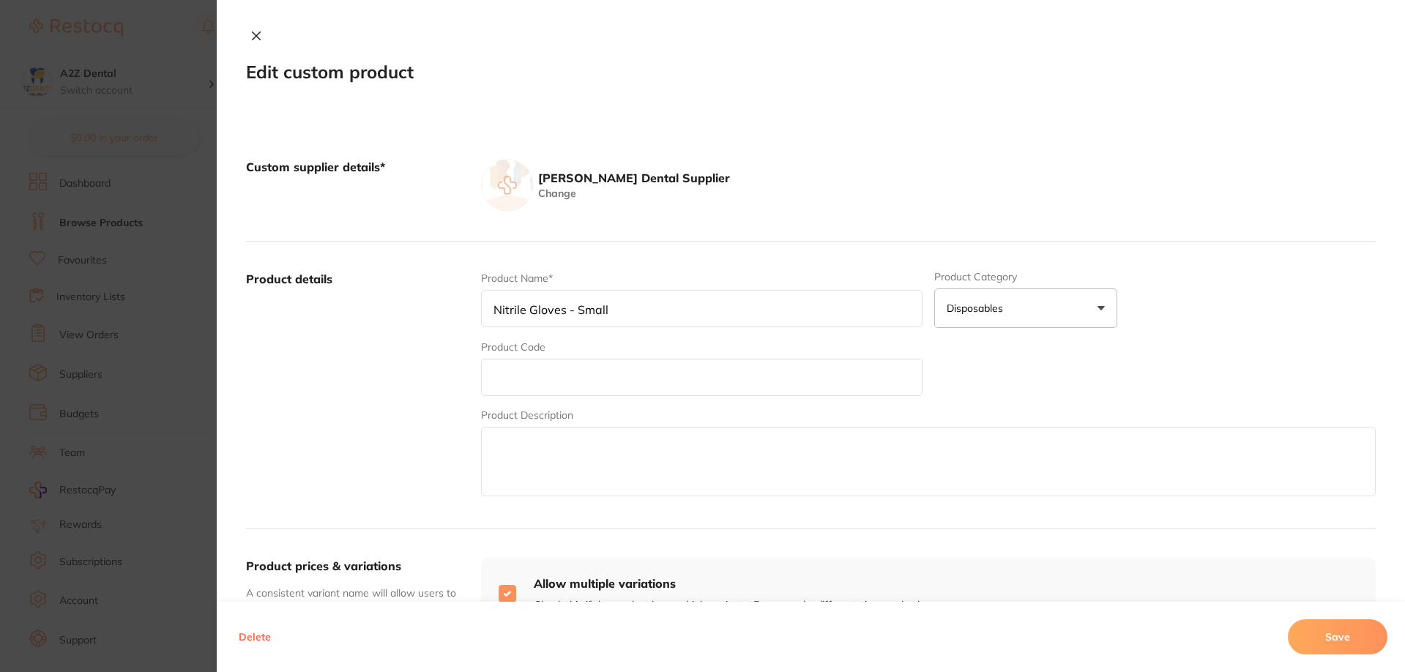
click at [253, 35] on icon at bounding box center [257, 36] width 8 height 8
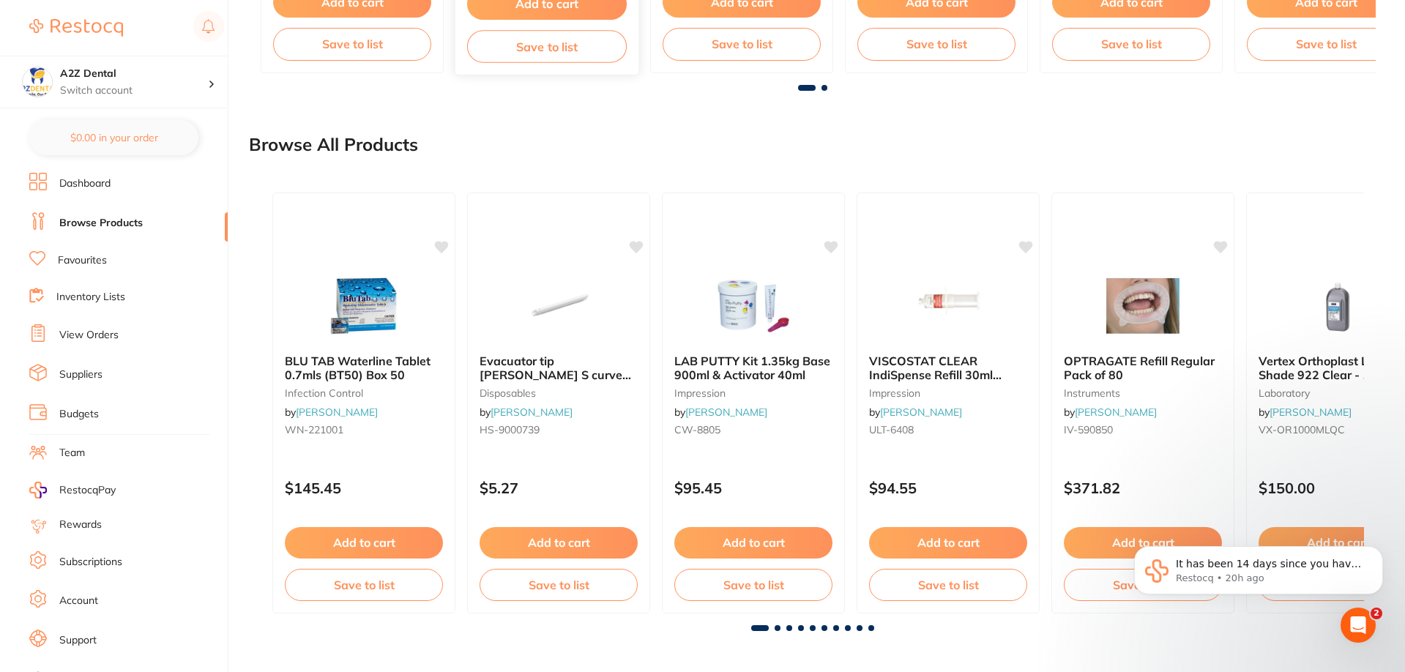
scroll to position [218, 0]
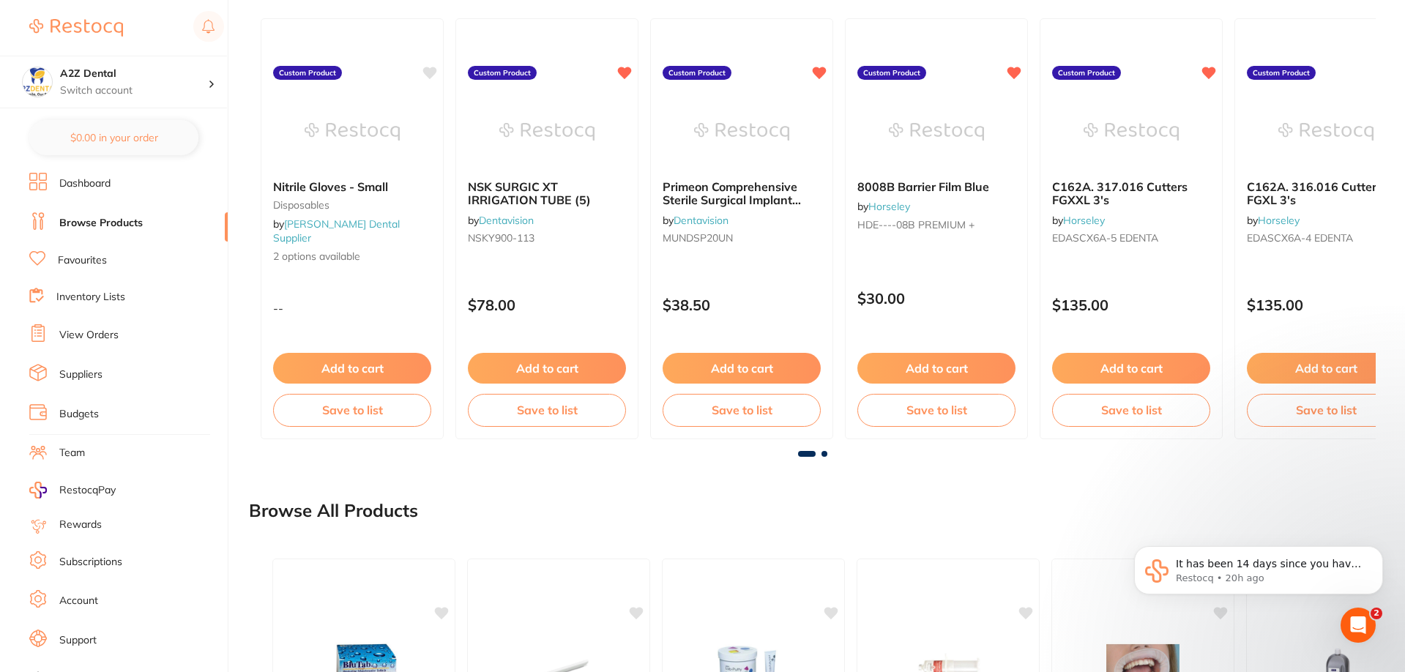
click at [72, 261] on link "Favourites" at bounding box center [82, 260] width 49 height 15
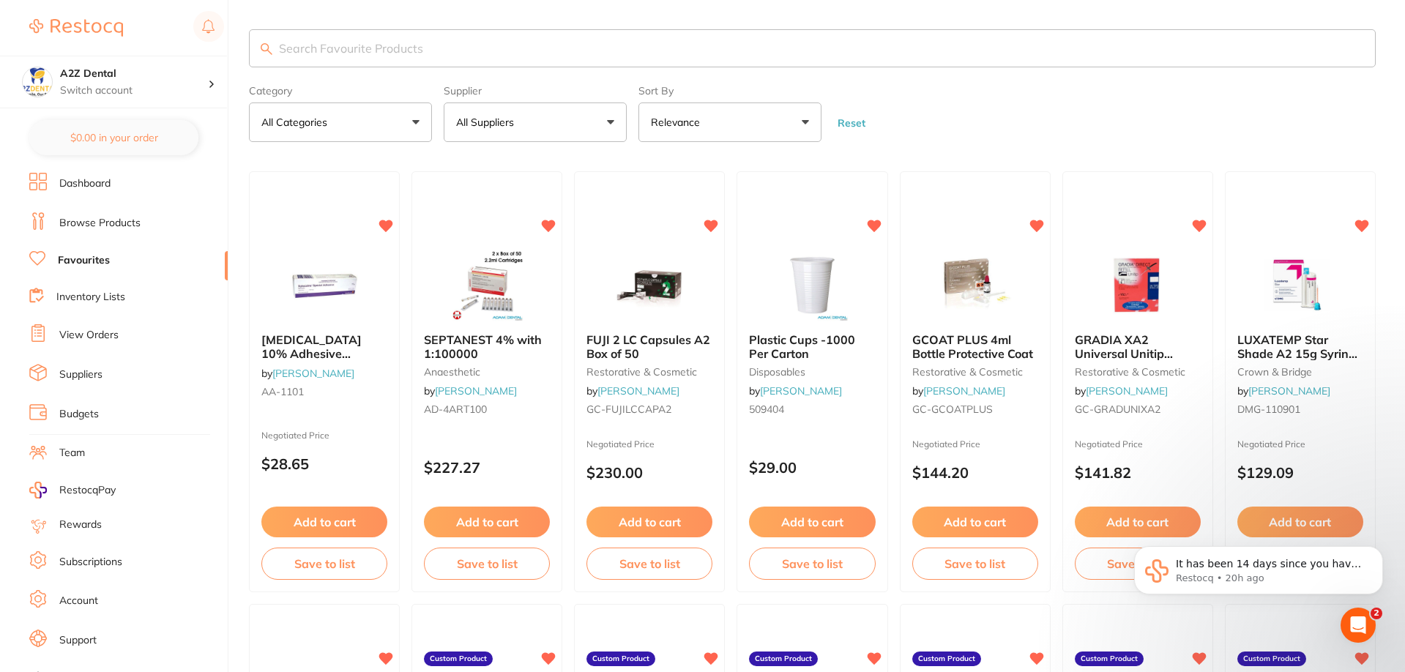
click at [348, 566] on button "Save to list" at bounding box center [324, 564] width 126 height 32
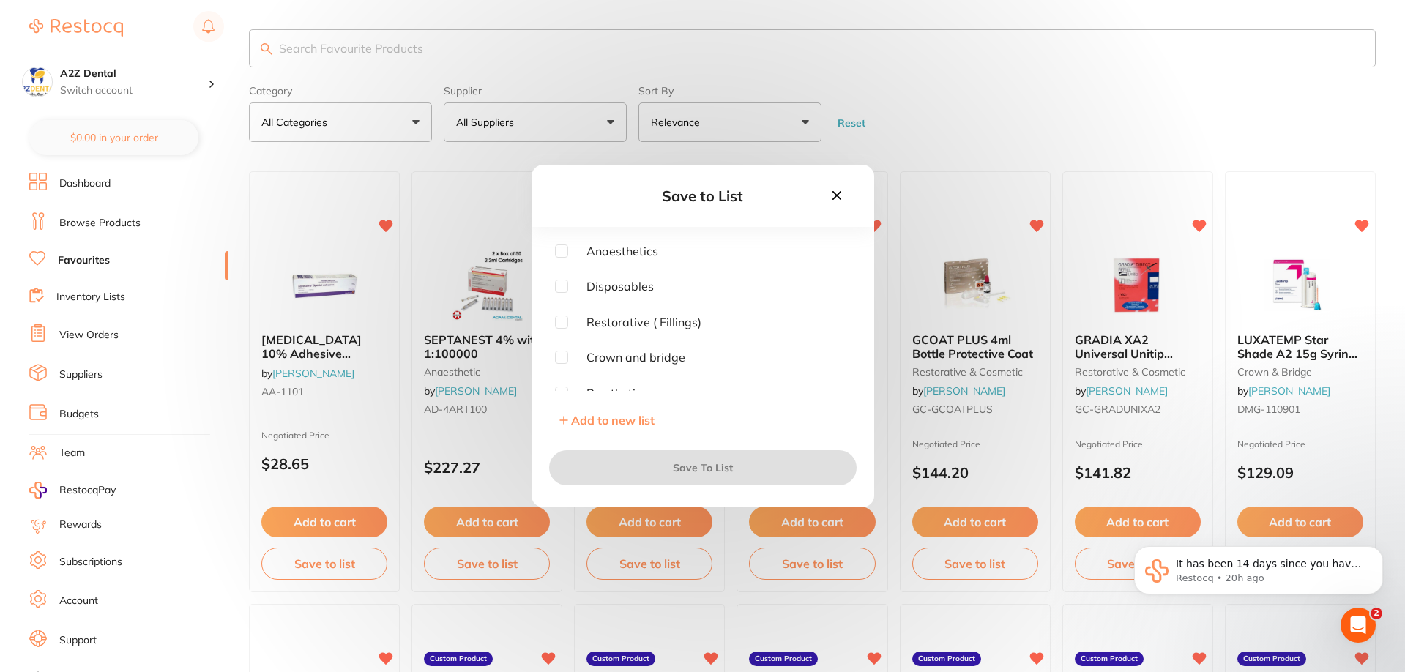
click at [562, 248] on input "checkbox" at bounding box center [561, 251] width 13 height 13
checkbox input "true"
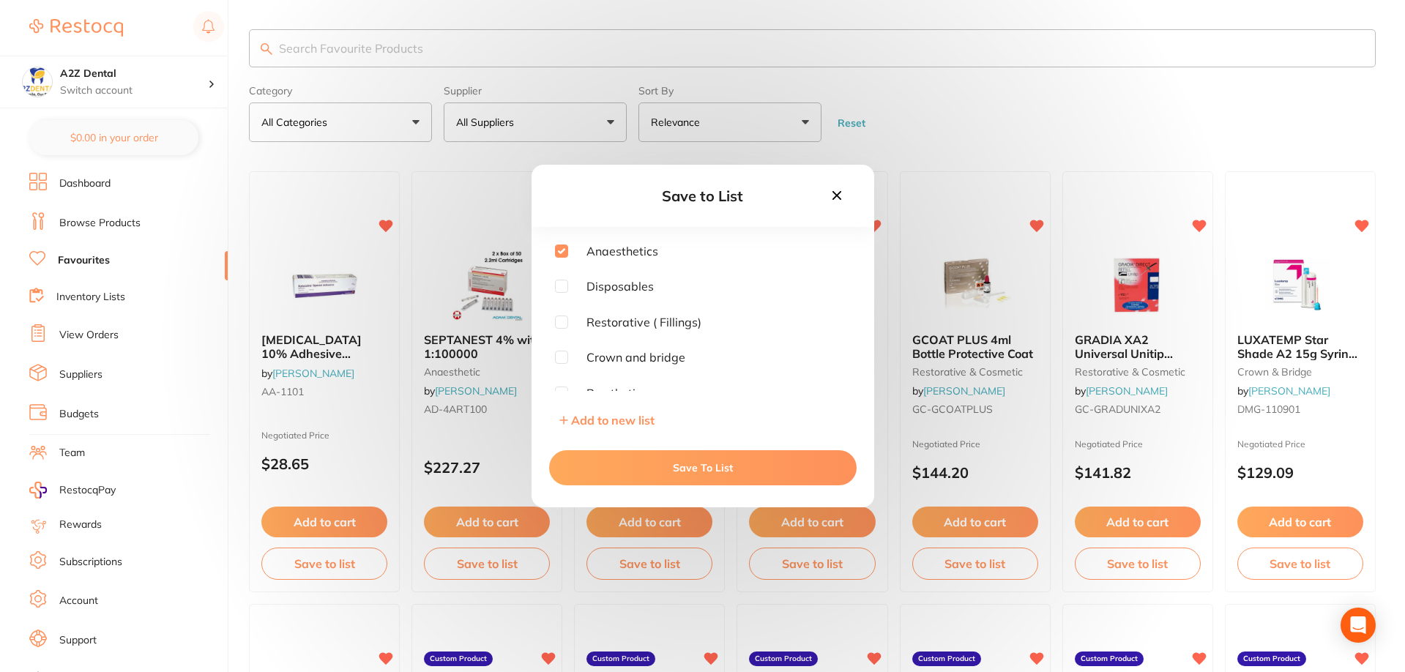
click at [694, 469] on button "Save To List" at bounding box center [703, 467] width 308 height 35
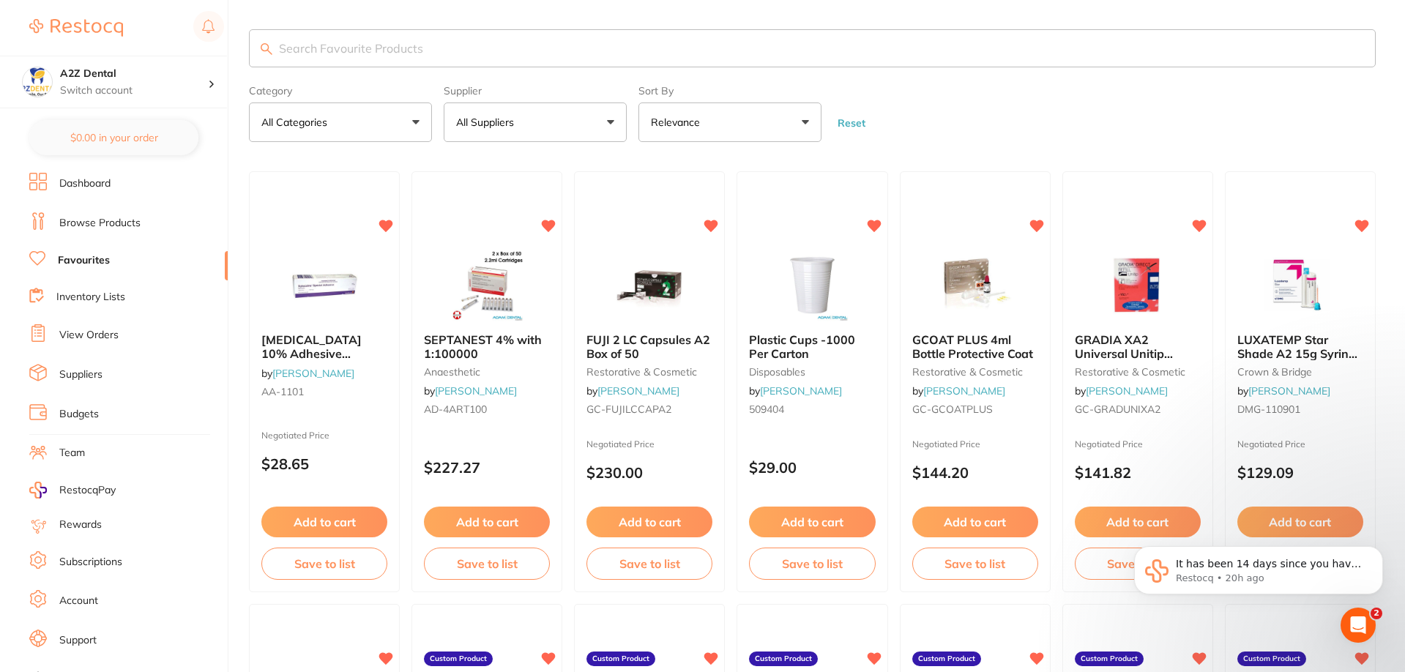
click at [650, 569] on button "Save to list" at bounding box center [650, 564] width 126 height 32
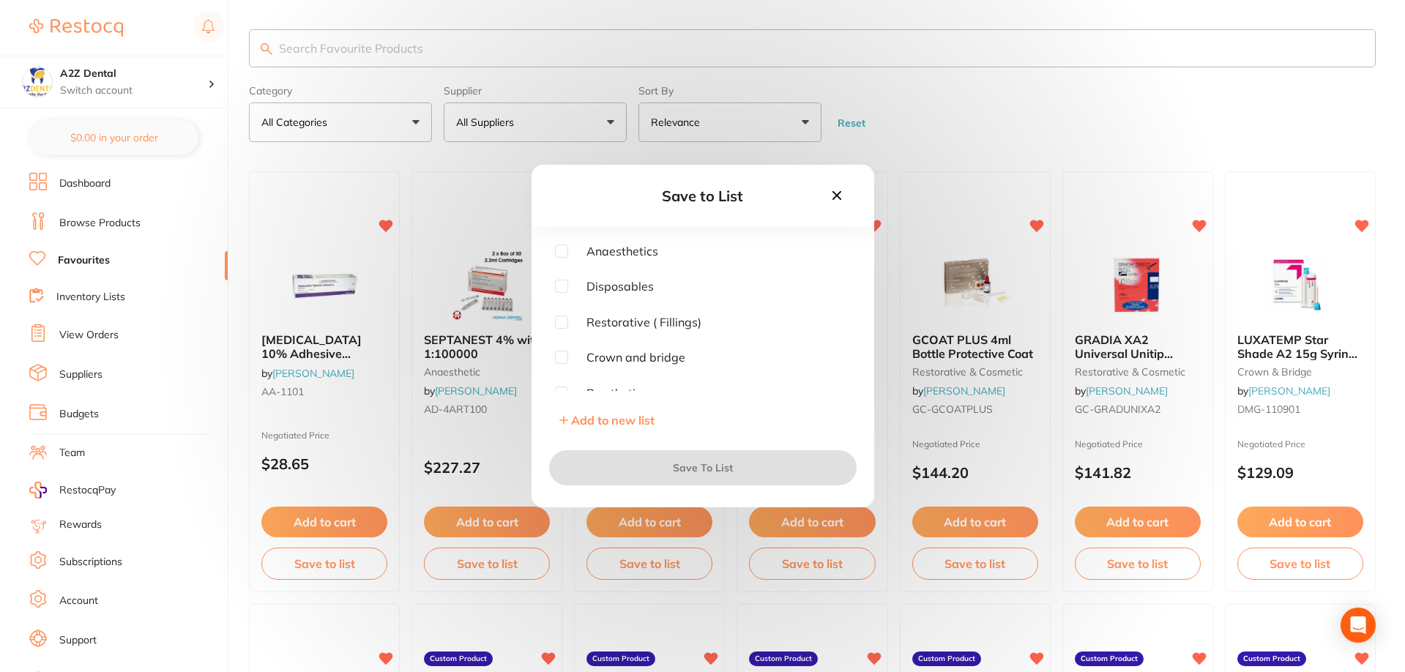
click at [568, 322] on input "checkbox" at bounding box center [561, 322] width 13 height 13
checkbox input "true"
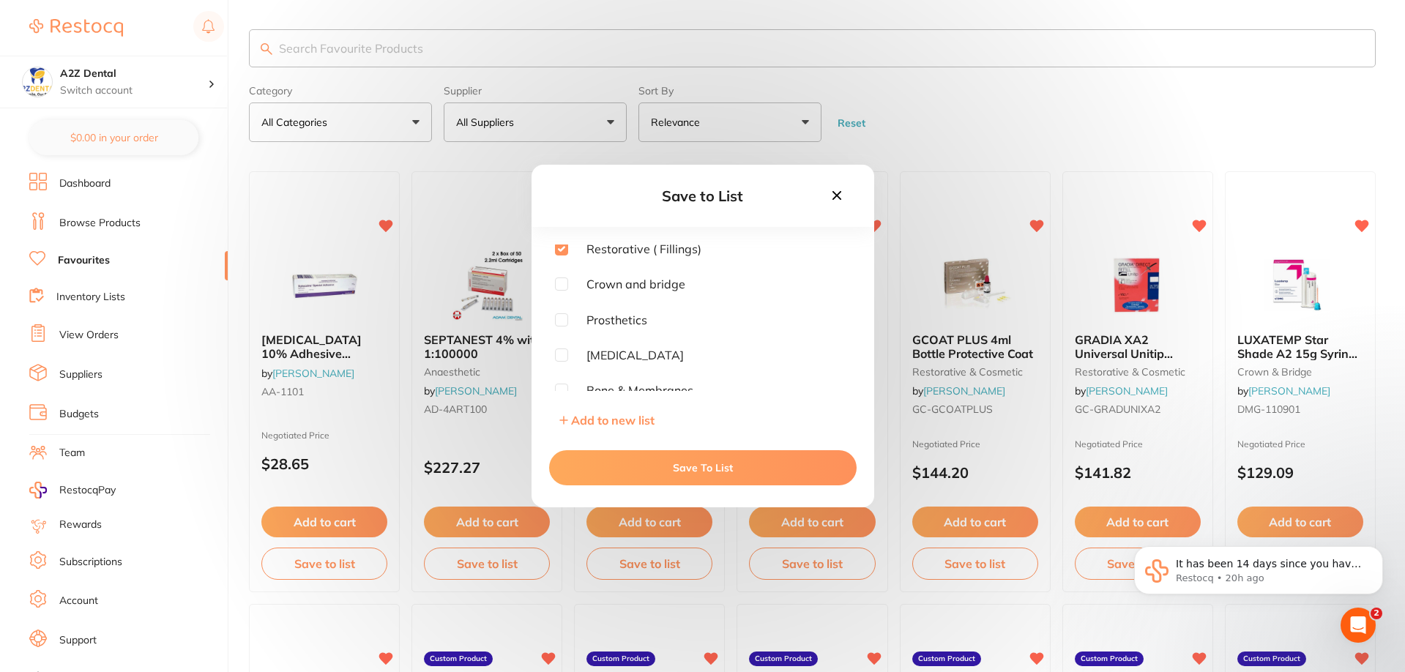
click at [688, 469] on button "Save To List" at bounding box center [703, 467] width 308 height 35
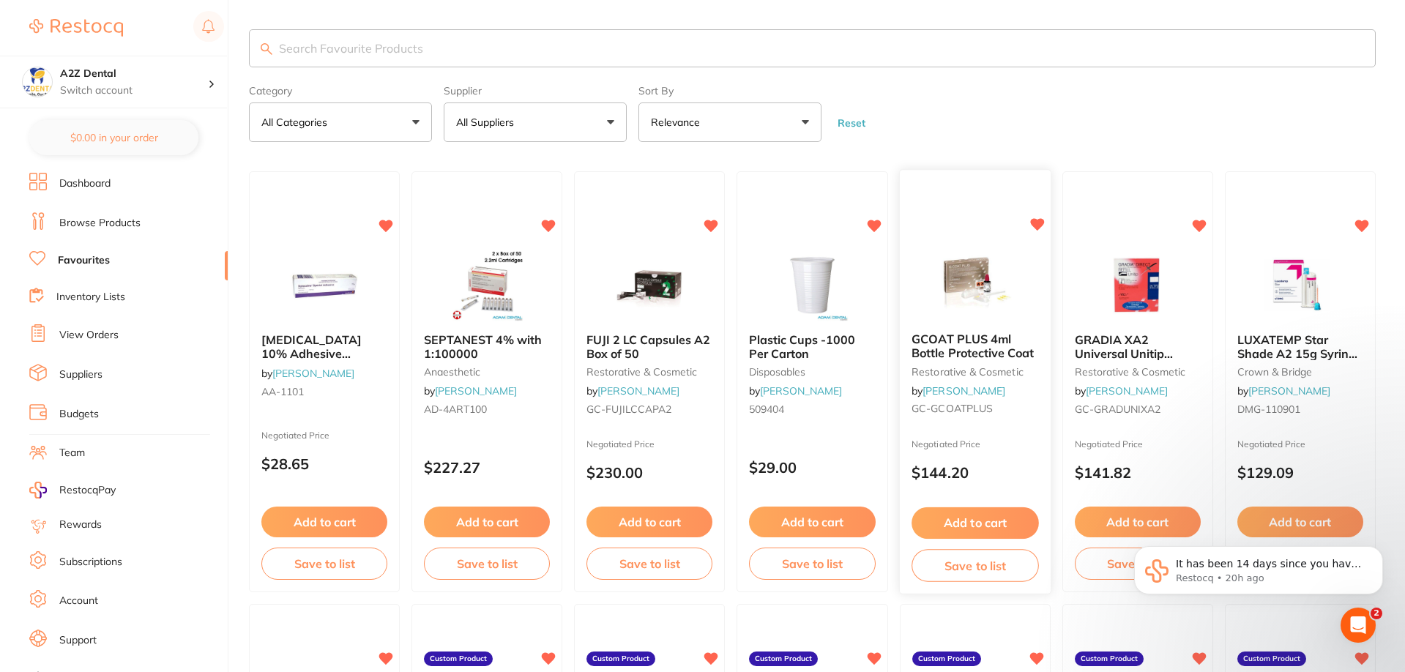
click at [990, 568] on button "Save to list" at bounding box center [975, 565] width 127 height 33
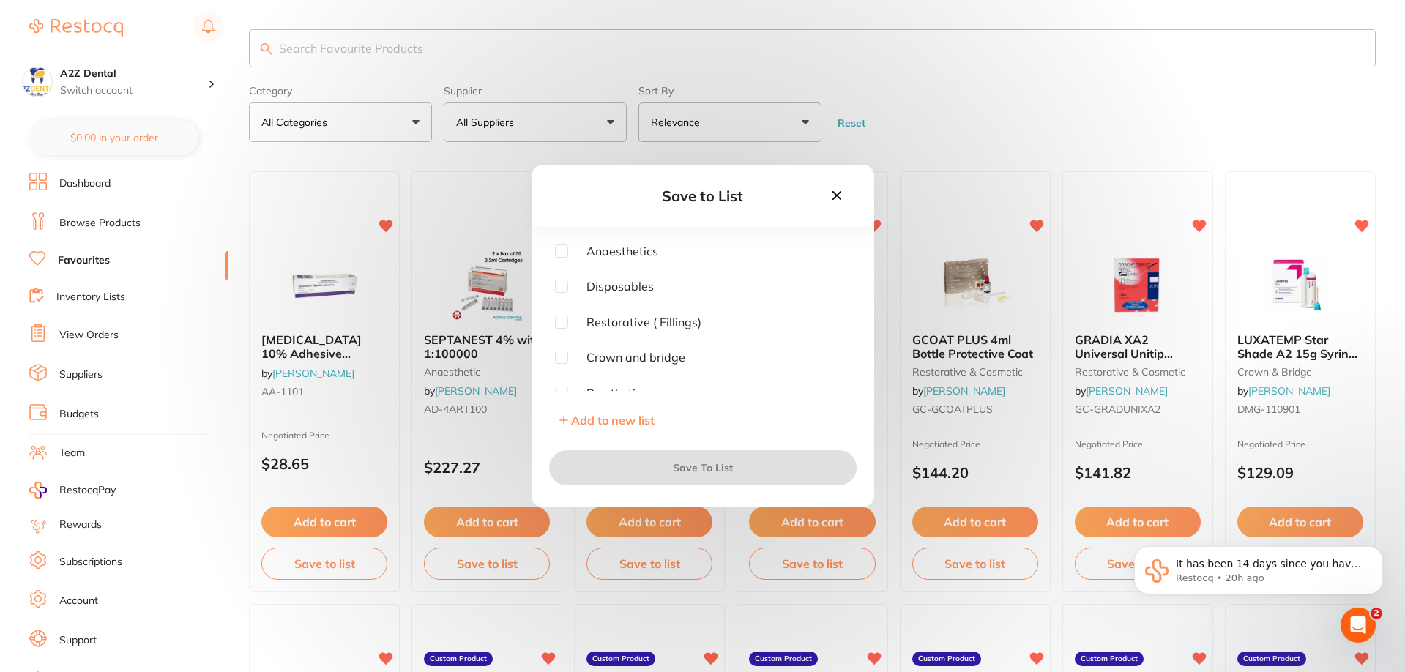
click at [567, 325] on input "checkbox" at bounding box center [561, 322] width 13 height 13
checkbox input "true"
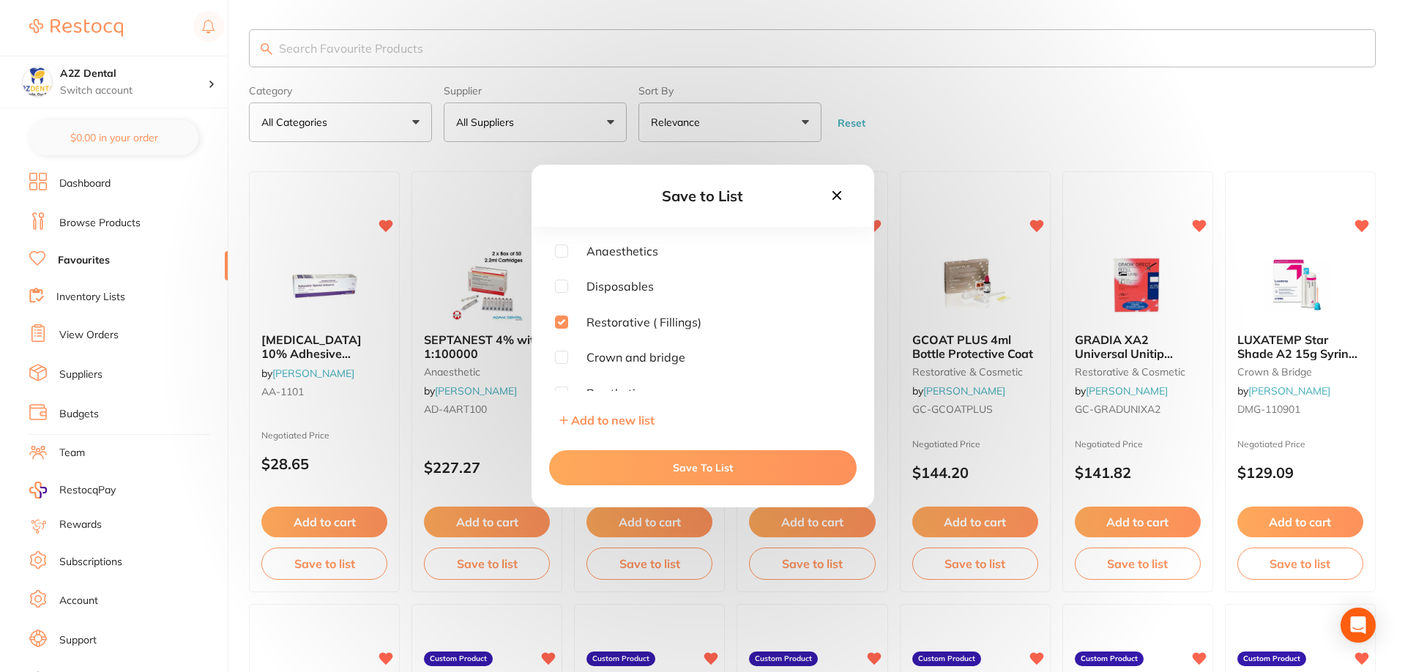
click at [713, 461] on button "Save To List" at bounding box center [703, 467] width 308 height 35
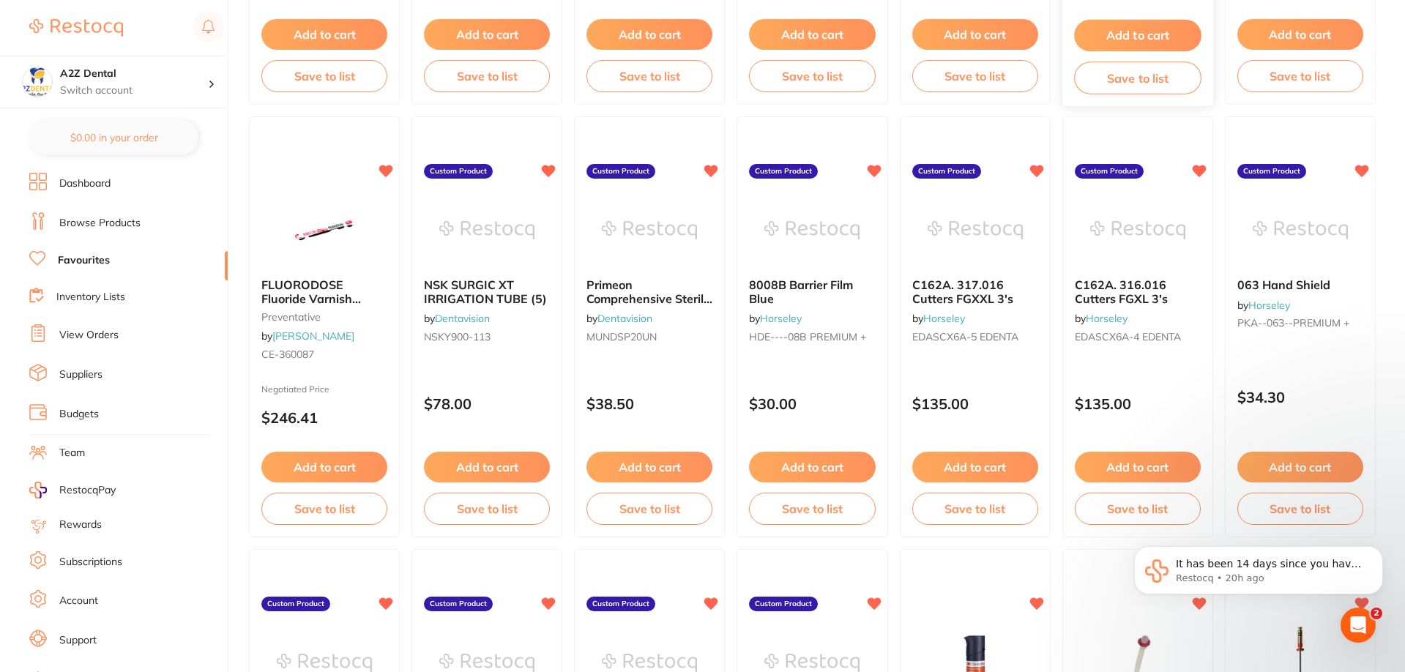
scroll to position [513, 0]
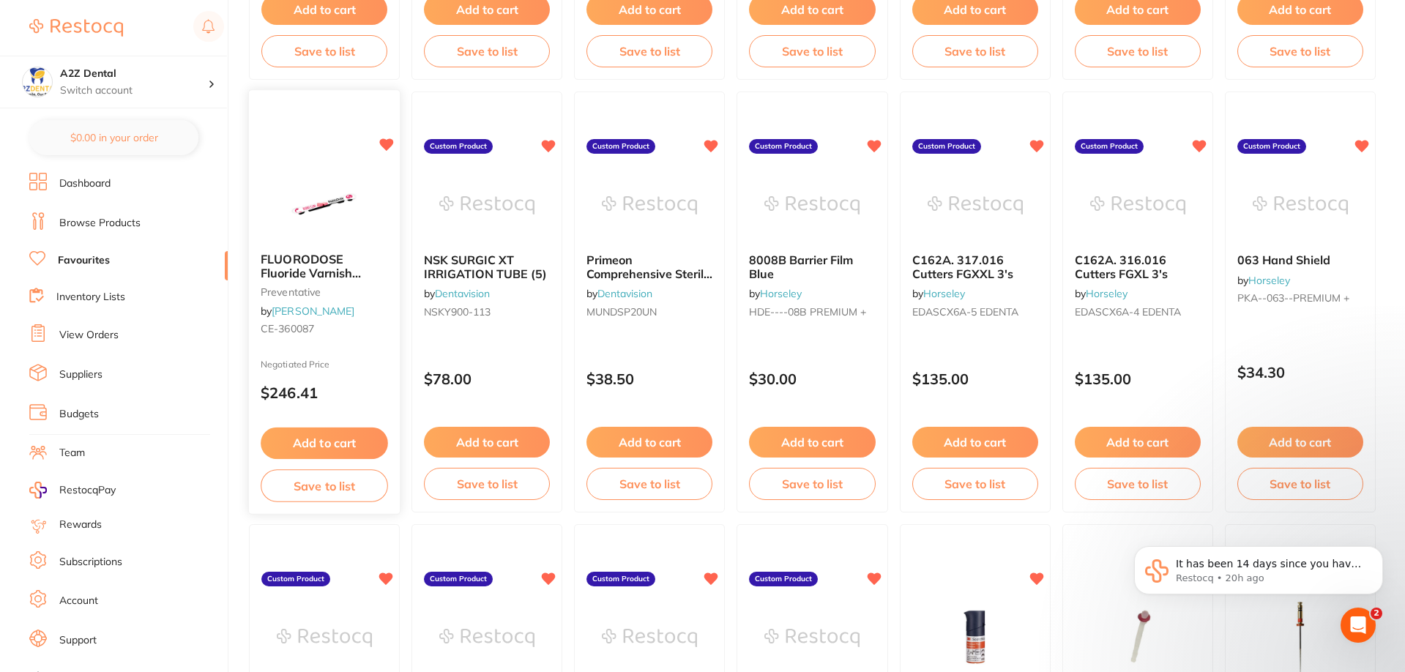
click at [329, 483] on button "Save to list" at bounding box center [324, 485] width 127 height 33
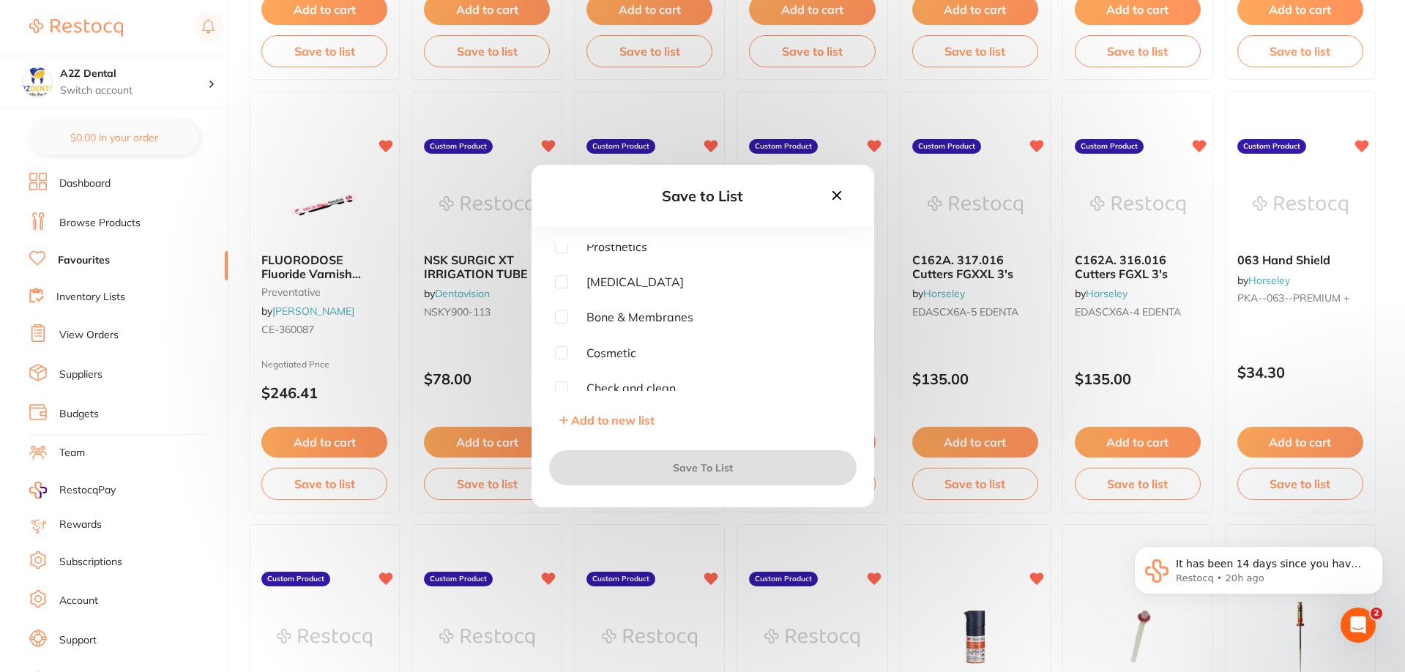
scroll to position [153, 0]
click at [559, 379] on input "checkbox" at bounding box center [561, 381] width 13 height 13
checkbox input "true"
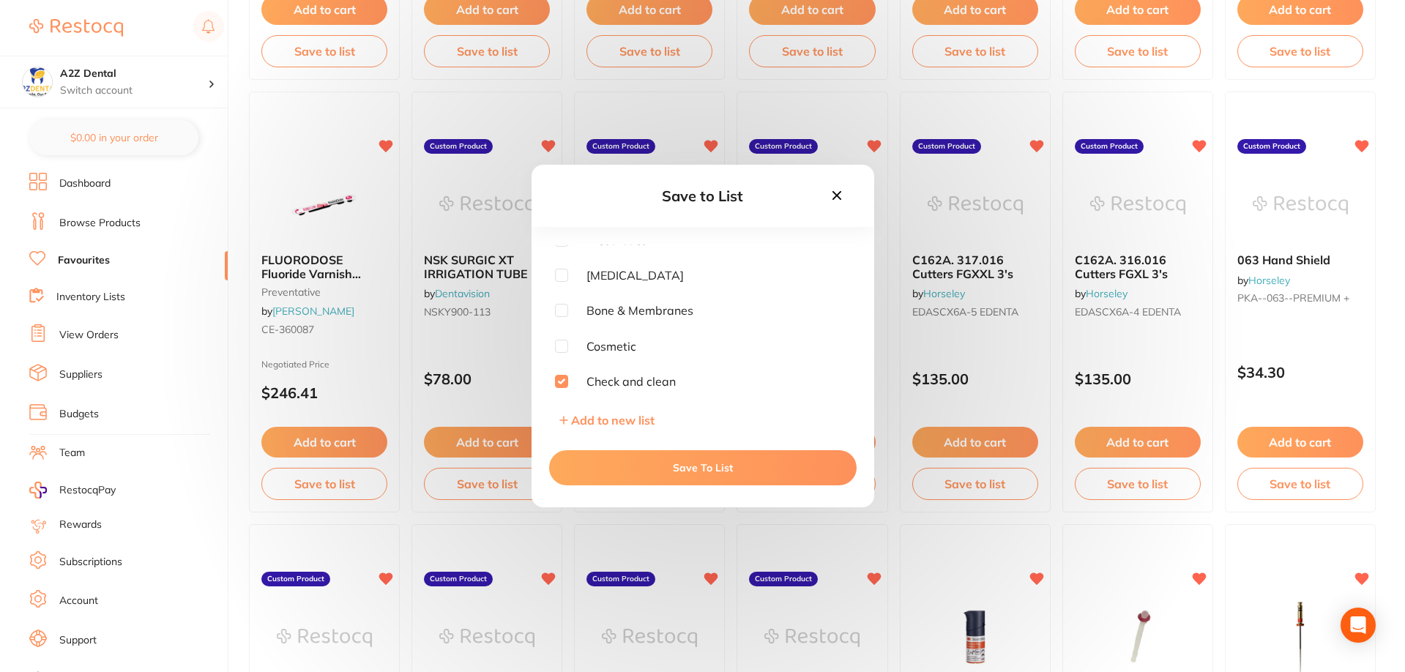
click at [713, 467] on button "Save To List" at bounding box center [703, 467] width 308 height 35
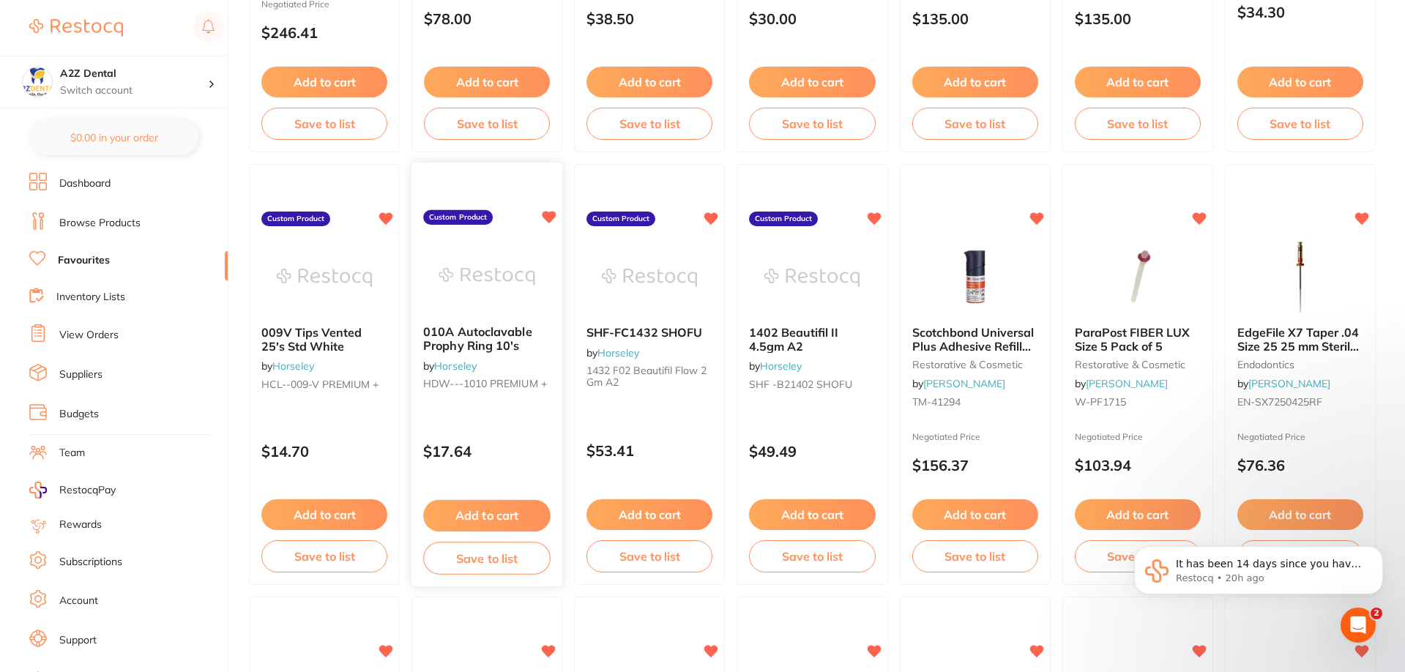
scroll to position [879, 0]
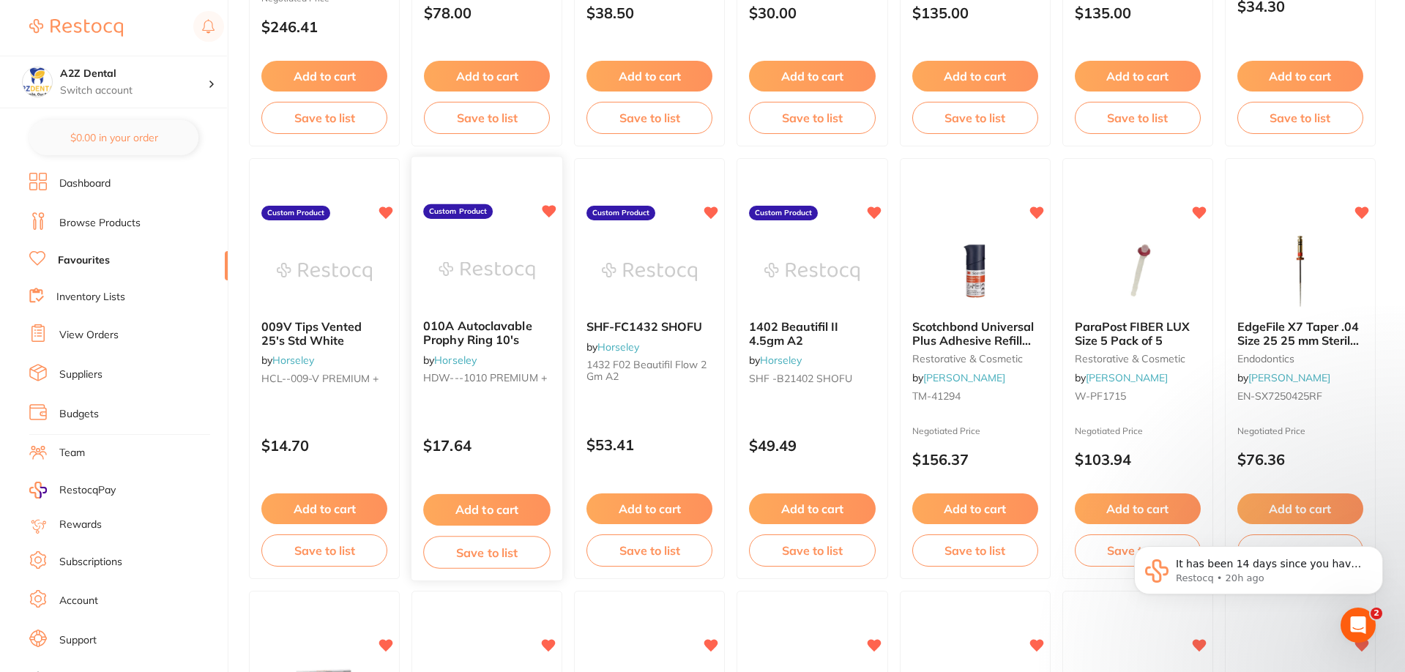
click at [474, 550] on button "Save to list" at bounding box center [486, 552] width 127 height 33
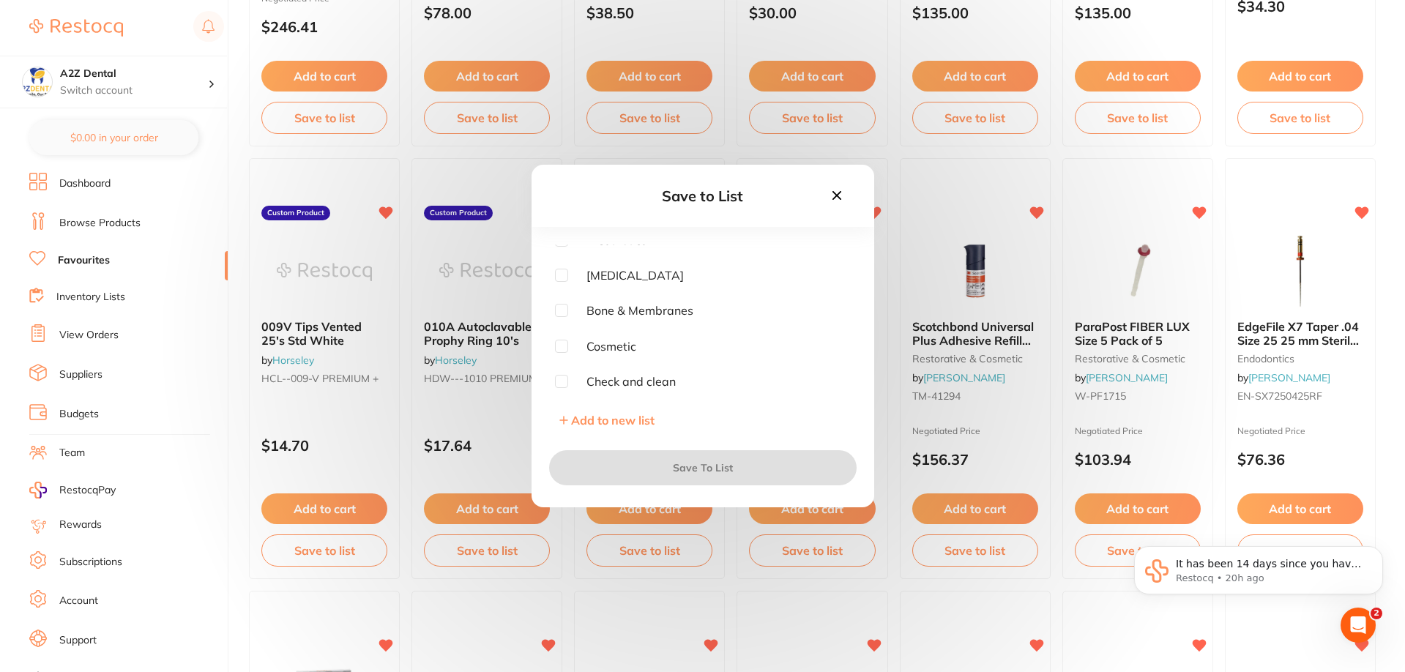
scroll to position [0, 0]
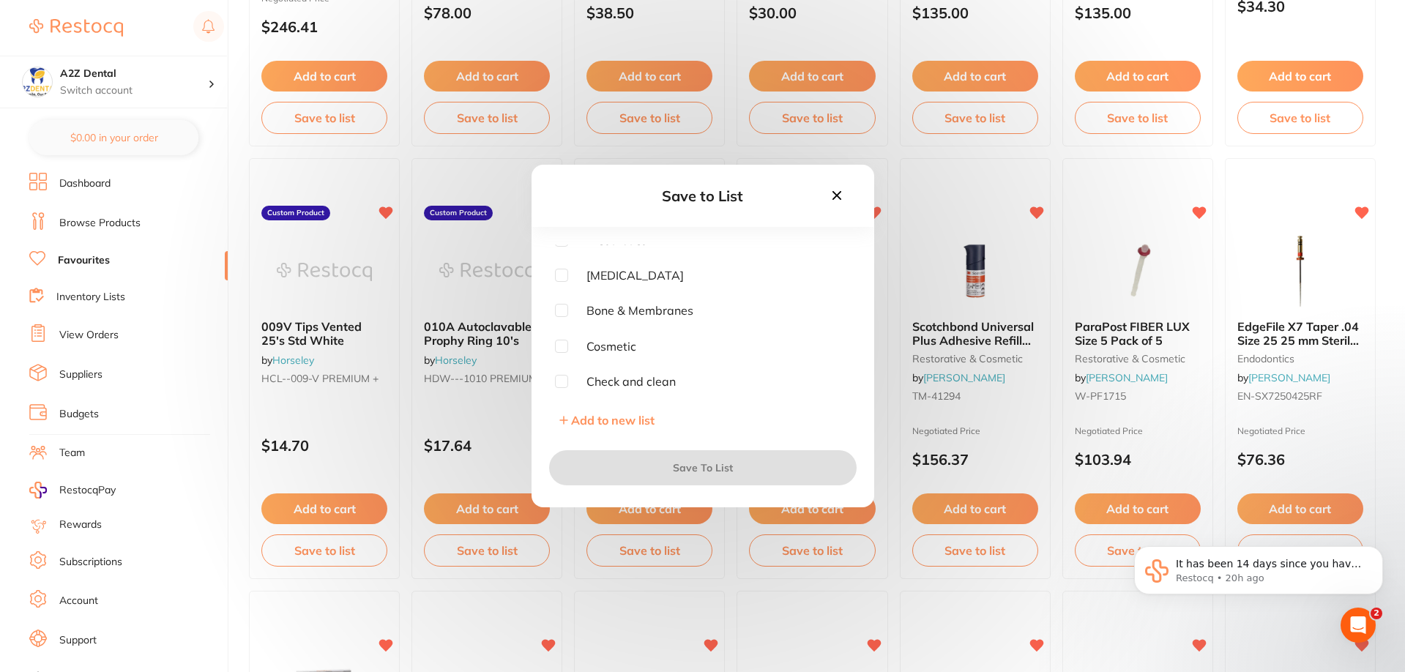
click at [559, 384] on input "checkbox" at bounding box center [561, 381] width 13 height 13
checkbox input "true"
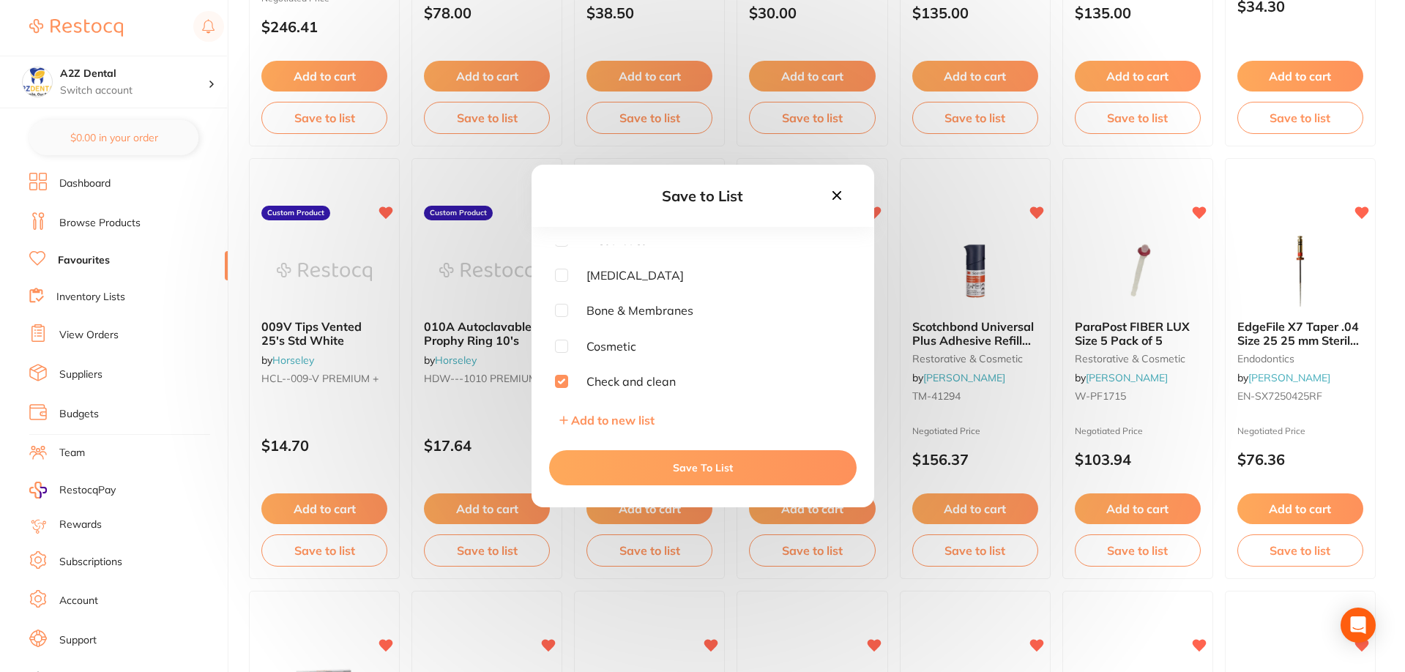
click at [699, 469] on button "Save To List" at bounding box center [703, 467] width 308 height 35
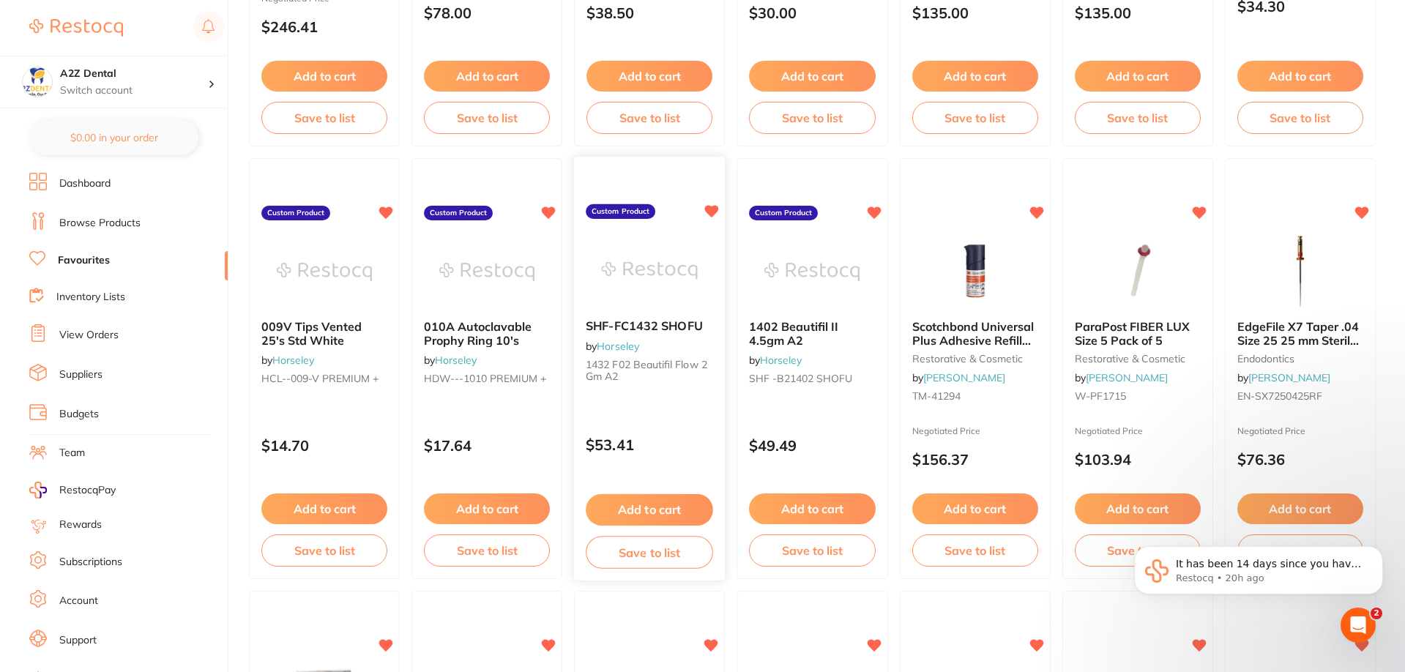
click at [642, 551] on button "Save to list" at bounding box center [649, 552] width 127 height 33
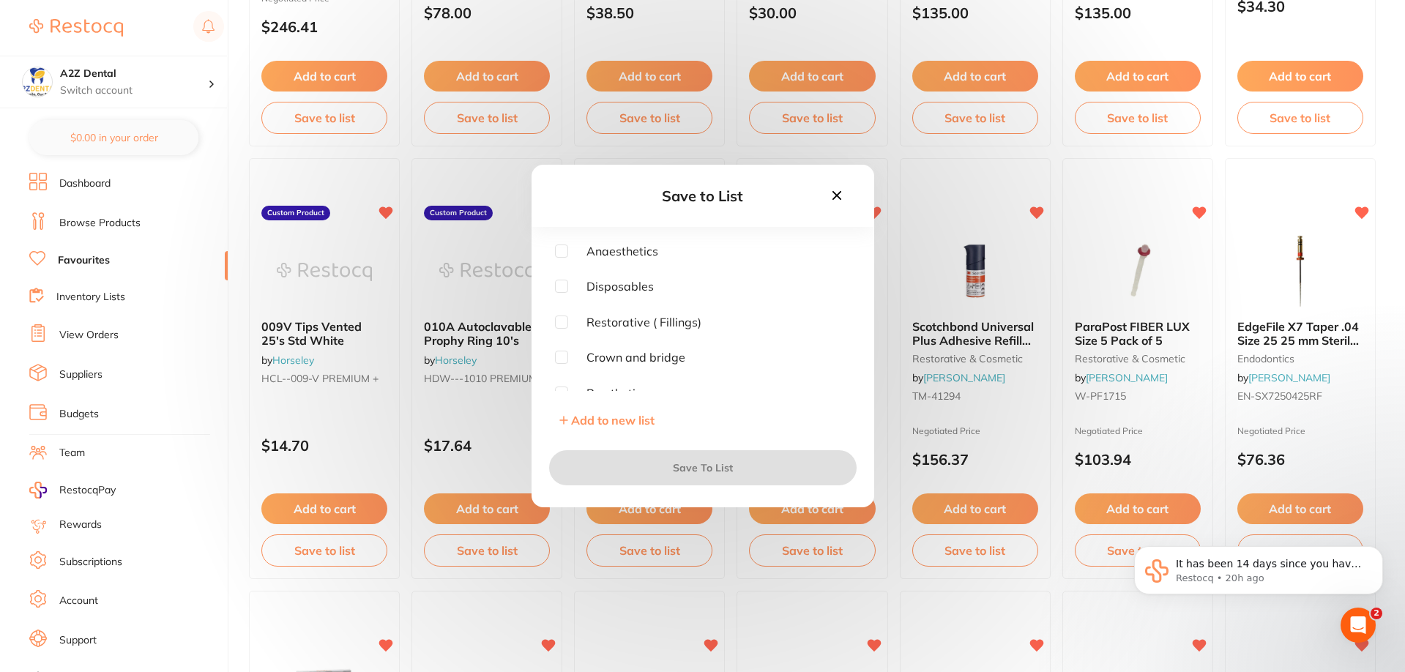
click at [565, 321] on input "checkbox" at bounding box center [561, 322] width 13 height 13
checkbox input "true"
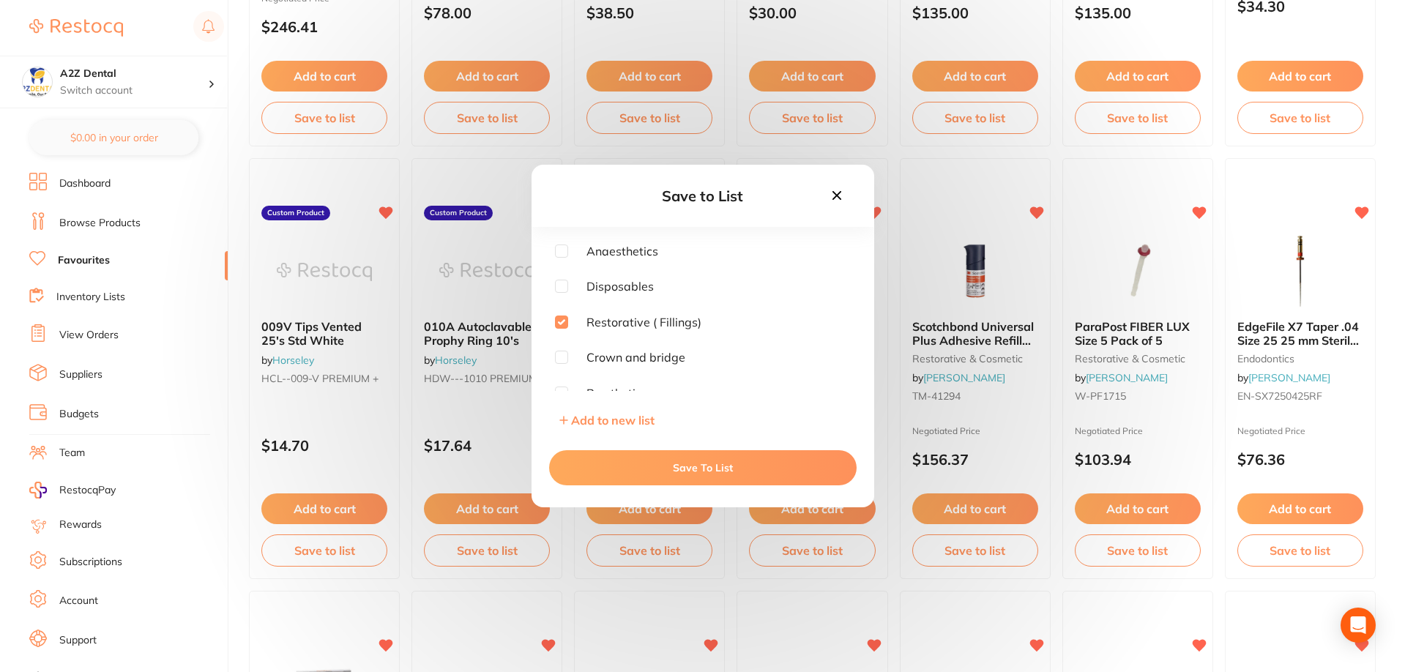
click at [707, 464] on button "Save To List" at bounding box center [703, 467] width 308 height 35
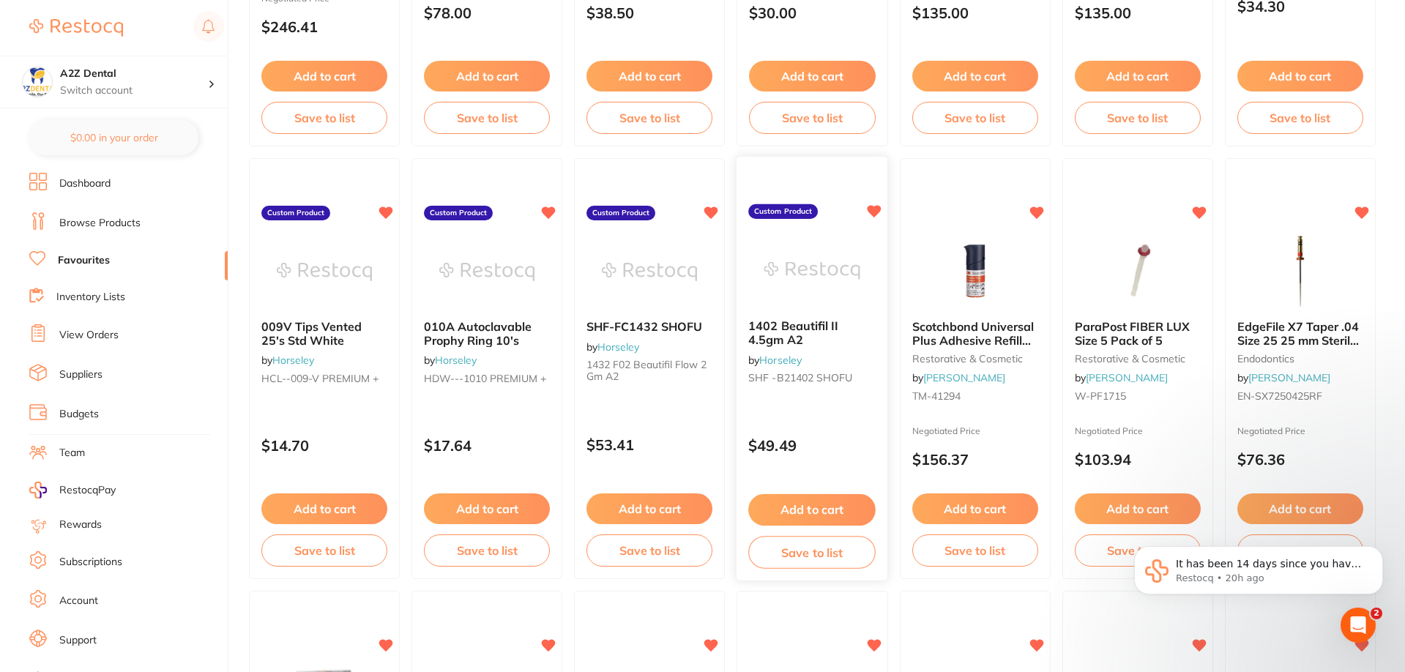
click at [781, 551] on button "Save to list" at bounding box center [812, 552] width 127 height 33
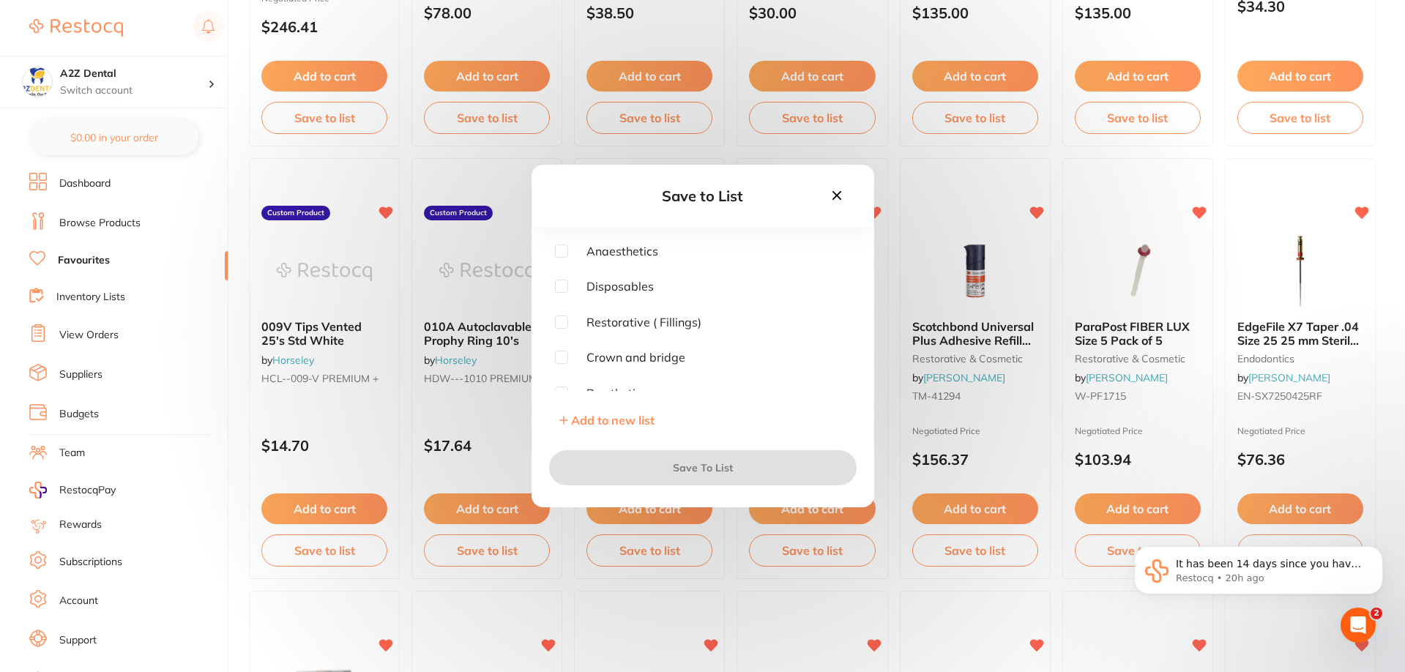
drag, startPoint x: 779, startPoint y: 184, endPoint x: 759, endPoint y: 191, distance: 21.8
click at [759, 191] on div "Save to List" at bounding box center [703, 196] width 343 height 62
click at [558, 319] on input "checkbox" at bounding box center [561, 322] width 13 height 13
checkbox input "true"
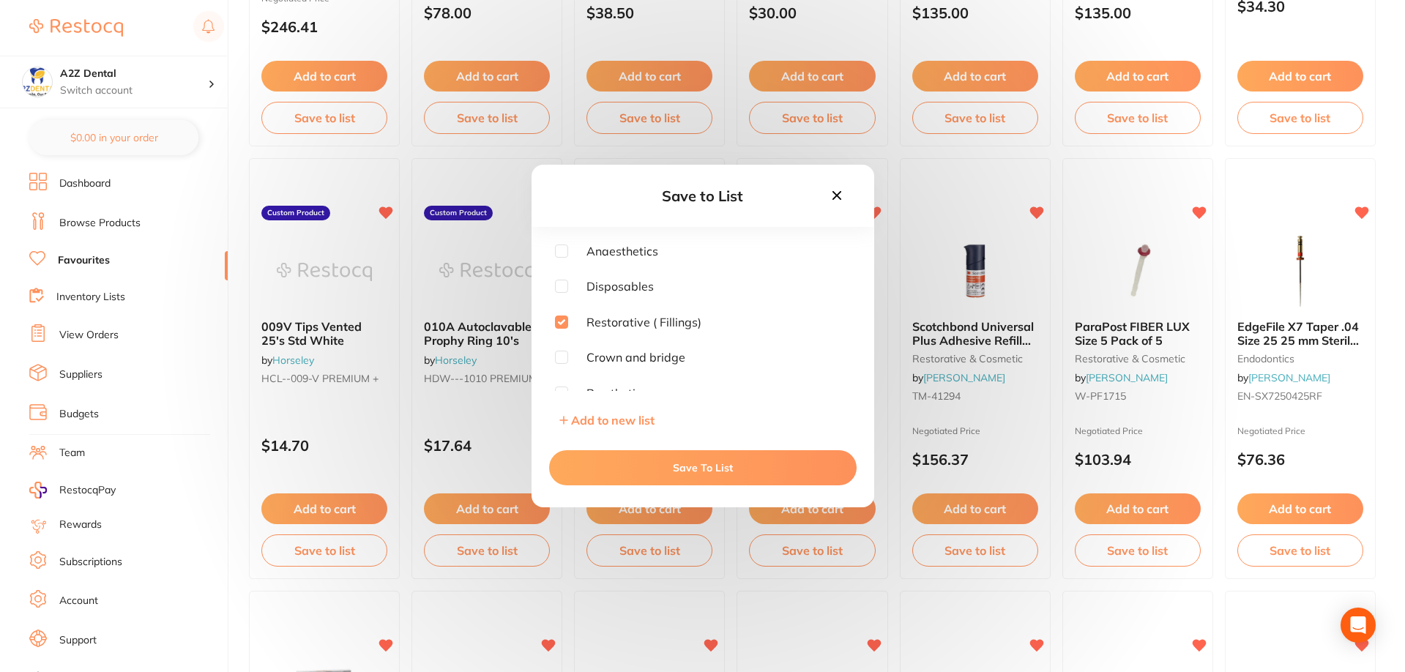
click at [685, 460] on button "Save To List" at bounding box center [703, 467] width 308 height 35
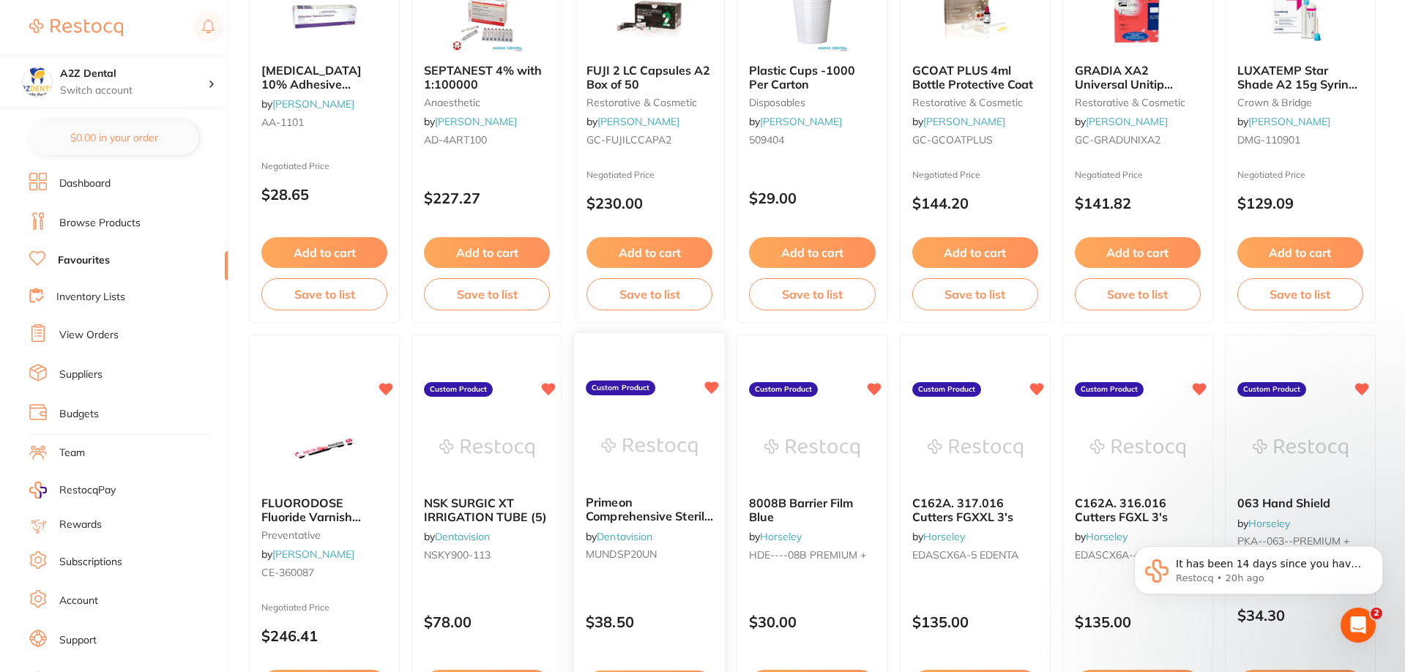
scroll to position [220, 0]
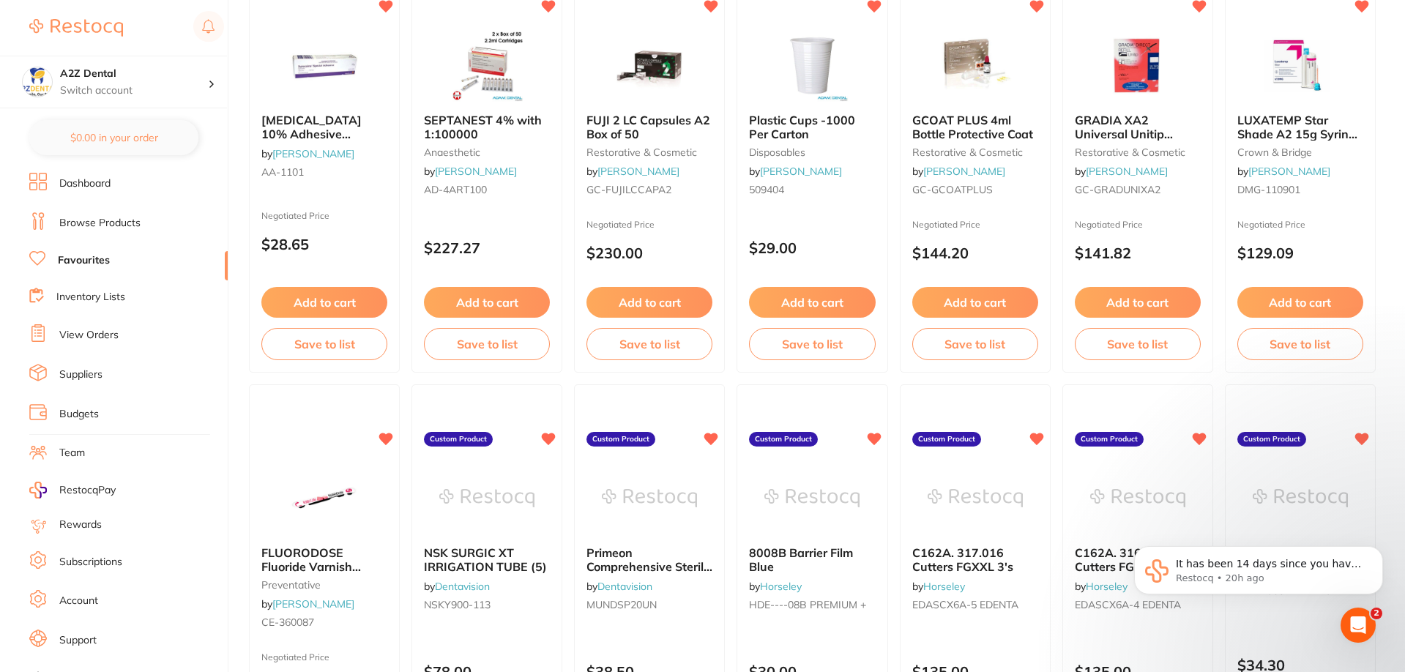
click at [111, 291] on link "Inventory Lists" at bounding box center [90, 297] width 69 height 15
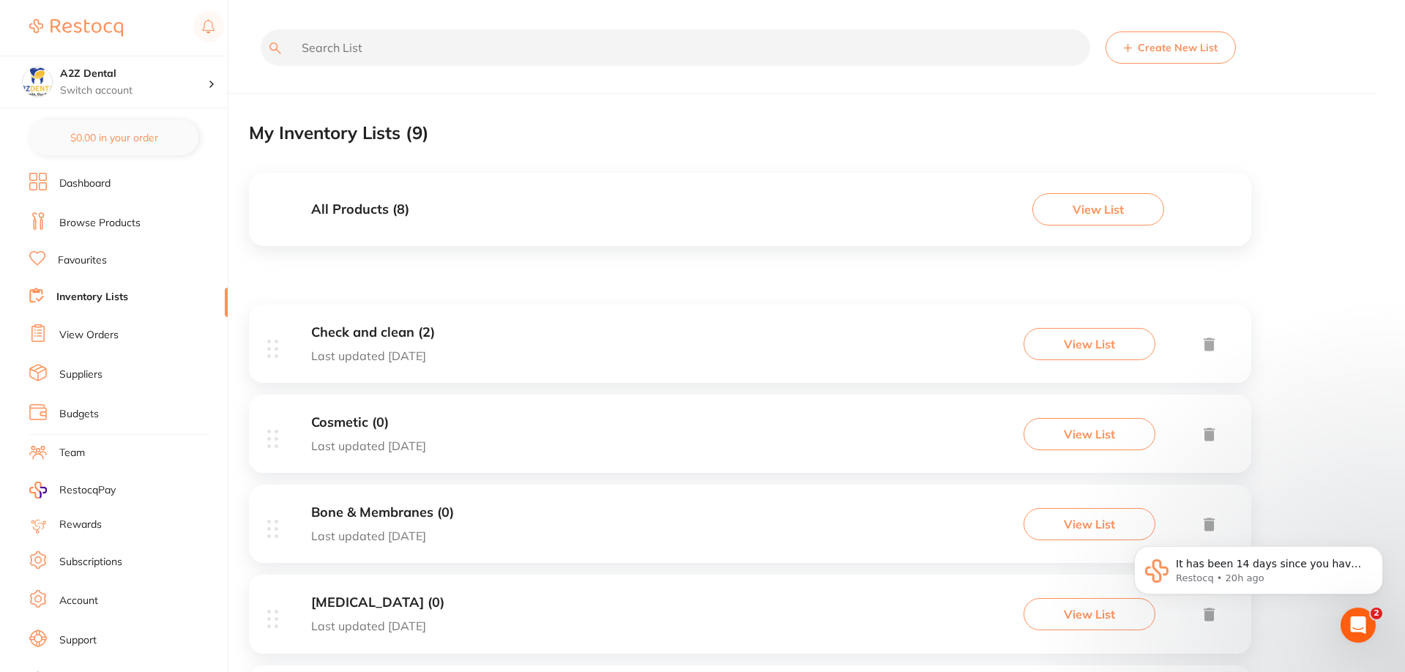
click at [1112, 346] on button "View List" at bounding box center [1090, 344] width 132 height 32
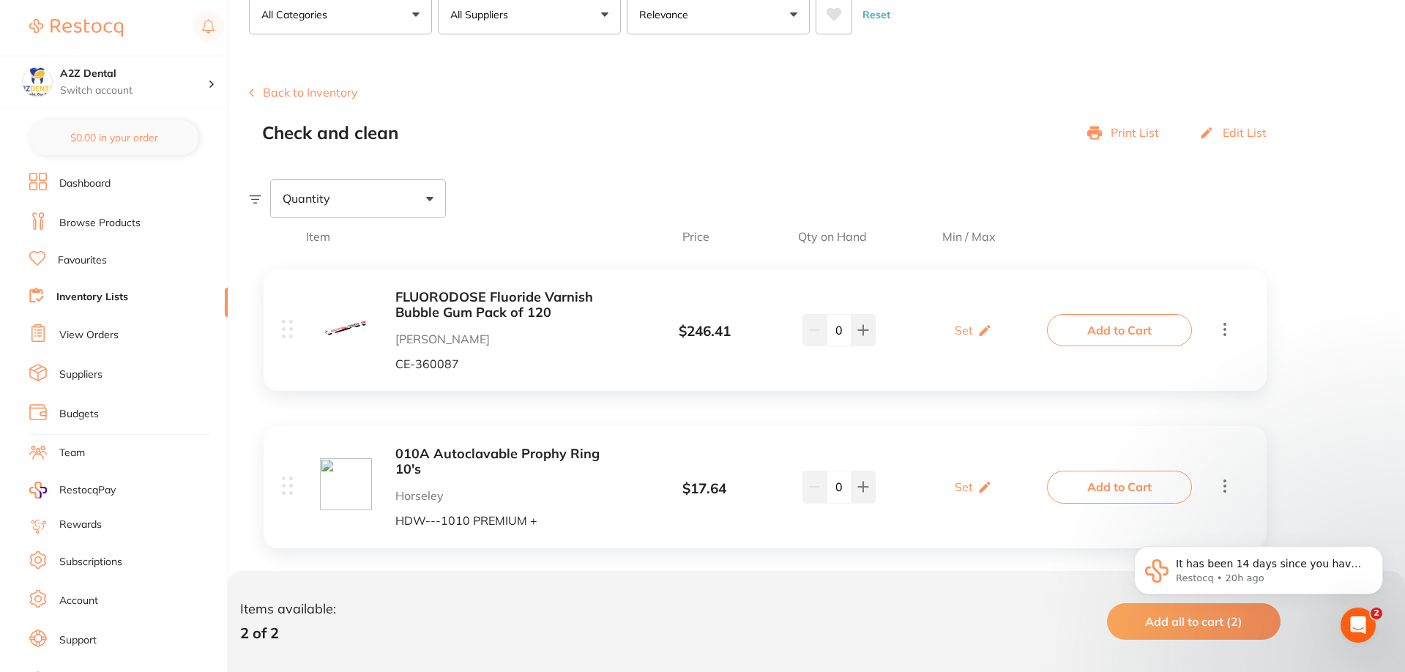
scroll to position [112, 0]
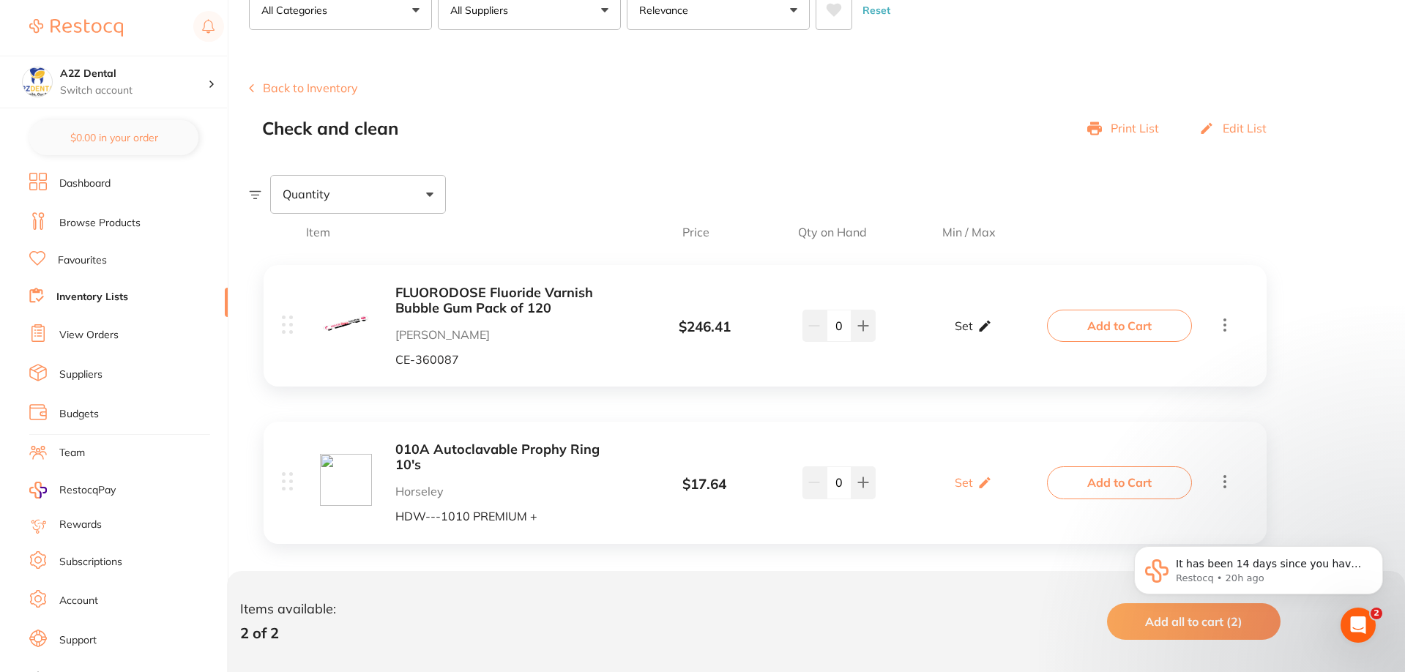
click at [971, 327] on p "Set" at bounding box center [964, 325] width 18 height 13
click at [995, 332] on input "0" at bounding box center [994, 333] width 29 height 23
click at [985, 335] on input "0" at bounding box center [994, 333] width 29 height 23
click at [995, 332] on input "0" at bounding box center [994, 333] width 29 height 23
click at [990, 335] on input "01" at bounding box center [994, 333] width 29 height 23
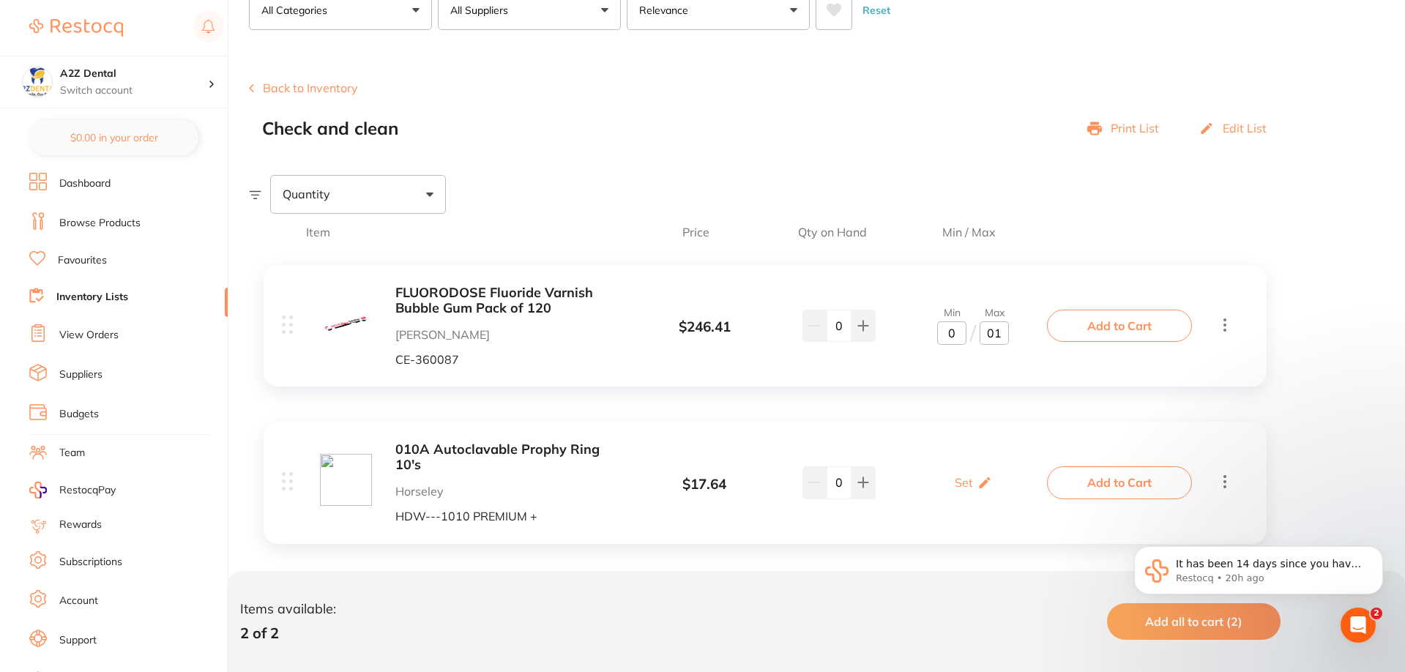
type input "01"
click at [948, 340] on input "0" at bounding box center [951, 333] width 29 height 23
click at [863, 327] on icon at bounding box center [864, 327] width 10 height 10
type input "10"
click at [845, 327] on input "0" at bounding box center [839, 326] width 25 height 32
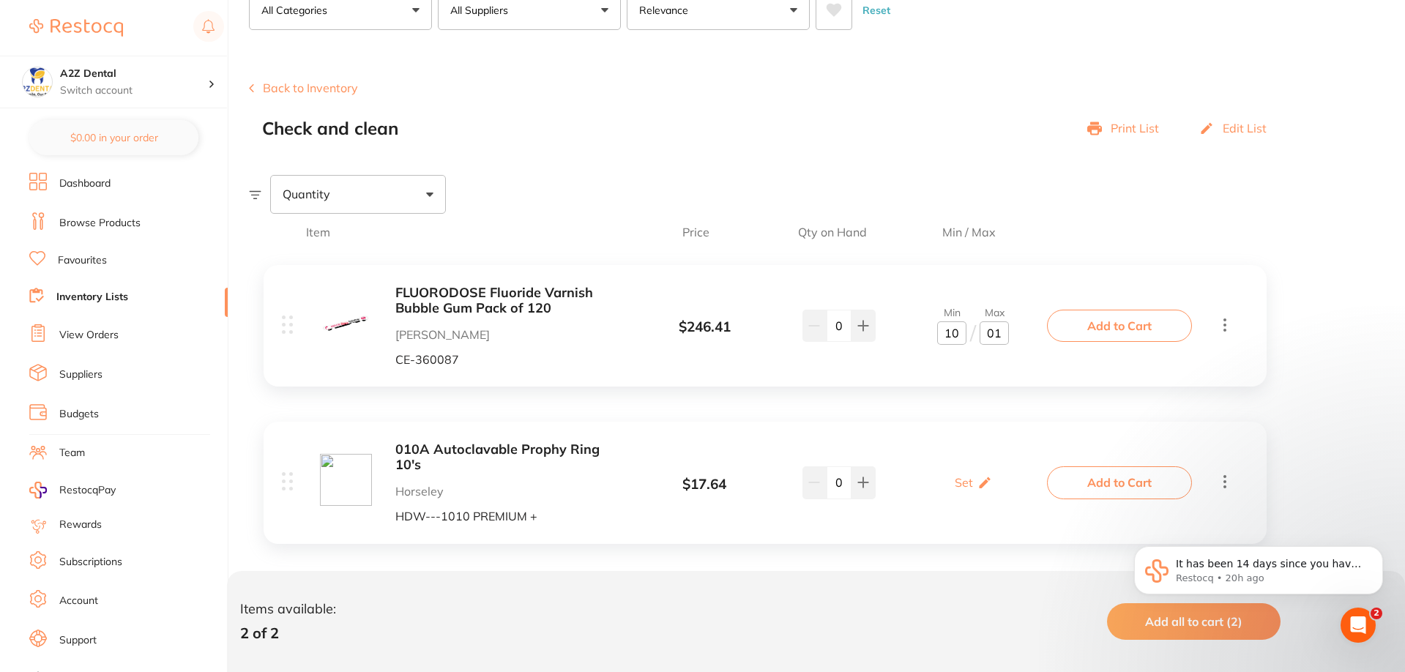
click at [845, 327] on input "0" at bounding box center [839, 326] width 25 height 32
click at [882, 386] on div "FLUORODOSE Fluoride Varnish Bubble Gum Pack of 120 Henry Schein Halas CE-360087…" at bounding box center [765, 326] width 1003 height 122
click at [1235, 133] on p "Edit List" at bounding box center [1245, 128] width 44 height 13
click at [1236, 125] on div "Edit List" at bounding box center [1233, 129] width 67 height 21
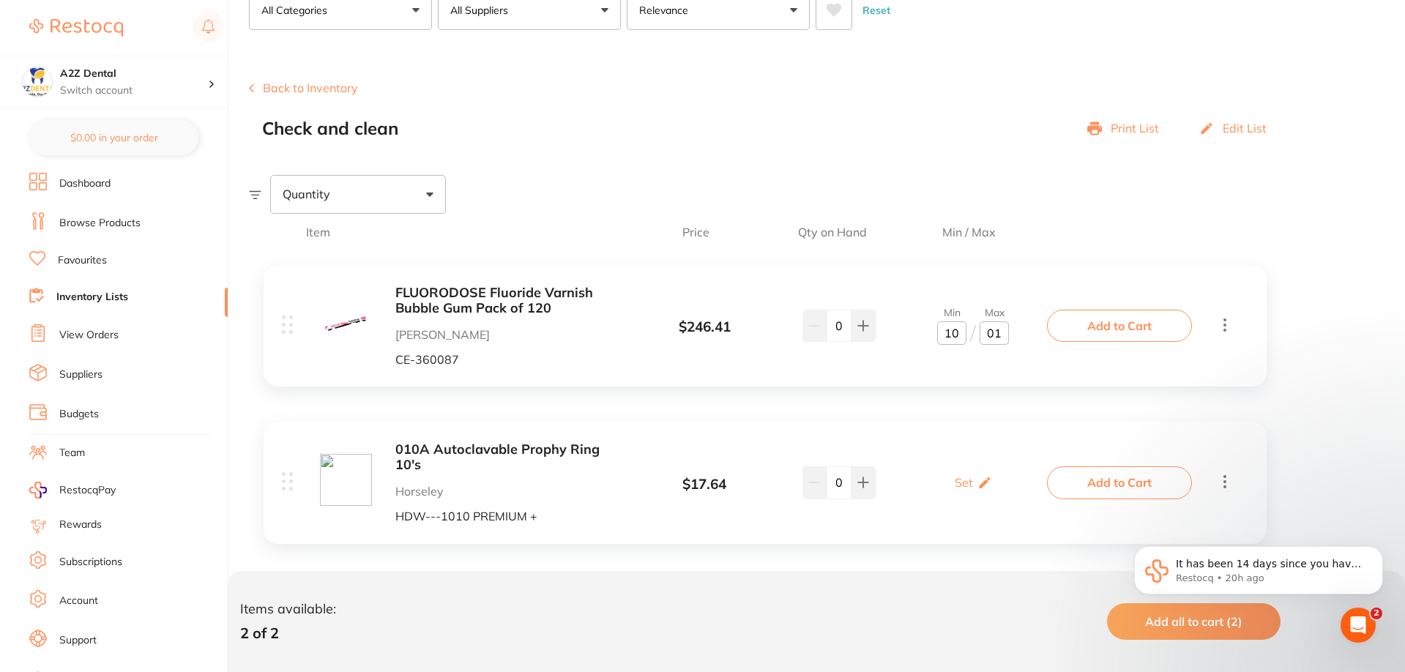
click at [1236, 125] on p "Edit List" at bounding box center [1245, 128] width 44 height 13
click at [1236, 125] on div "Edit List" at bounding box center [1233, 129] width 67 height 21
click at [1224, 325] on icon at bounding box center [1225, 325] width 18 height 18
click at [1329, 342] on div "Item Price Qty on Hand Min / Max FLUORODOSE Fluoride Varnish Bubble Gum Pack of…" at bounding box center [827, 436] width 1156 height 445
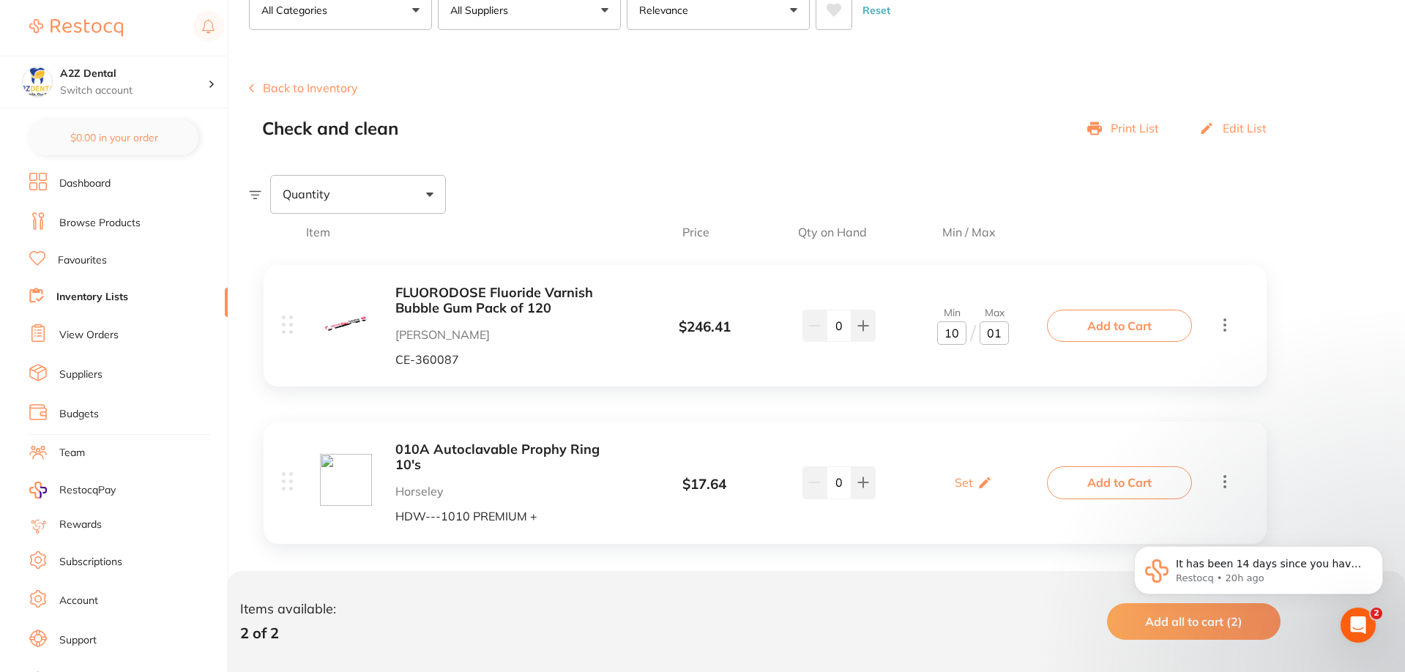
click at [960, 478] on p "Set" at bounding box center [964, 482] width 18 height 13
click at [1309, 390] on div "Item Price Qty on Hand Min / Max FLUORODOSE Fluoride Varnish Bubble Gum Pack of…" at bounding box center [827, 436] width 1156 height 445
click at [1368, 510] on div "Item Price Qty on Hand Min / Max FLUORODOSE Fluoride Varnish Bubble Gum Pack of…" at bounding box center [827, 436] width 1156 height 445
click at [514, 447] on b "010A Autoclavable Prophy Ring 10's" at bounding box center [511, 457] width 232 height 30
click at [817, 469] on section at bounding box center [702, 336] width 1405 height 672
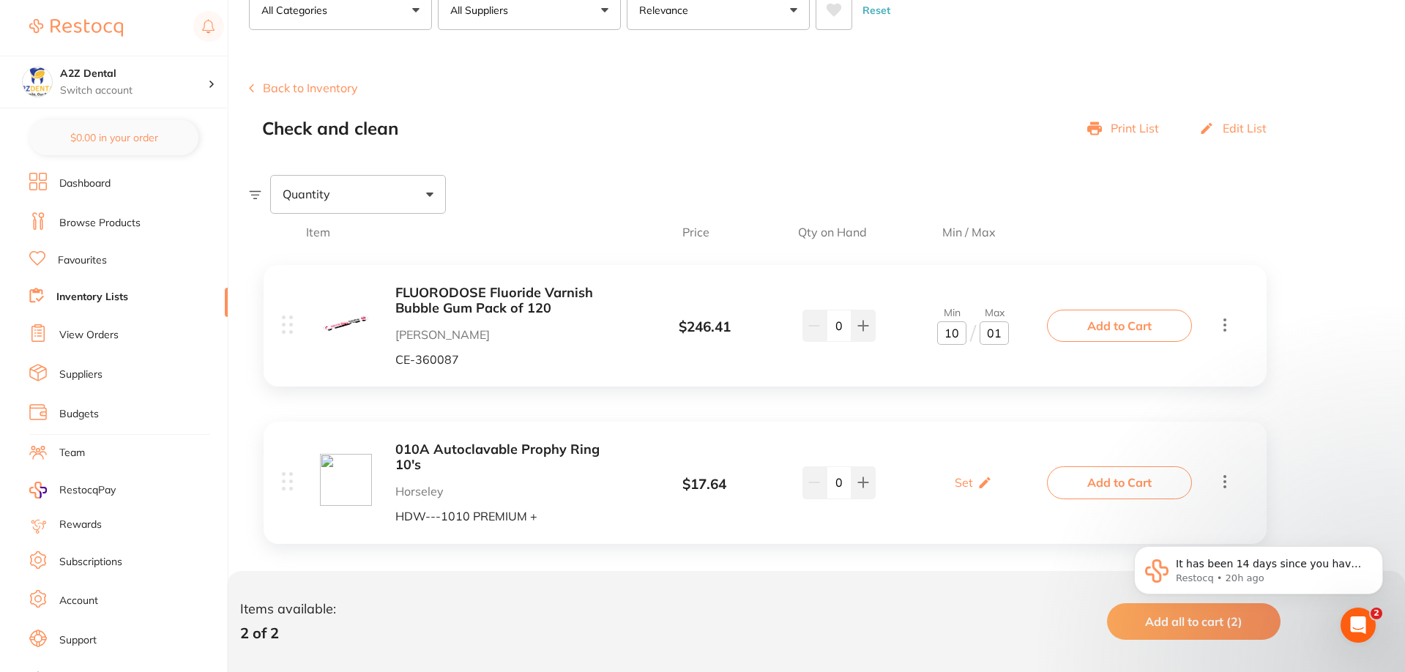
click at [861, 477] on icon at bounding box center [864, 483] width 12 height 12
click at [866, 326] on icon at bounding box center [864, 327] width 10 height 10
click at [1247, 130] on p "Edit List" at bounding box center [1245, 128] width 44 height 13
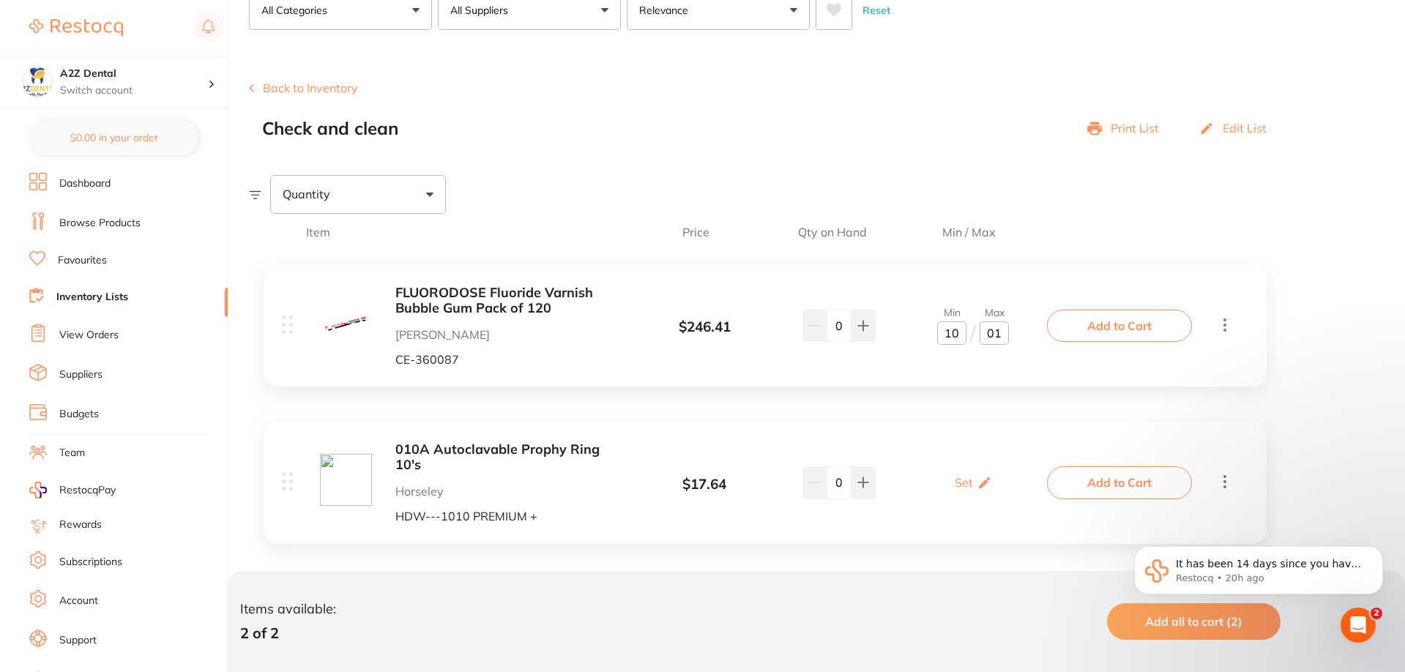
click at [1247, 130] on p "Edit List" at bounding box center [1245, 128] width 44 height 13
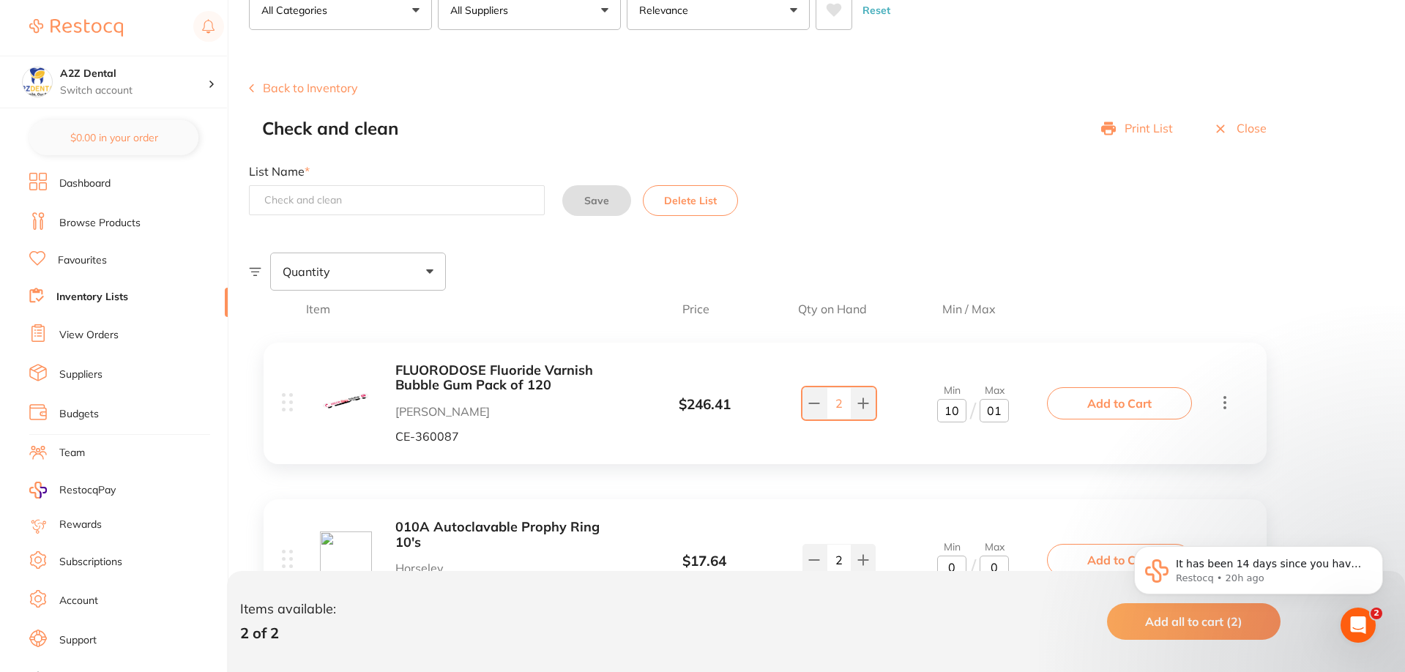
type input "2"
